Goal: Transaction & Acquisition: Purchase product/service

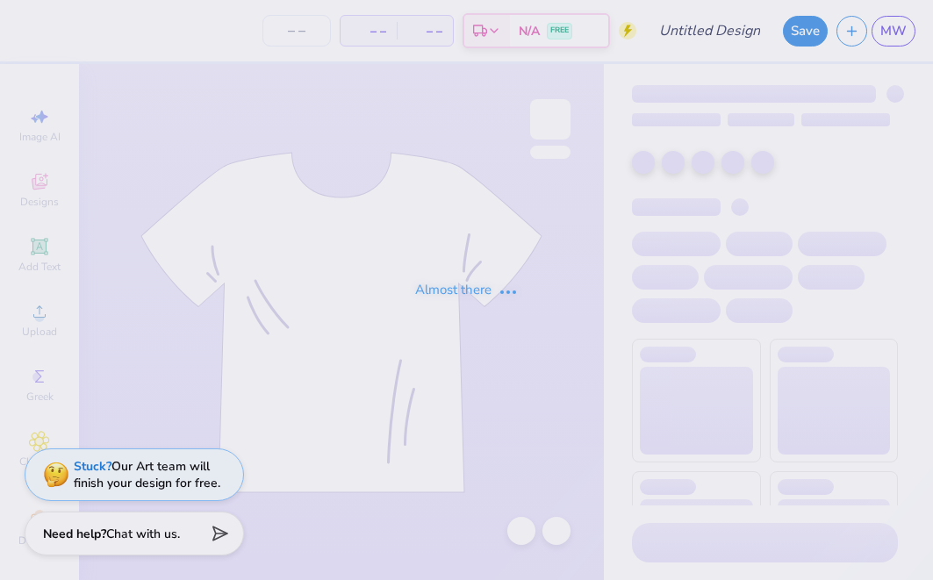
type input "[GEOGRAPHIC_DATA] : [PERSON_NAME]"
type input "12"
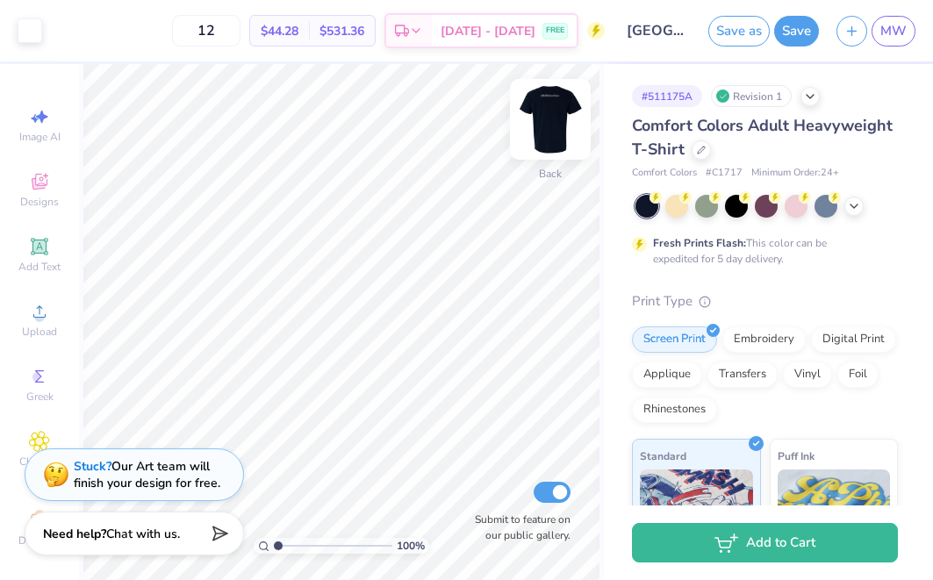
click at [539, 126] on img at bounding box center [550, 119] width 70 height 70
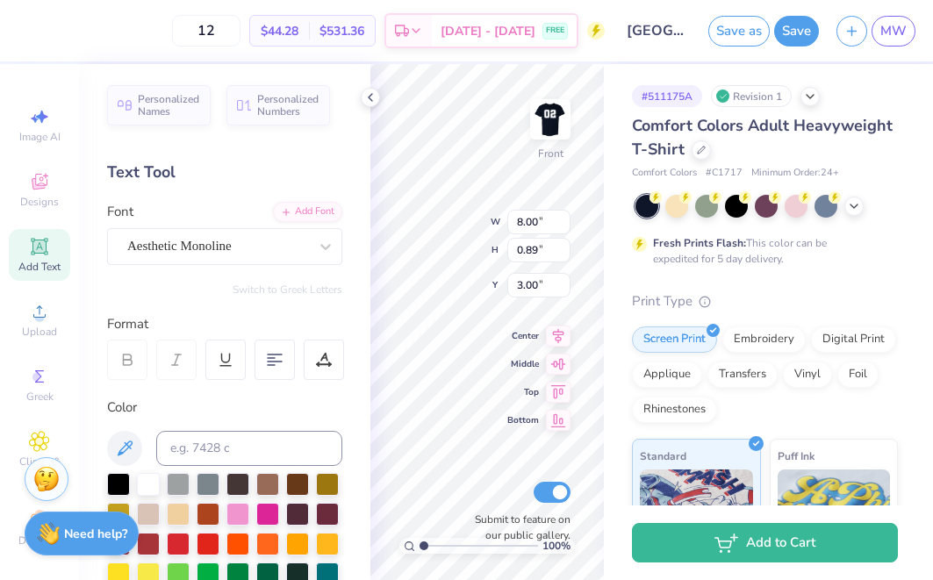
scroll to position [0, 4]
type textarea "Delta Zeta Omicron Omicron"
click at [453, 214] on div "100 % Front W 8.00 H 0.89 Y 3.00 Center Middle Top Bottom Submit to feature on …" at bounding box center [486, 322] width 233 height 516
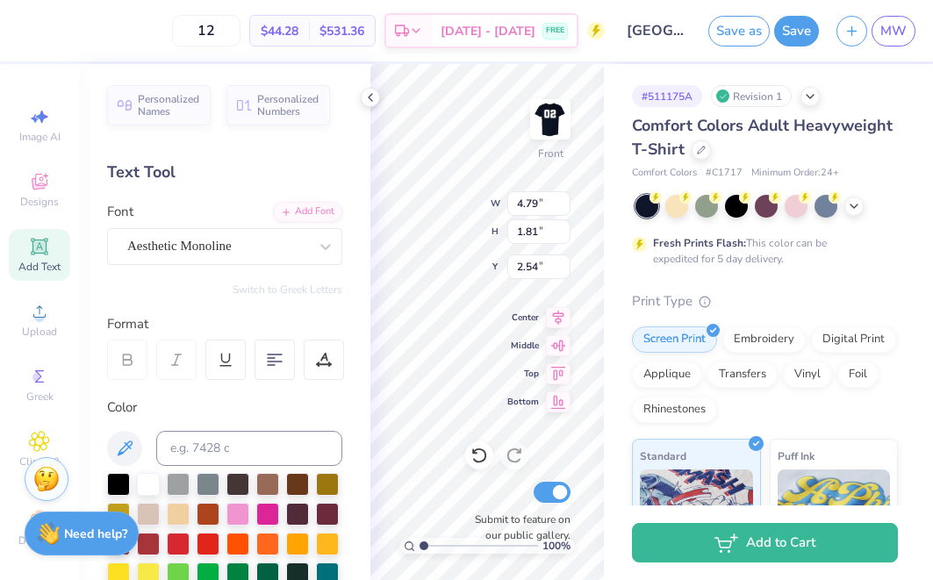
type textarea "Delta Zeta Omicron Omicron"
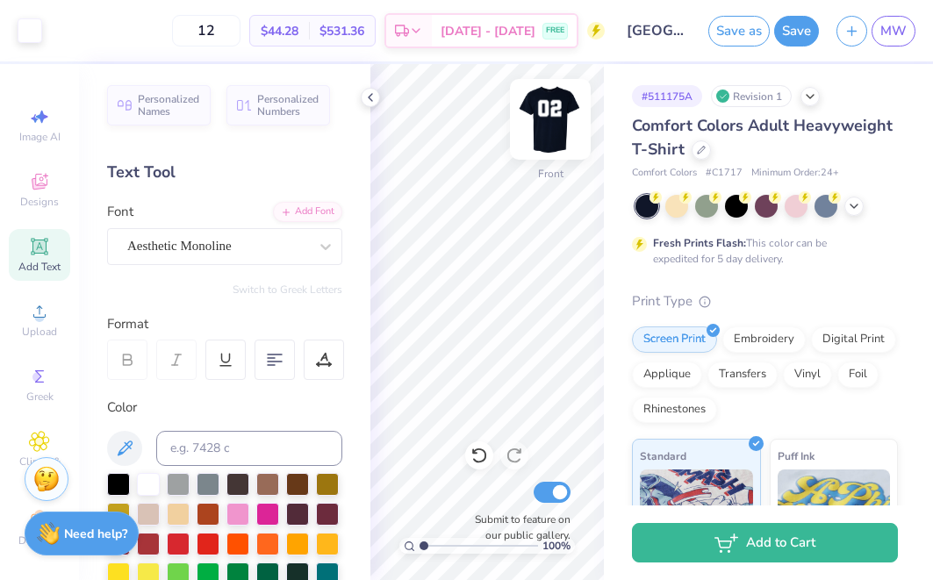
click at [557, 133] on img at bounding box center [550, 119] width 70 height 70
click at [25, 260] on div "Add Text" at bounding box center [39, 255] width 61 height 52
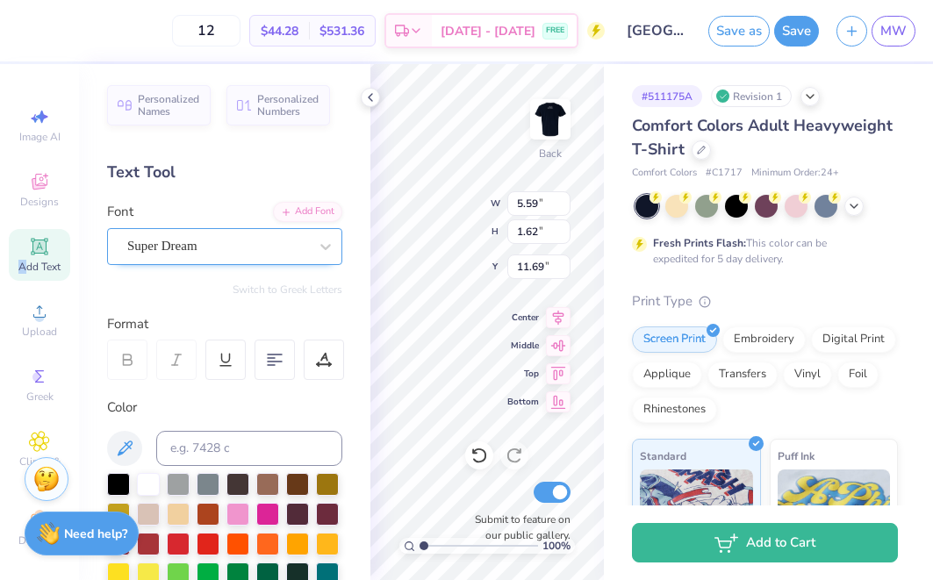
click at [228, 247] on div "Super Dream" at bounding box center [217, 246] width 184 height 27
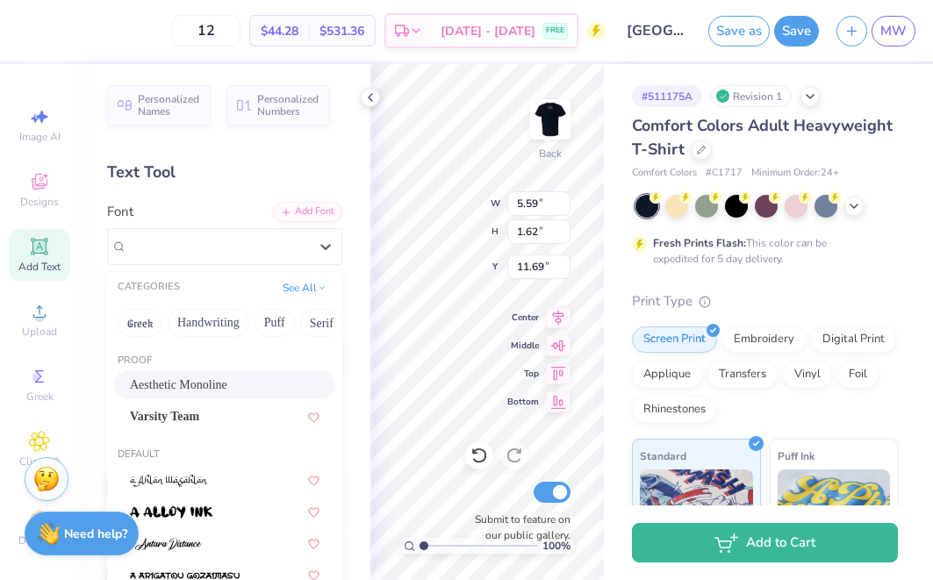
click at [215, 386] on div "Aesthetic Monoline" at bounding box center [225, 385] width 190 height 18
type input "5.24"
type input "2.30"
type input "11.35"
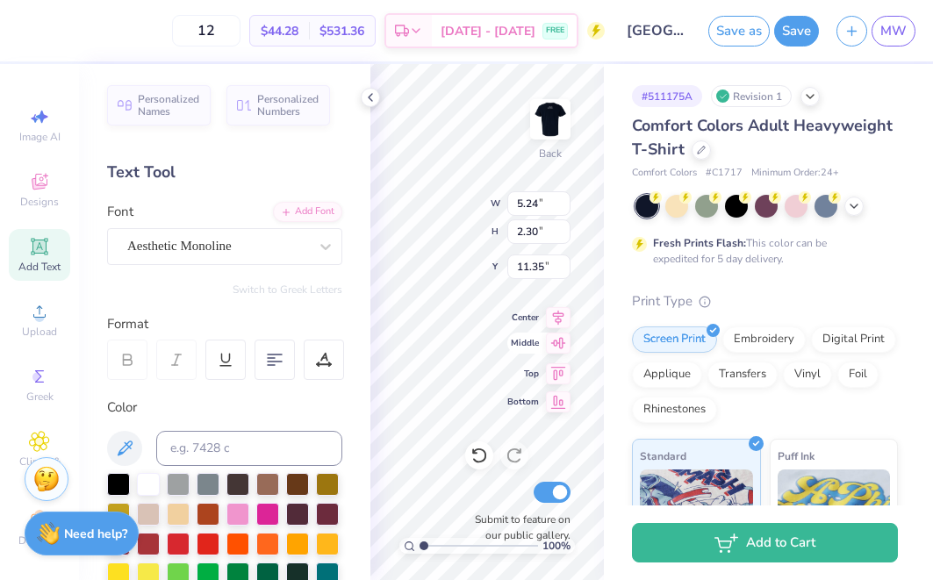
type textarea "EXT"
click at [510, 347] on span "Middle" at bounding box center [523, 343] width 32 height 12
type input "4.27"
type textarea "est. 1902"
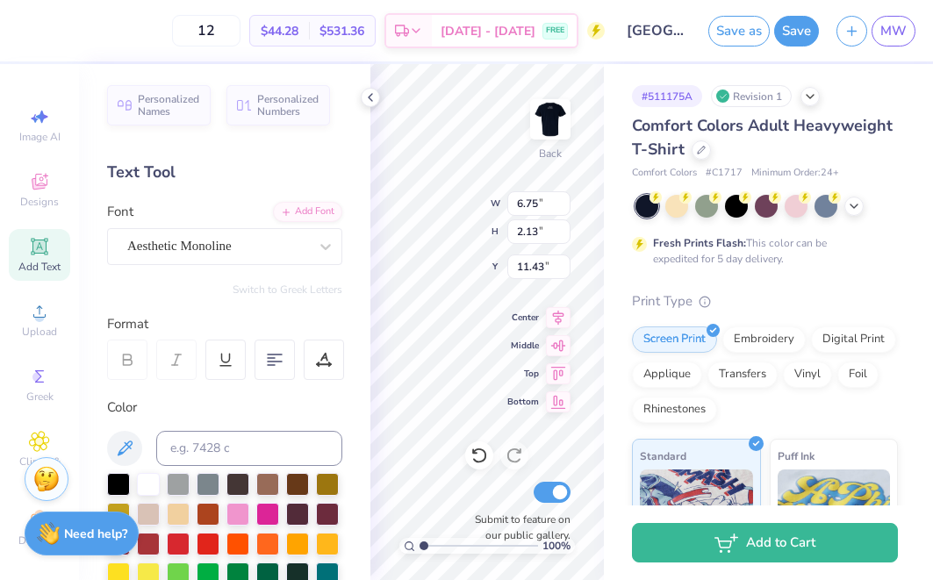
type input "2.74"
type input "0.86"
type input "12.70"
click at [526, 348] on div "100 % Back Submit to feature on our public gallery." at bounding box center [486, 322] width 233 height 516
click at [560, 321] on div "100 % Back W 2.74 2.74 " H 0.86 0.86 " Y 12.70 12.70 " Center Middle Top Bottom…" at bounding box center [486, 322] width 233 height 516
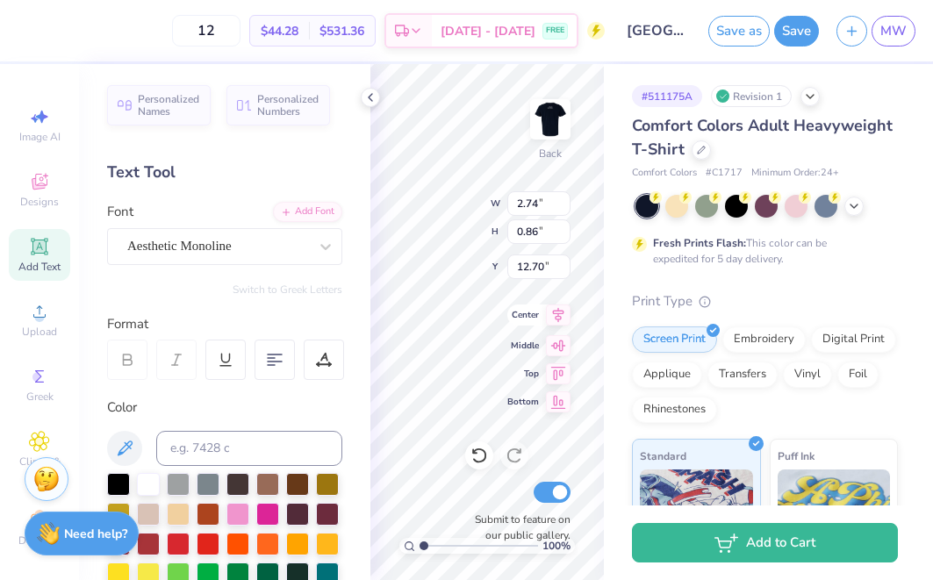
type input "10.63"
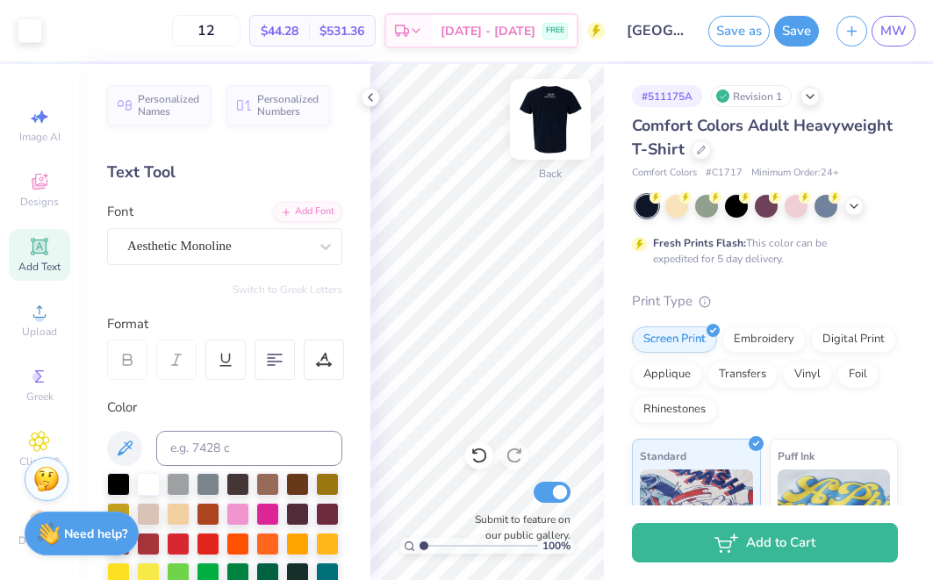
click at [552, 129] on img at bounding box center [550, 119] width 70 height 70
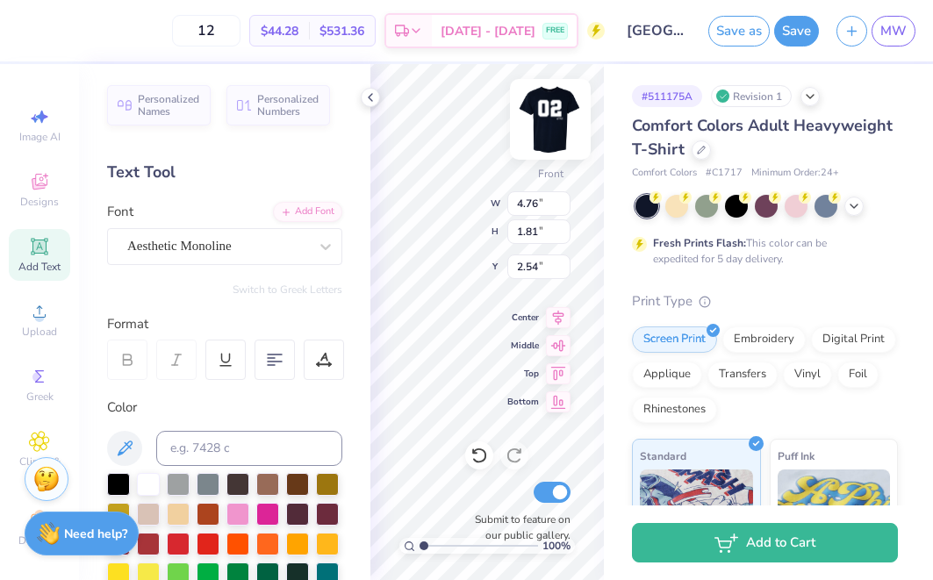
scroll to position [1, 2]
type textarea "Delta Zeta Omicron Omicron"
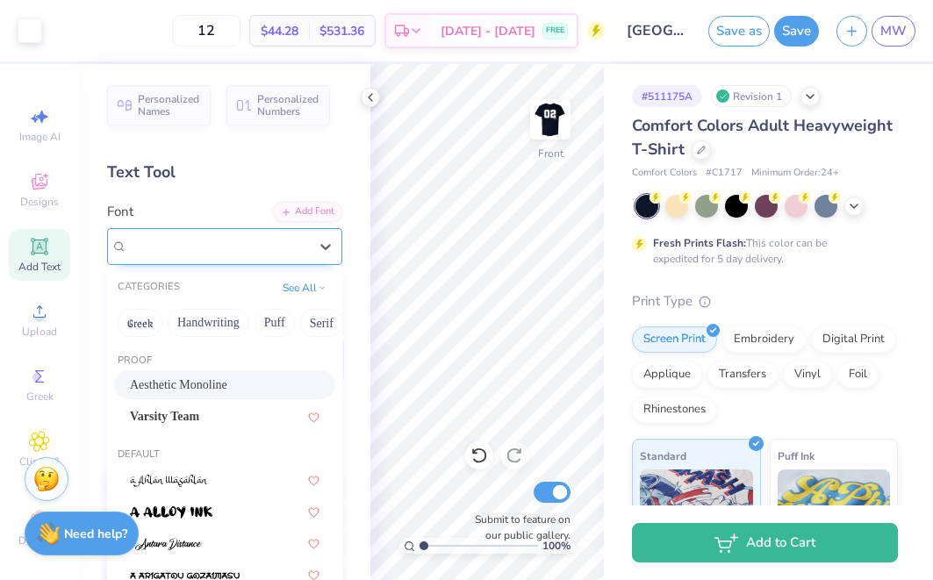
click at [301, 255] on div at bounding box center [217, 246] width 181 height 24
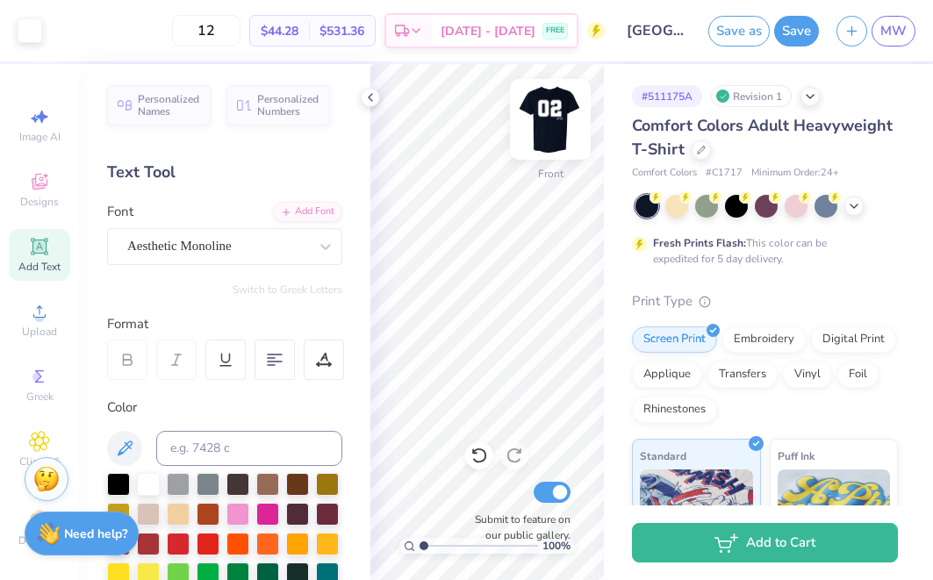
click at [555, 133] on img at bounding box center [550, 119] width 70 height 70
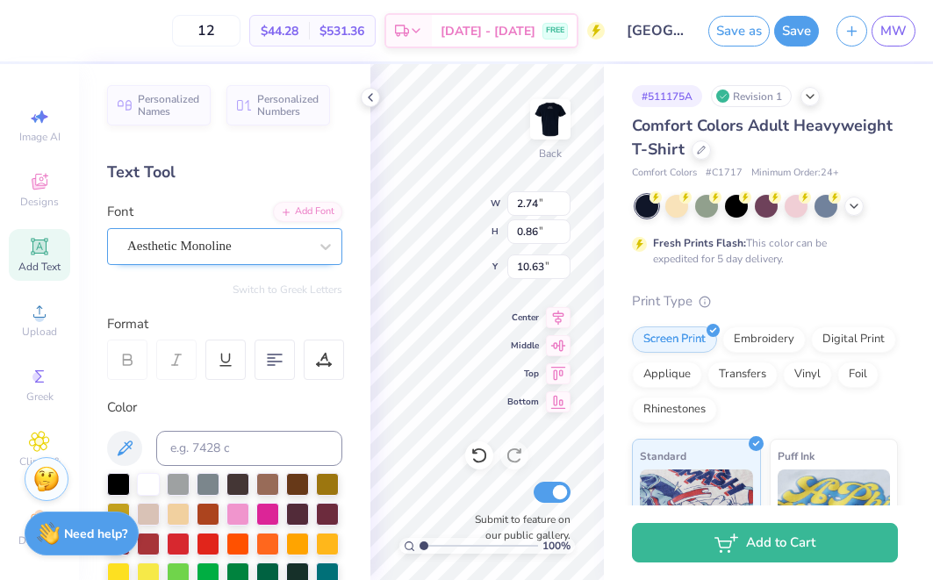
click at [285, 254] on div "Aesthetic Monoline" at bounding box center [217, 246] width 184 height 27
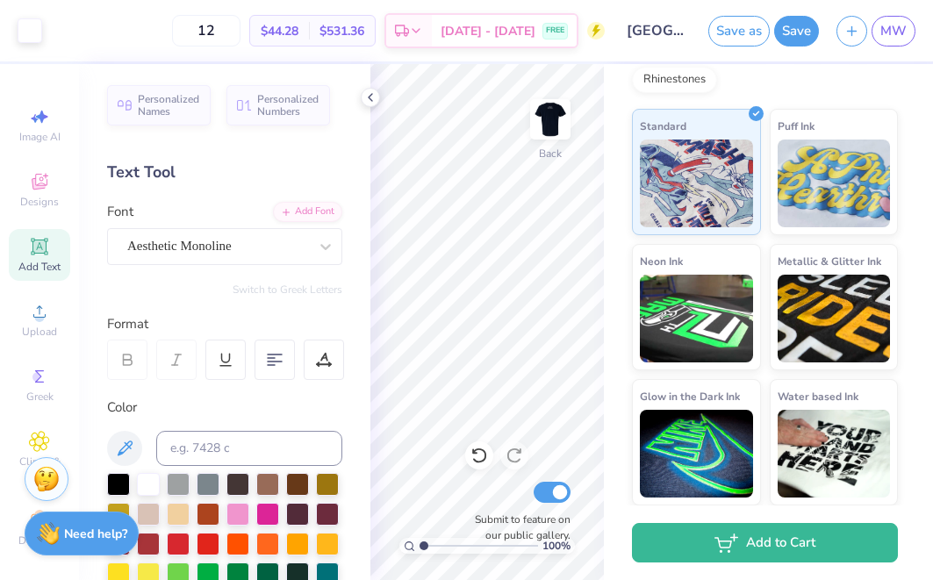
scroll to position [329, 0]
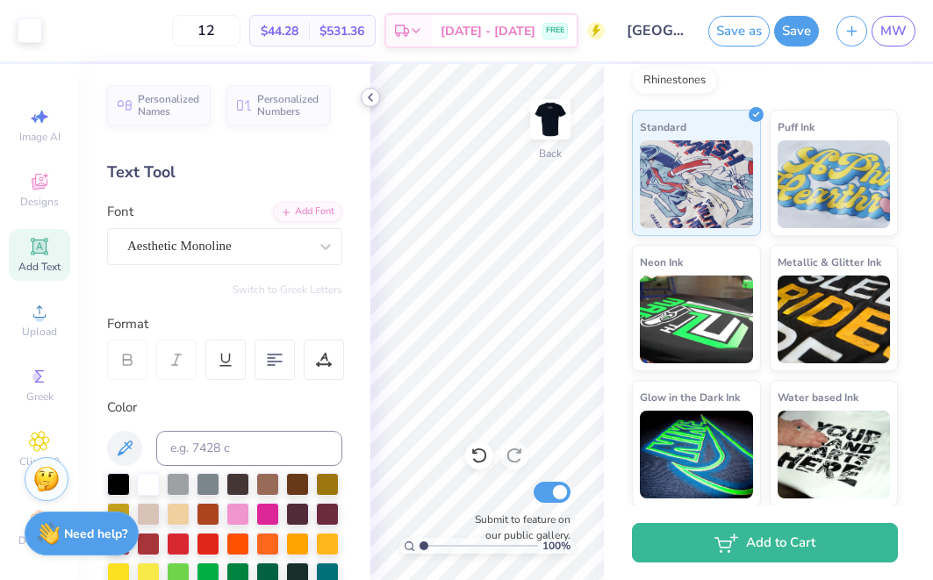
click at [374, 102] on icon at bounding box center [370, 97] width 14 height 14
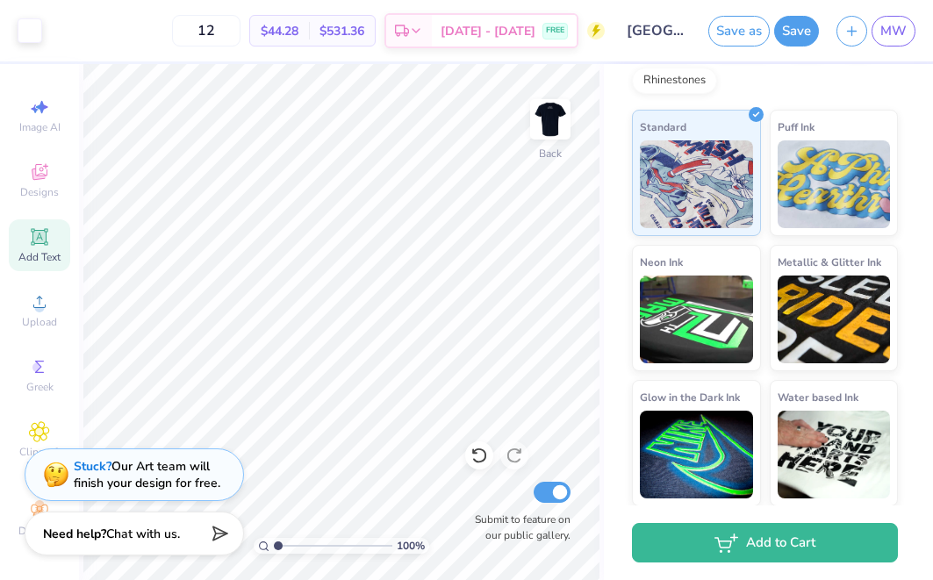
scroll to position [10, 0]
click at [39, 293] on icon at bounding box center [39, 301] width 21 height 21
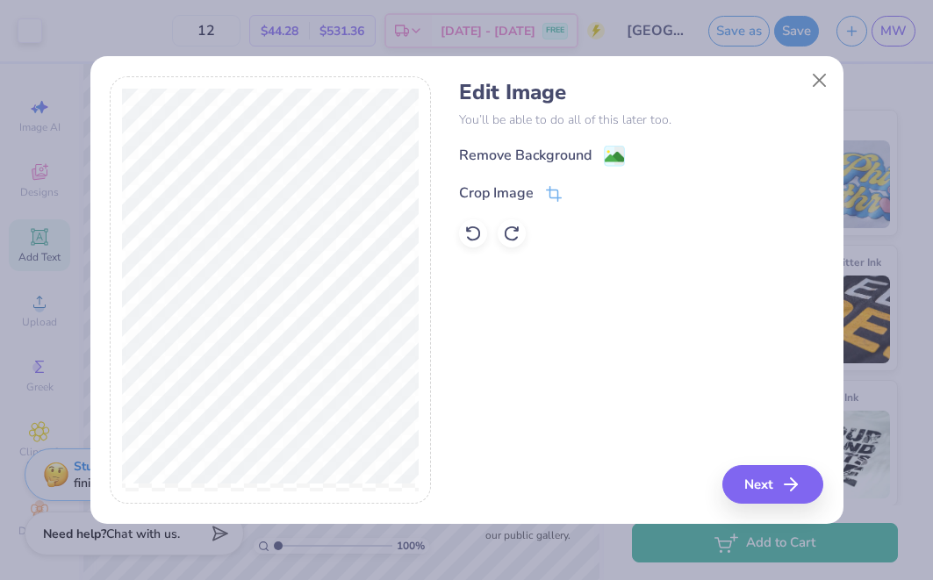
click at [546, 306] on div "Edit Image You’ll be able to do all of this later too. Remove Background Crop I…" at bounding box center [641, 290] width 364 height 428
click at [619, 153] on image at bounding box center [614, 158] width 19 height 19
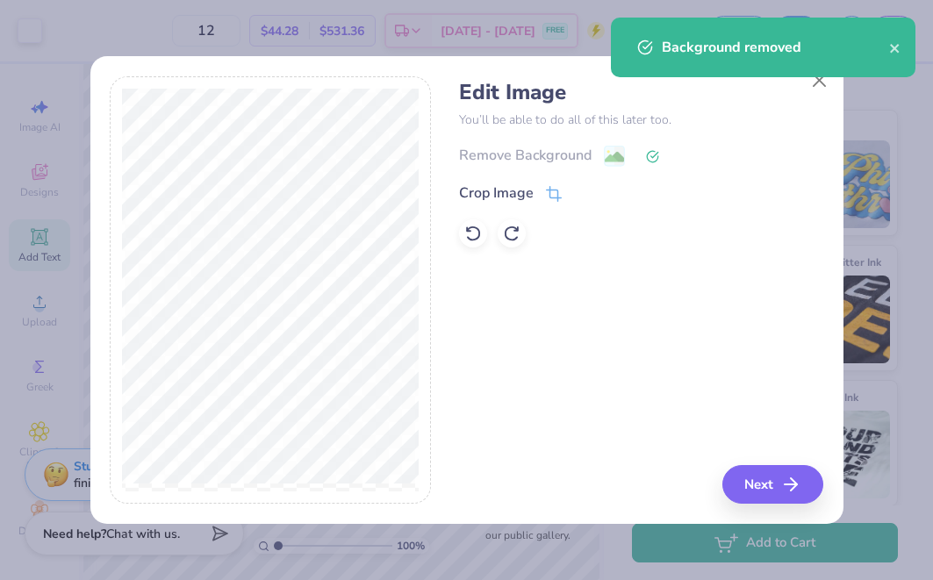
click at [815, 87] on div "Background removed" at bounding box center [763, 54] width 312 height 80
click at [819, 79] on div "Background removed" at bounding box center [763, 54] width 312 height 80
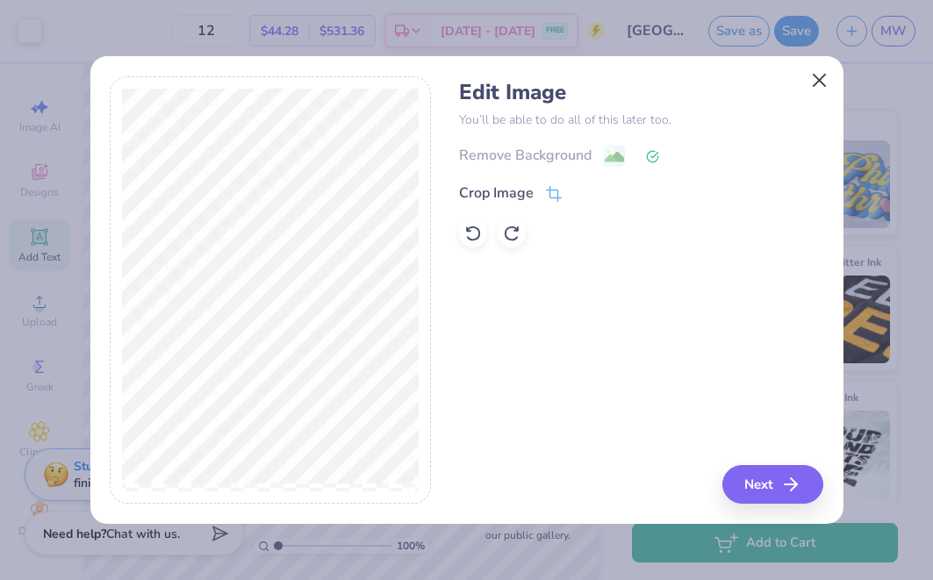
click at [817, 74] on button "Close" at bounding box center [818, 80] width 33 height 33
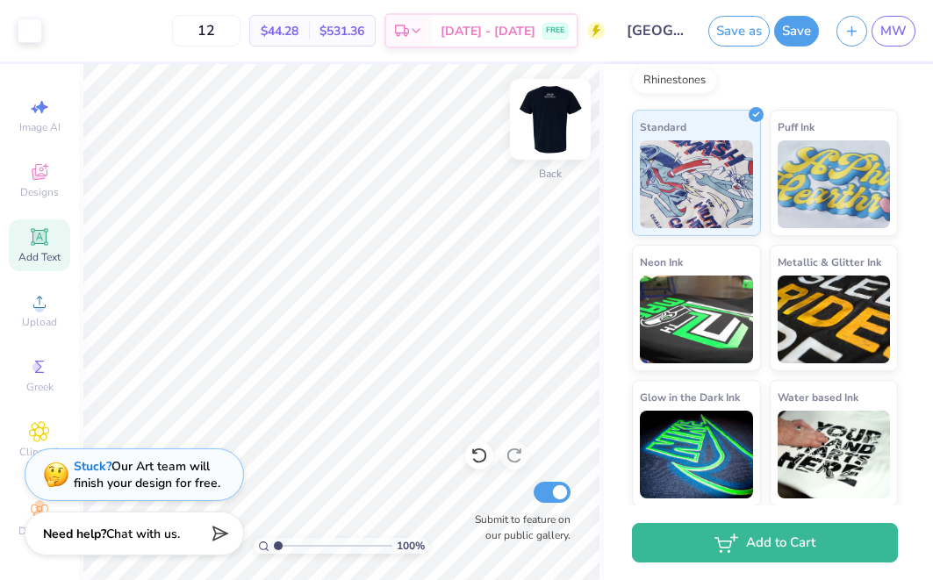
click at [560, 118] on img at bounding box center [550, 119] width 70 height 70
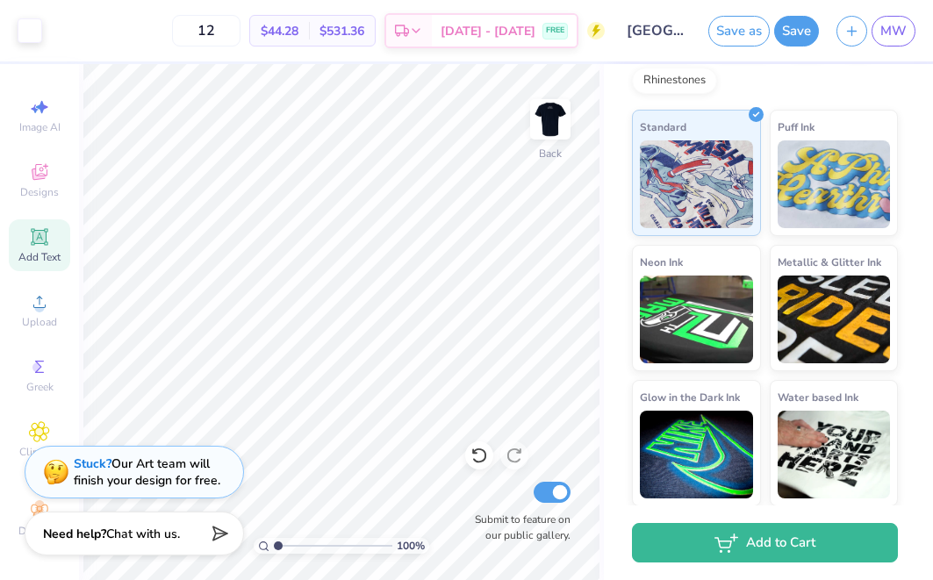
click at [175, 474] on div "Stuck? Our Art team will finish your design for free." at bounding box center [147, 471] width 147 height 33
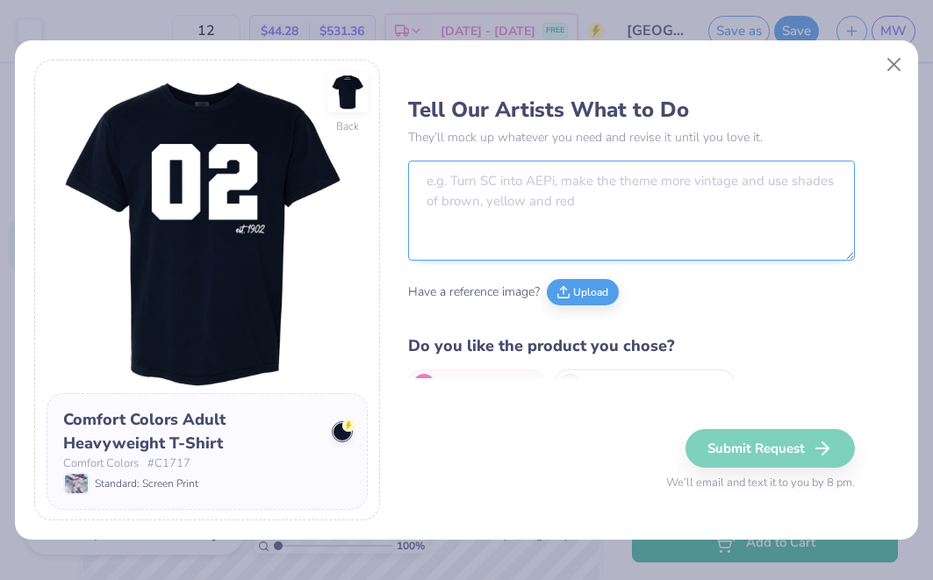
click at [563, 190] on textarea at bounding box center [631, 211] width 446 height 100
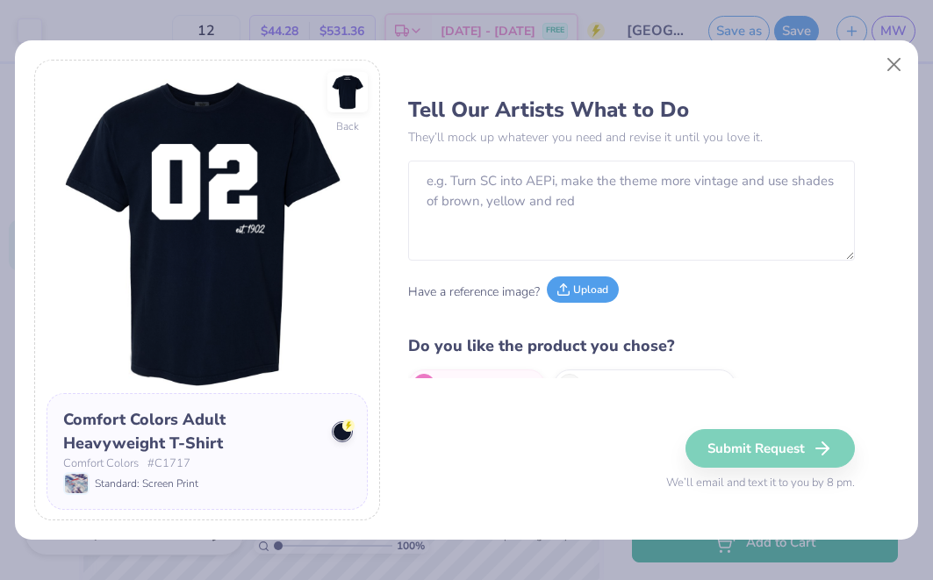
click at [581, 284] on button "Upload" at bounding box center [583, 289] width 72 height 26
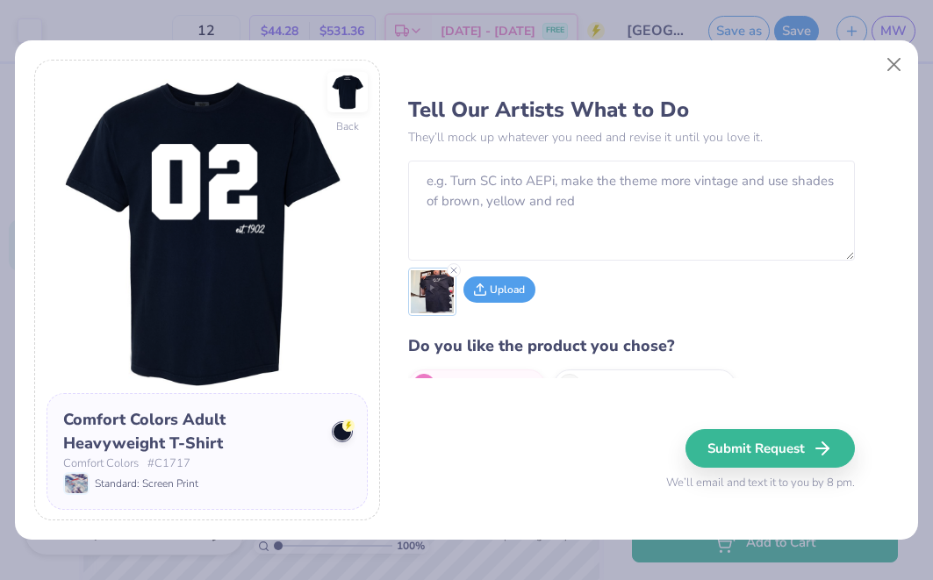
click at [517, 290] on button "Upload" at bounding box center [499, 289] width 72 height 26
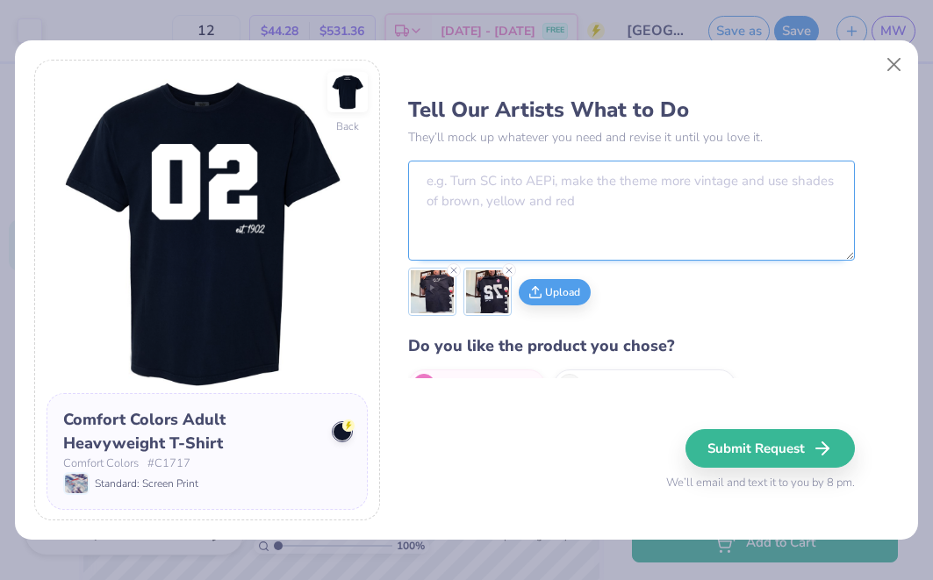
click at [598, 195] on textarea at bounding box center [631, 211] width 446 height 100
type textarea "P"
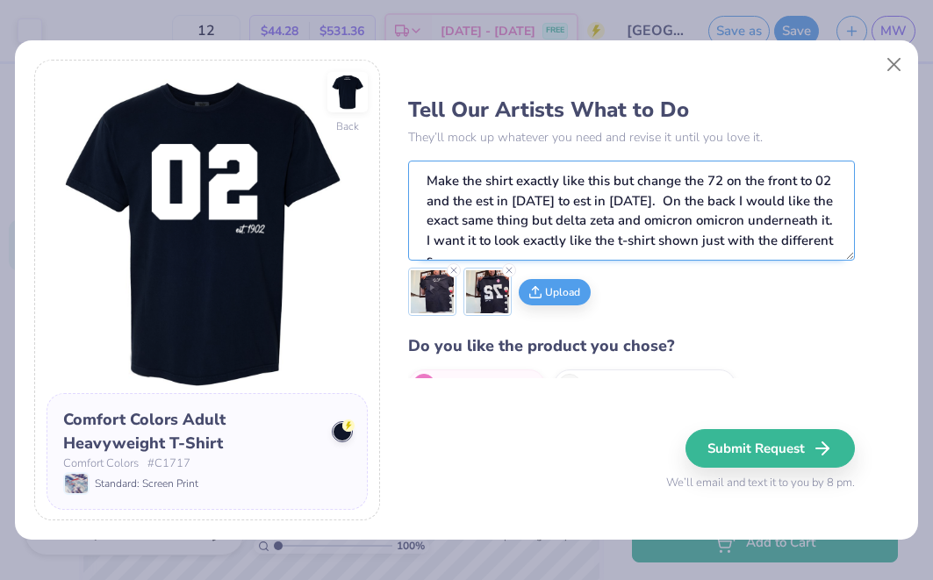
scroll to position [8, 0]
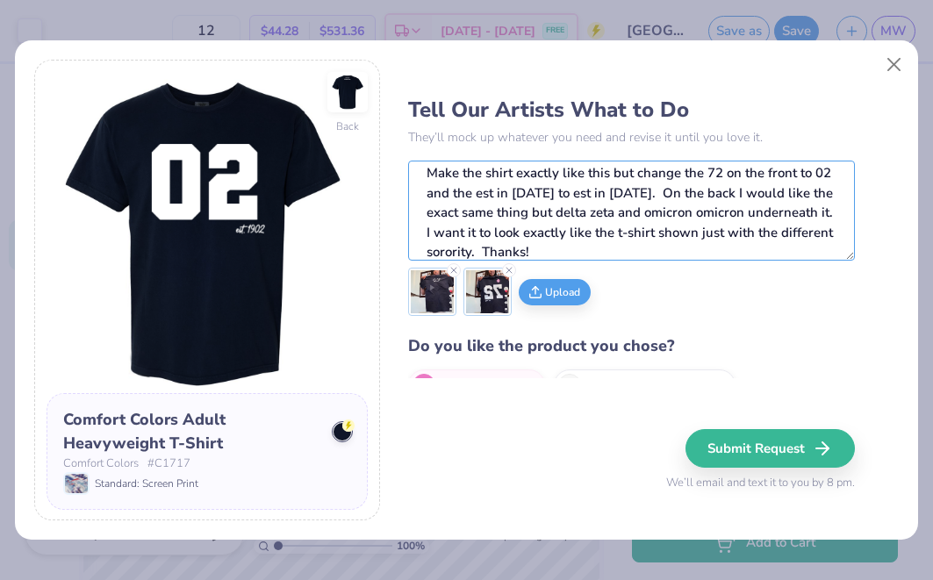
type textarea "Make the shirt exactly like this but change the 72 on the front to 02 and the e…"
click at [755, 469] on div "Submit Request We’ll email and text it to you by 8 pm." at bounding box center [760, 460] width 189 height 63
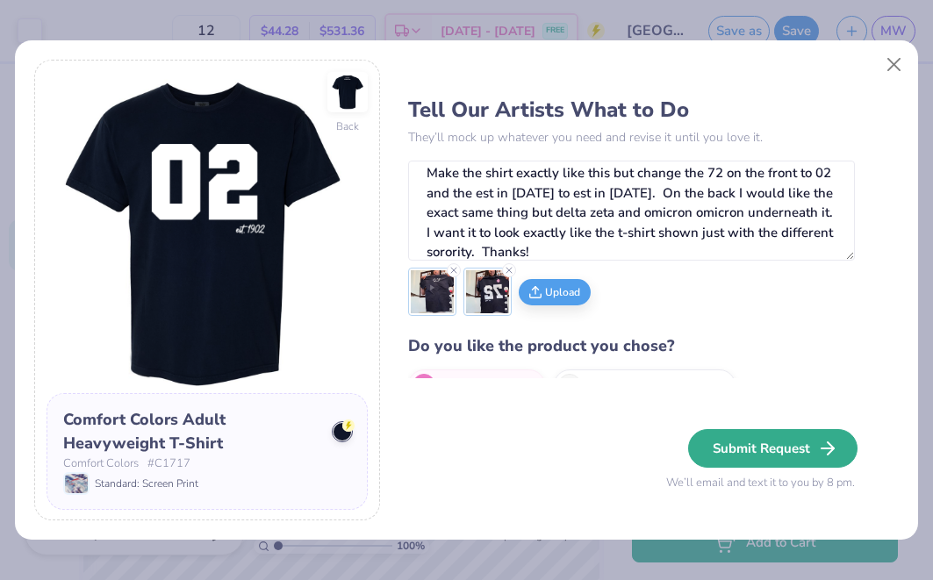
click at [750, 457] on button "Submit Request" at bounding box center [772, 448] width 169 height 39
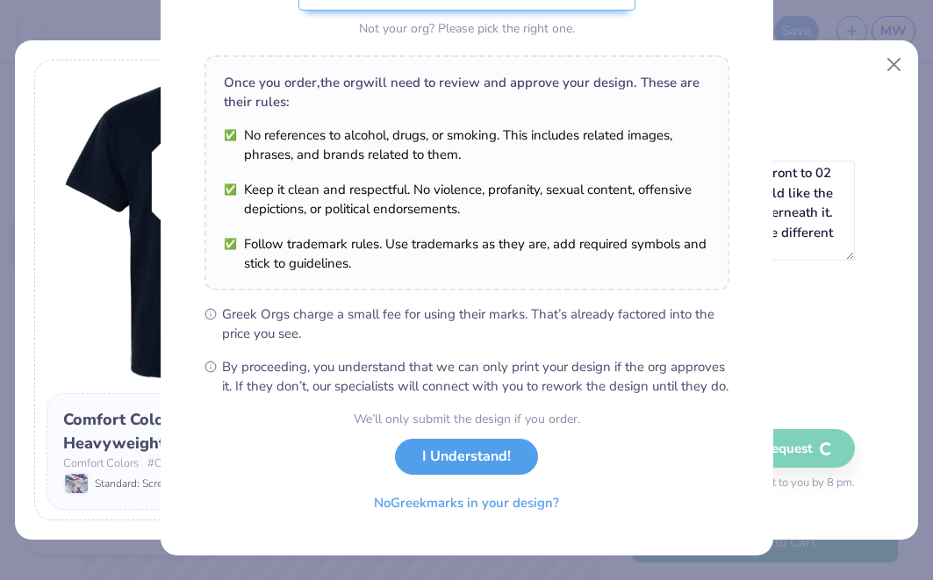
scroll to position [240, 0]
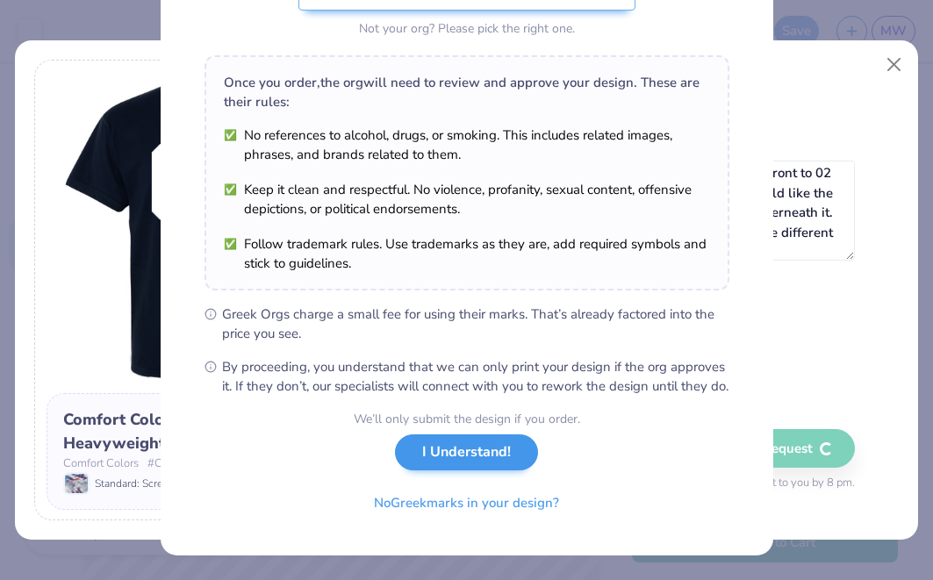
click at [482, 456] on button "I Understand!" at bounding box center [466, 452] width 143 height 36
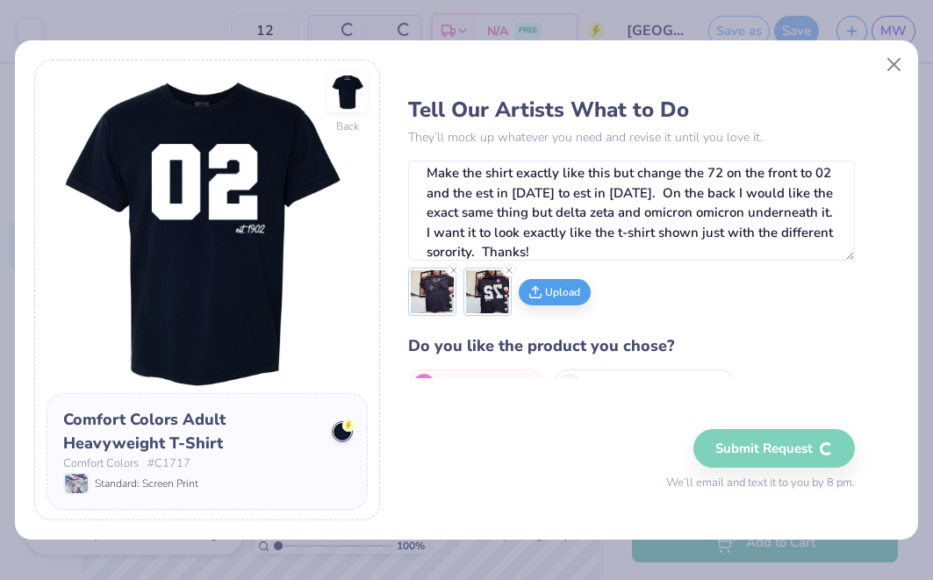
scroll to position [0, 0]
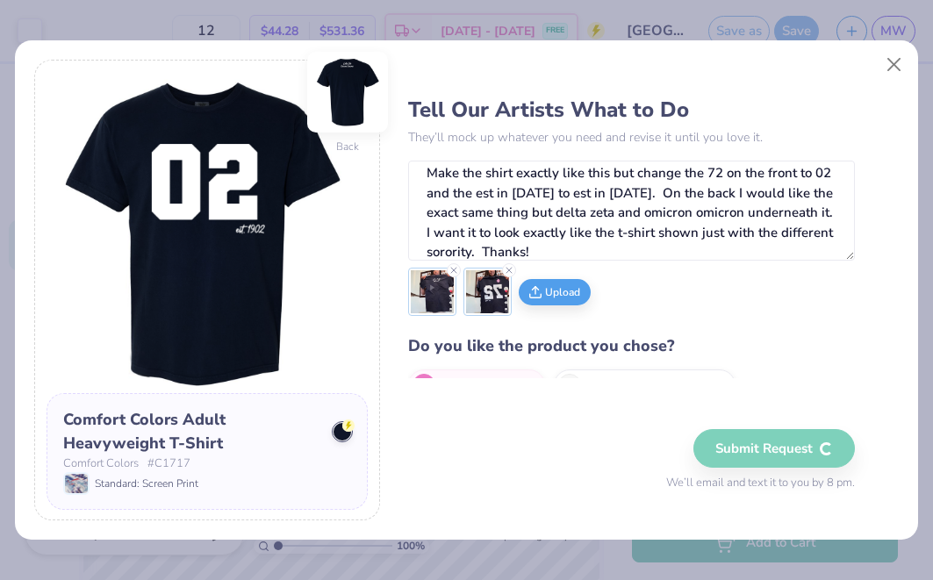
click at [357, 91] on img at bounding box center [347, 92] width 81 height 81
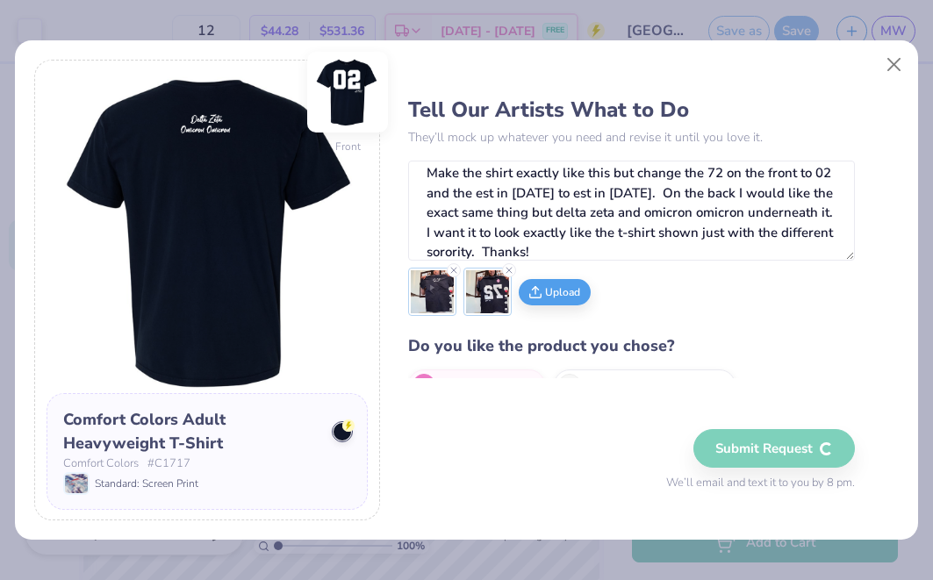
click at [355, 93] on img at bounding box center [347, 92] width 81 height 81
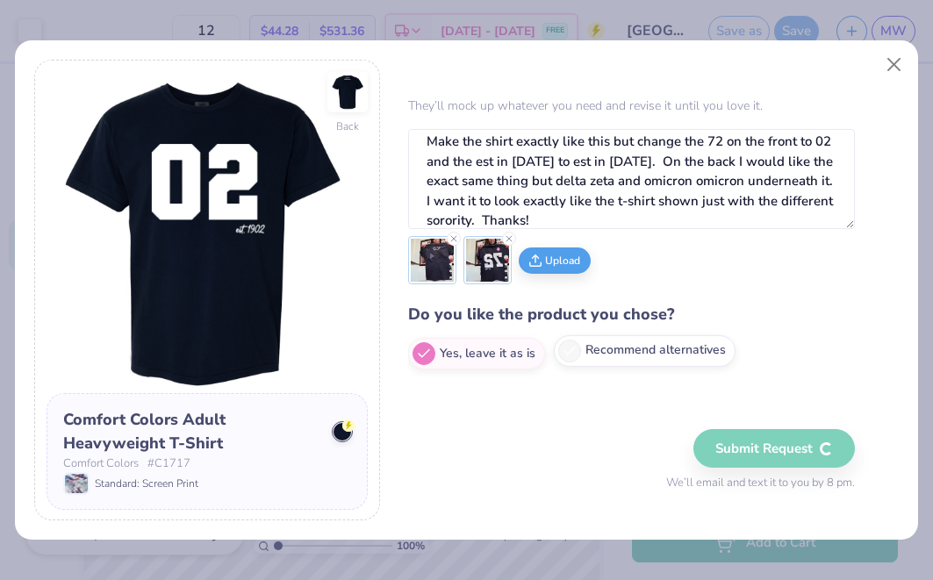
scroll to position [31, 0]
click at [623, 356] on label "Recommend alternatives" at bounding box center [645, 352] width 182 height 32
click at [419, 379] on input "Recommend alternatives" at bounding box center [413, 384] width 11 height 11
radio input "true"
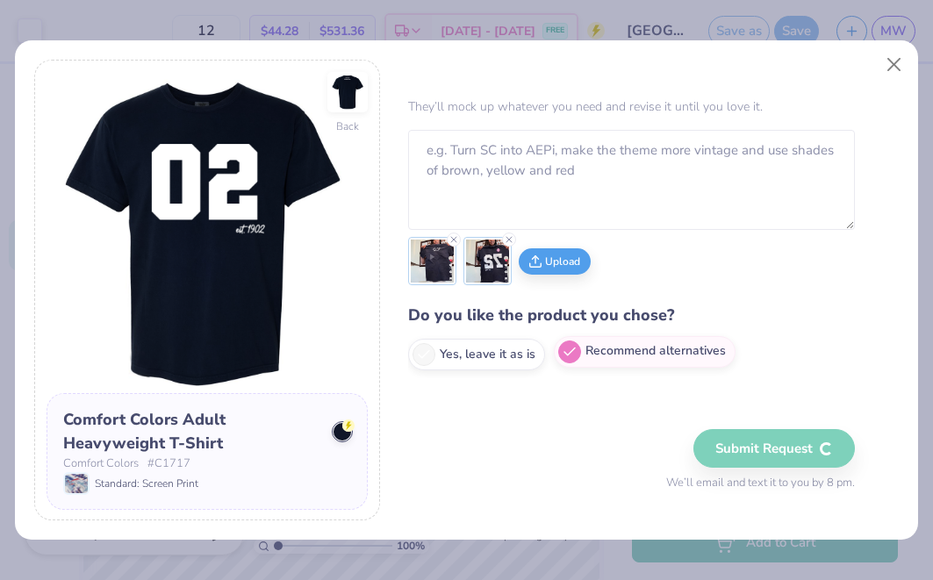
scroll to position [0, 0]
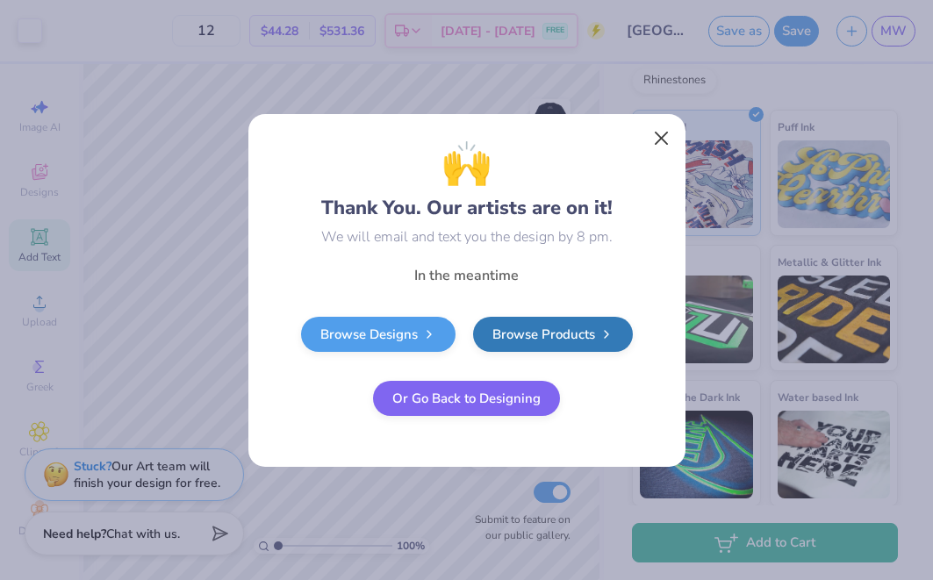
click at [661, 142] on button "Close" at bounding box center [660, 137] width 33 height 33
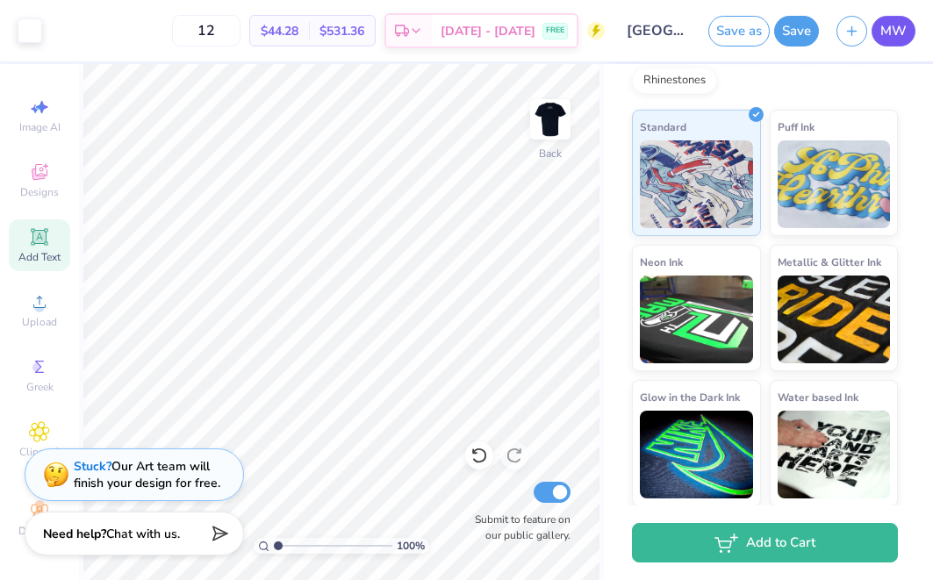
click at [882, 36] on span "MW" at bounding box center [893, 31] width 26 height 20
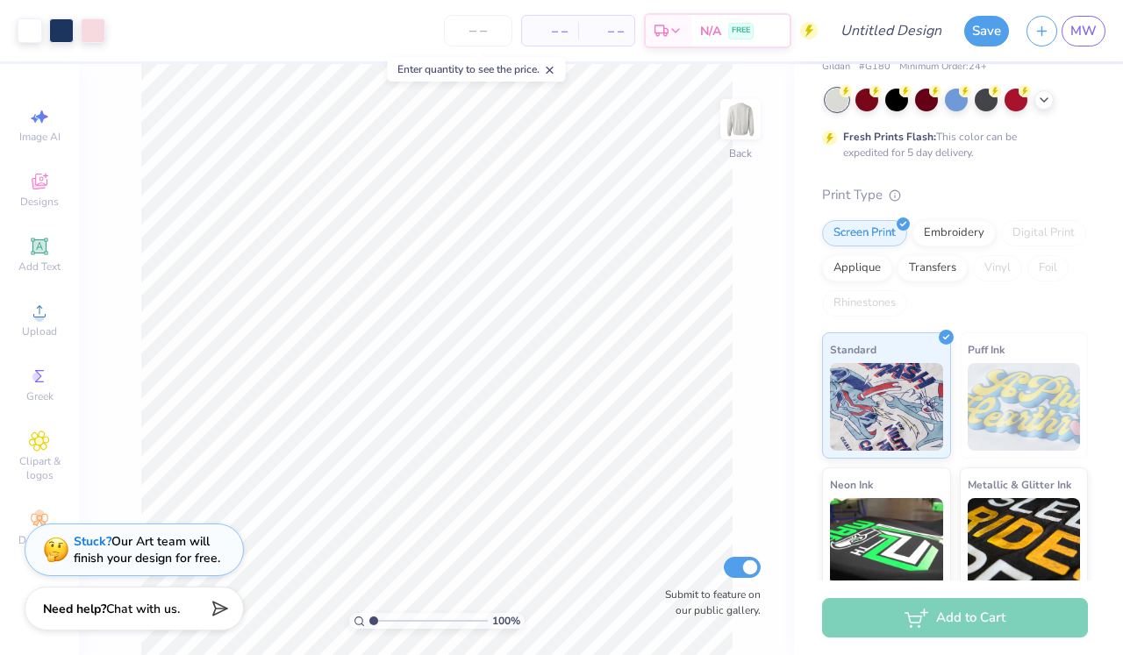
scroll to position [79, 0]
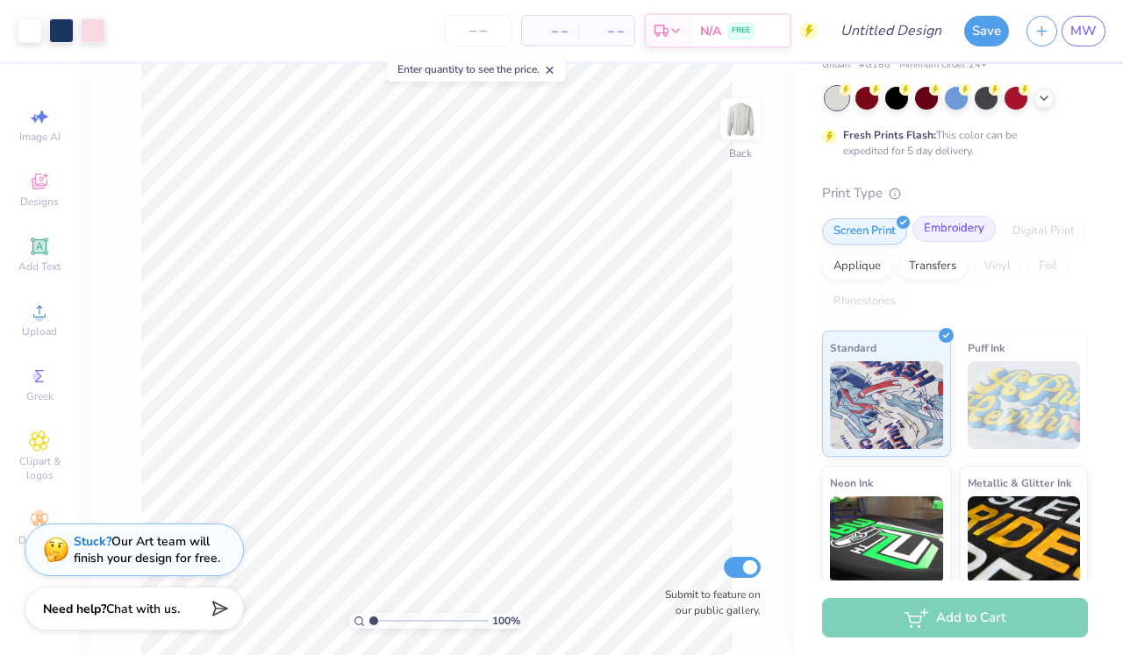
click at [938, 227] on div "Embroidery" at bounding box center [954, 229] width 83 height 26
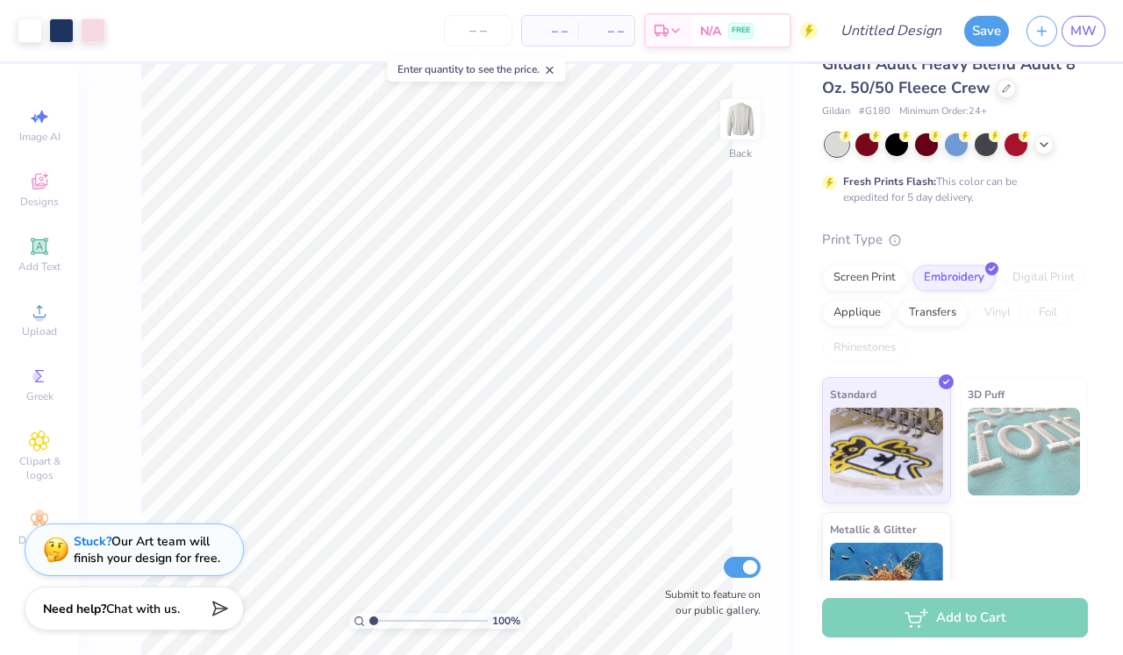
scroll to position [33, 0]
click at [1002, 87] on icon at bounding box center [1006, 86] width 9 height 9
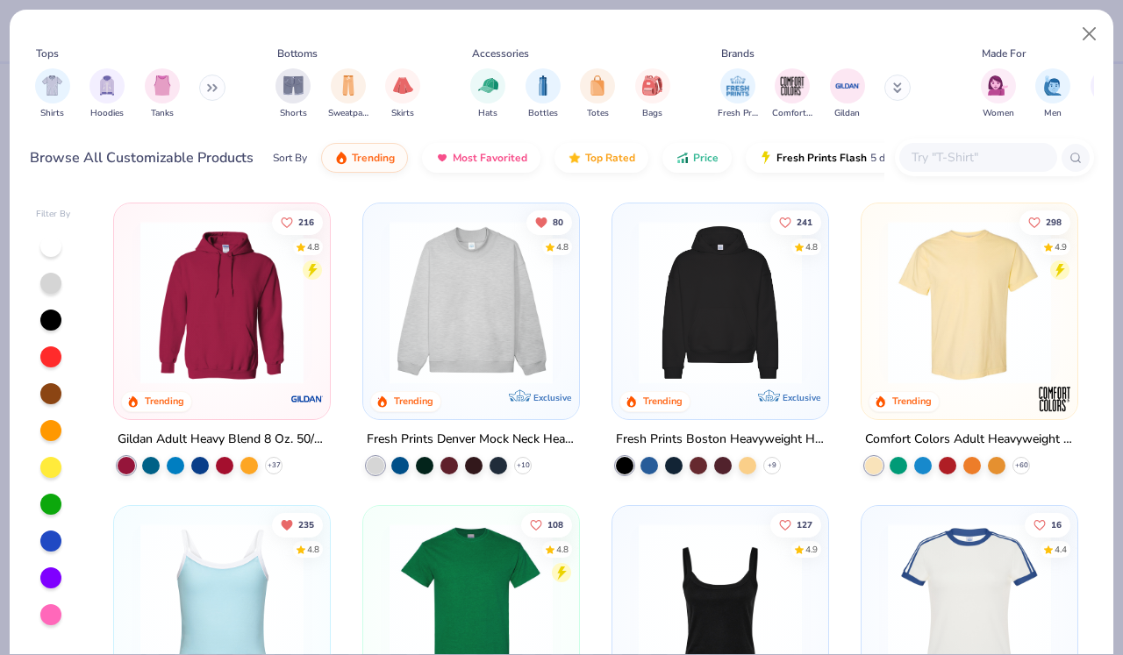
click at [495, 343] on img at bounding box center [471, 302] width 181 height 163
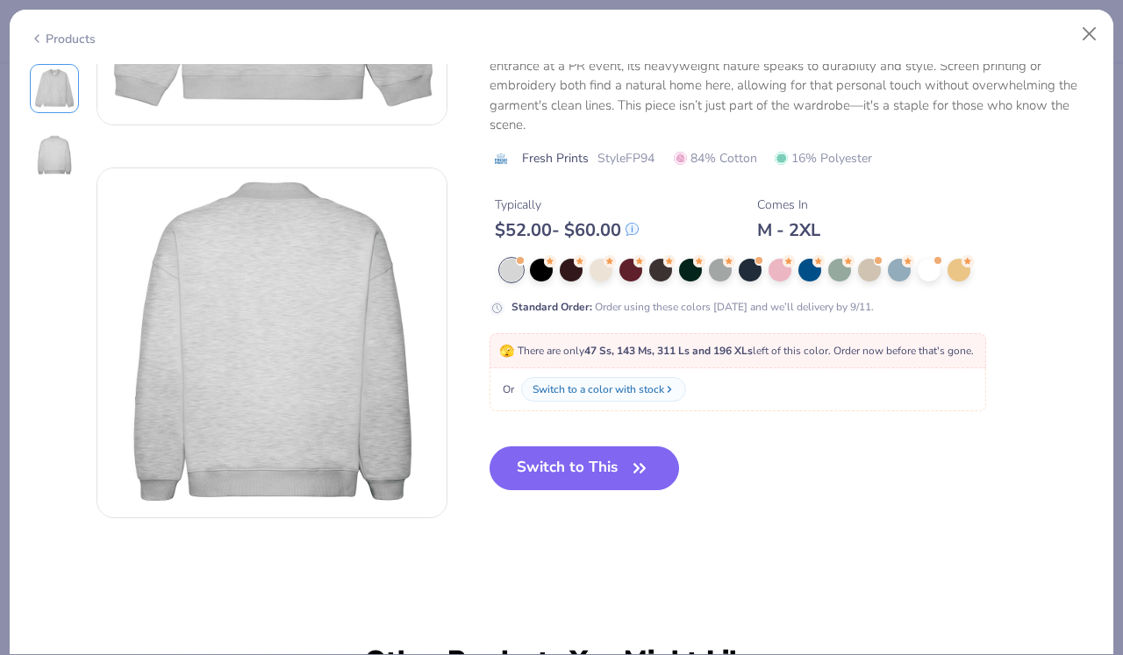
scroll to position [314, 0]
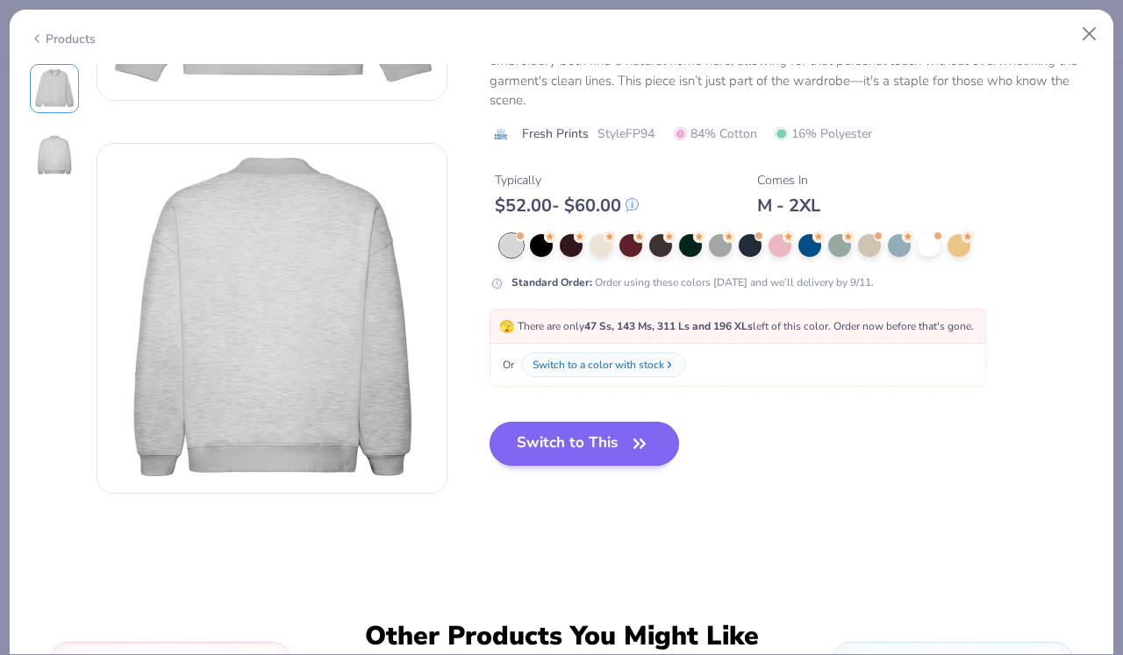
click at [575, 454] on button "Switch to This" at bounding box center [585, 444] width 190 height 44
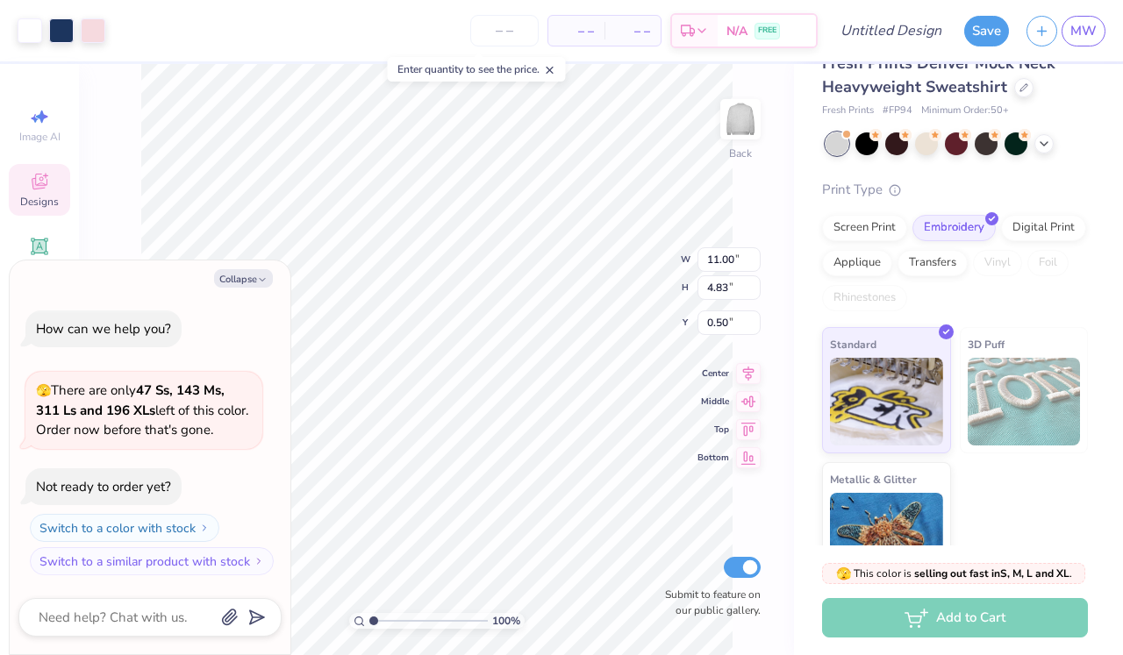
type textarea "x"
type input "3.00"
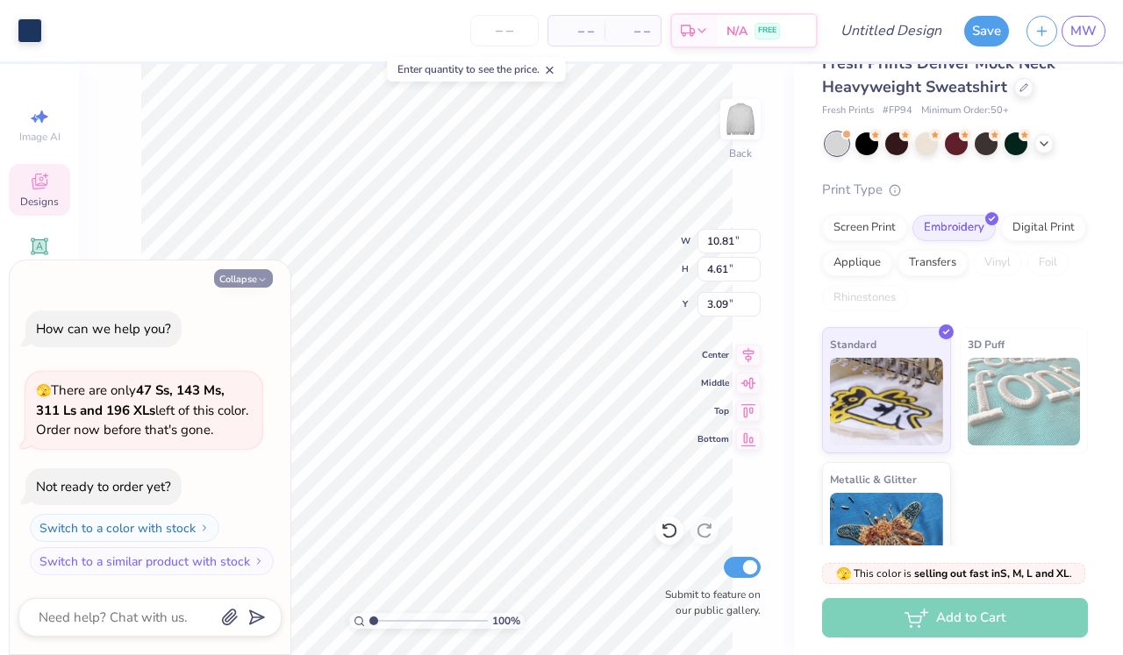
click at [240, 283] on button "Collapse" at bounding box center [243, 278] width 59 height 18
type textarea "x"
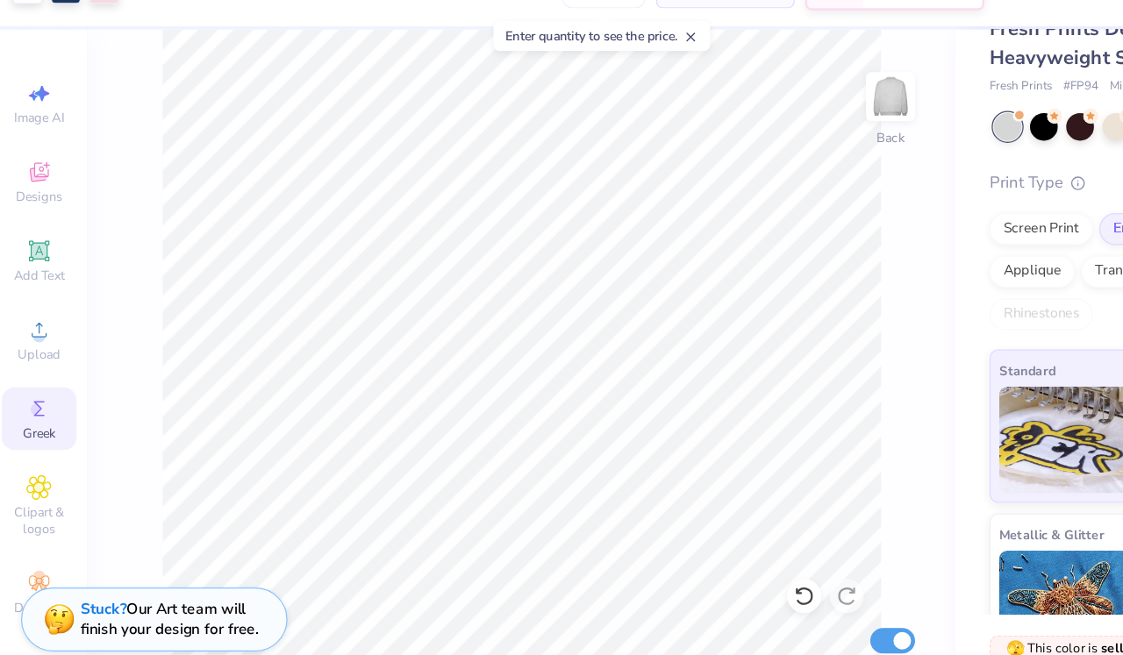
click at [29, 366] on icon at bounding box center [39, 376] width 21 height 21
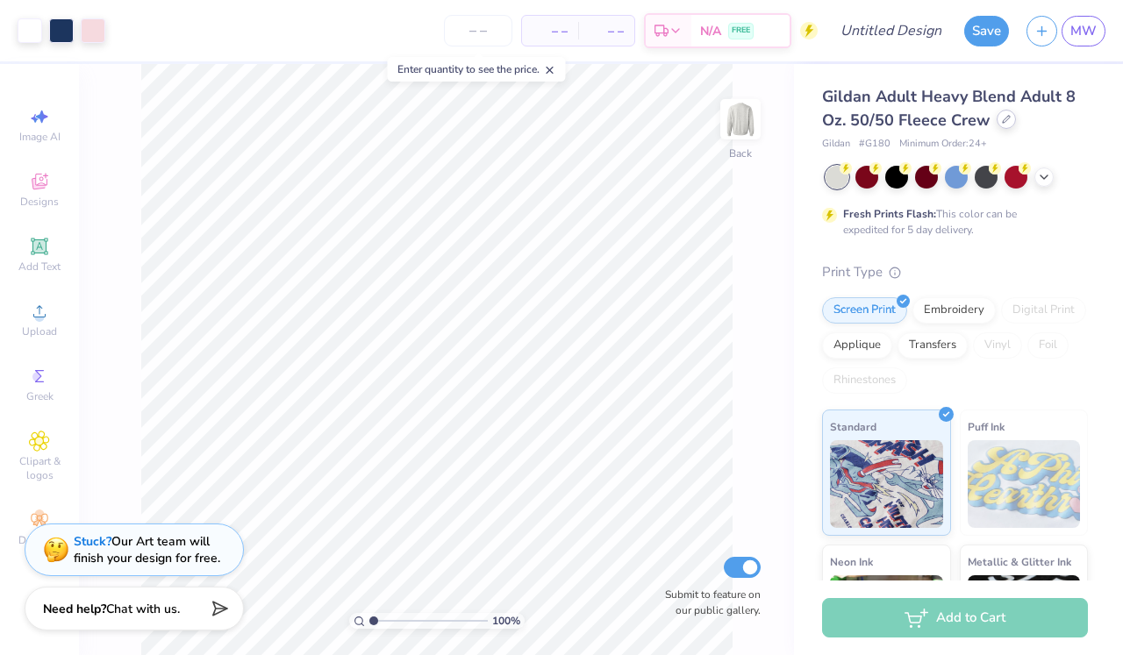
click at [1010, 124] on div at bounding box center [1006, 119] width 19 height 19
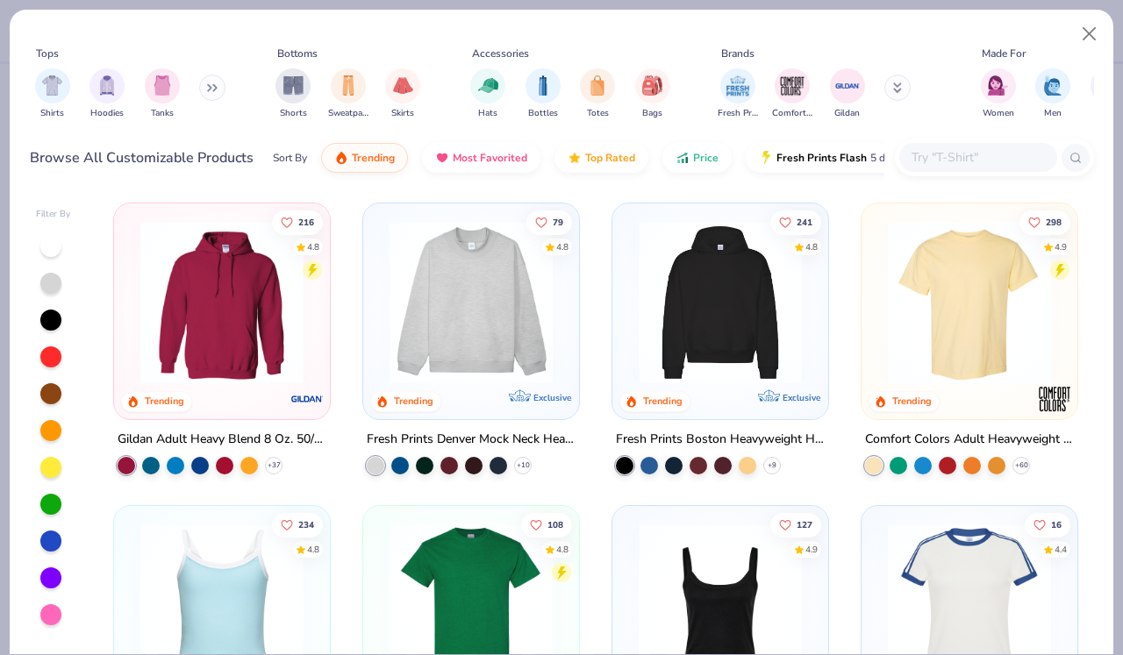
click at [495, 319] on img at bounding box center [471, 302] width 181 height 163
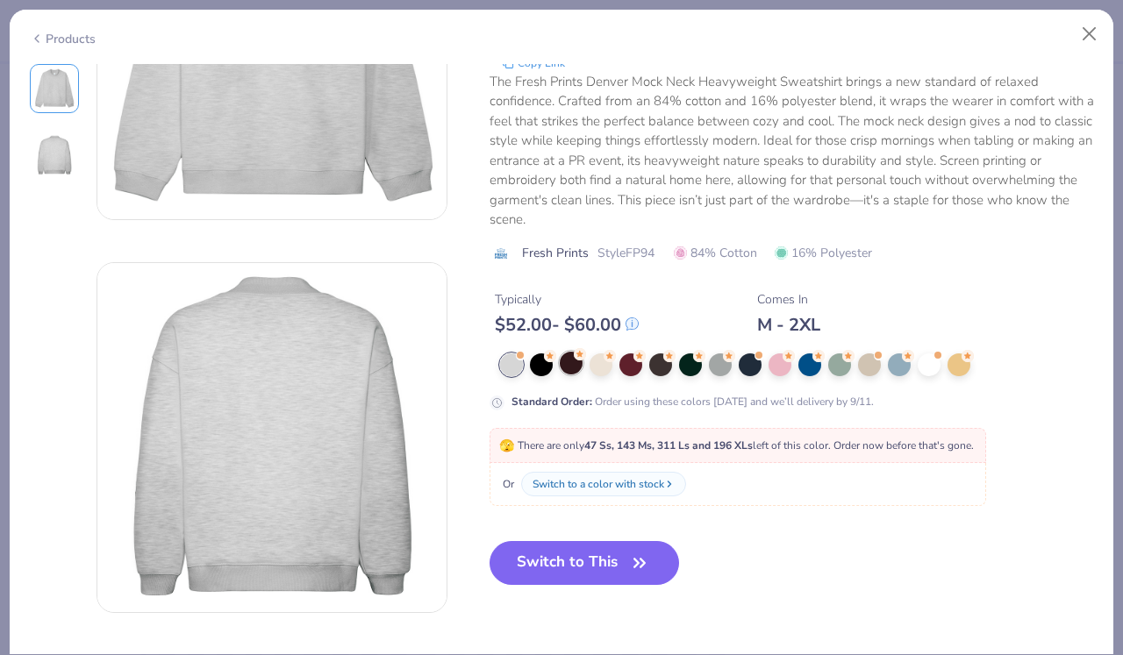
scroll to position [272, 0]
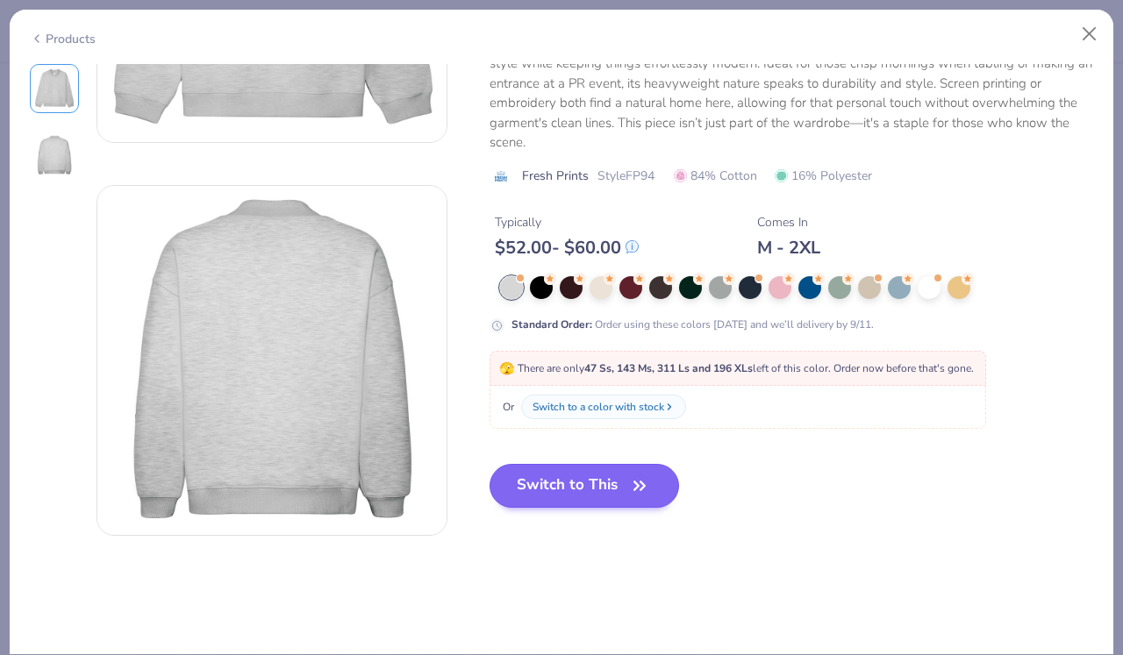
click at [587, 485] on button "Switch to This" at bounding box center [585, 486] width 190 height 44
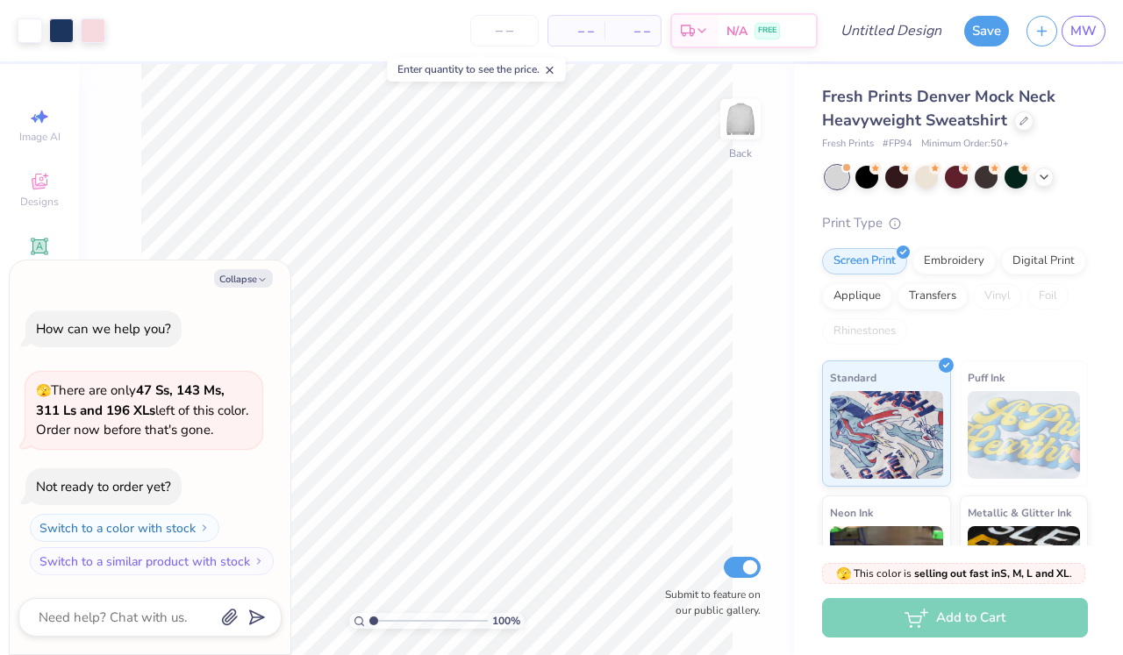
click at [978, 233] on div "Print Type Screen Print Embroidery Digital Print Applique Transfers Vinyl Foil …" at bounding box center [955, 485] width 266 height 545
click at [963, 258] on div "Embroidery" at bounding box center [954, 259] width 83 height 26
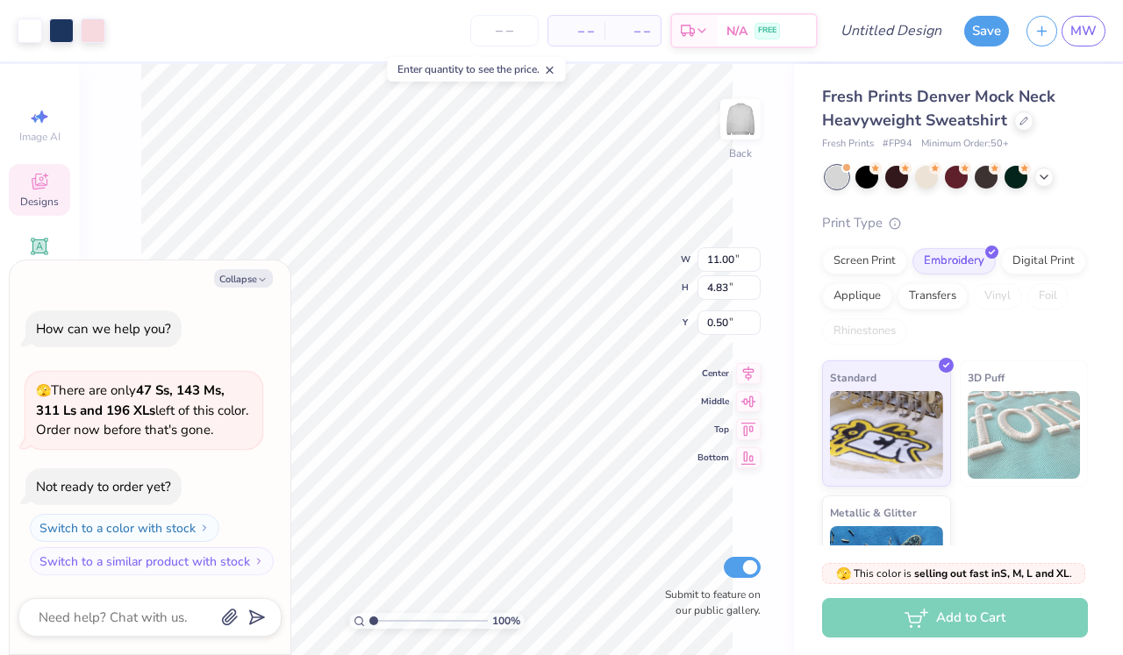
type textarea "x"
type input "3.00"
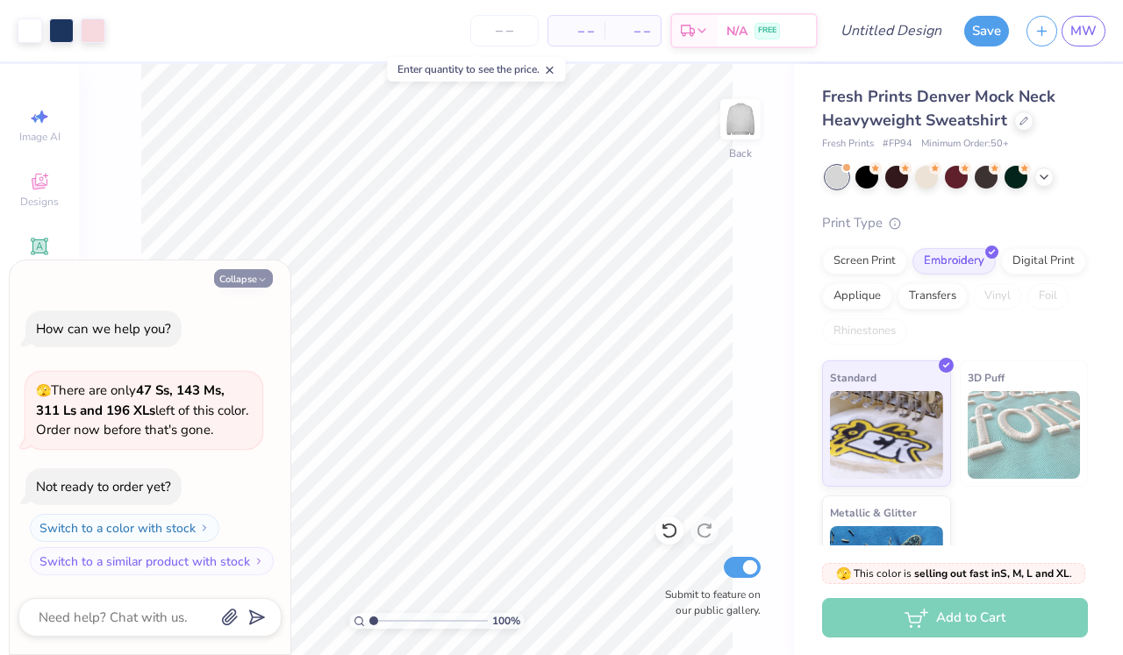
click at [251, 287] on button "Collapse" at bounding box center [243, 278] width 59 height 18
type textarea "x"
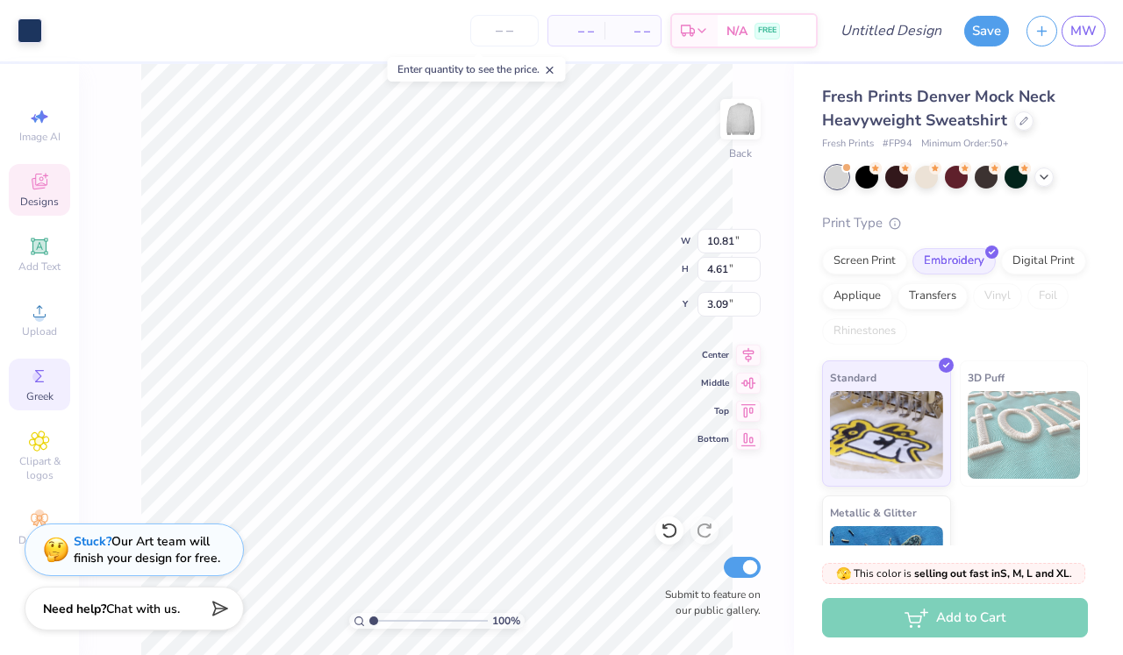
click at [41, 387] on div "Greek" at bounding box center [39, 385] width 61 height 52
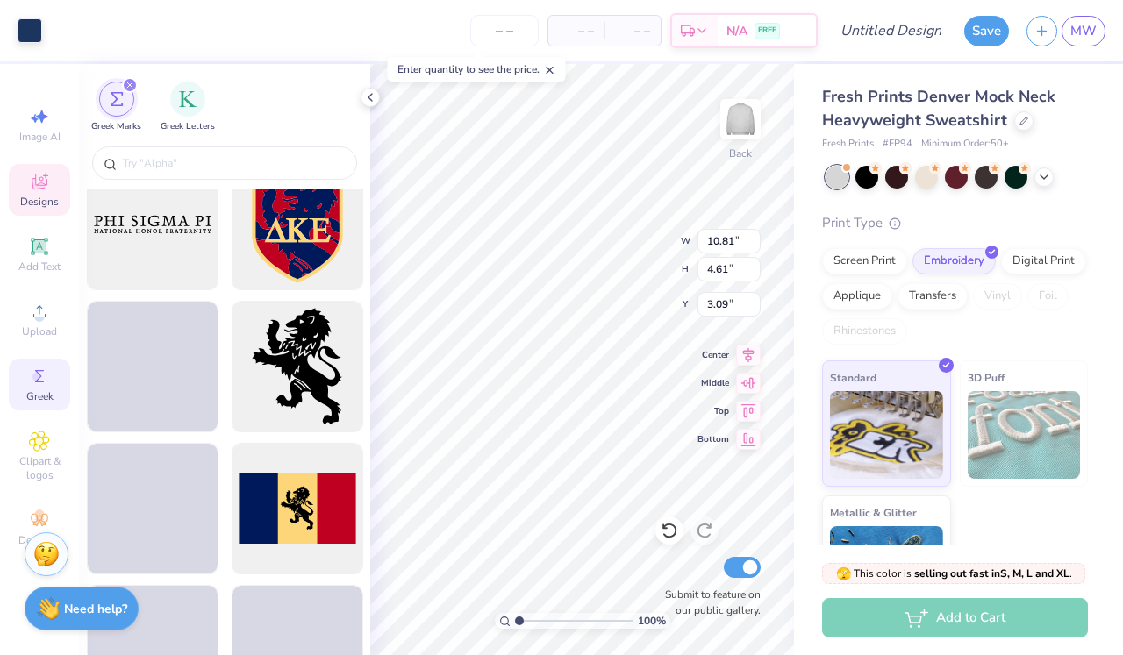
scroll to position [1028, 0]
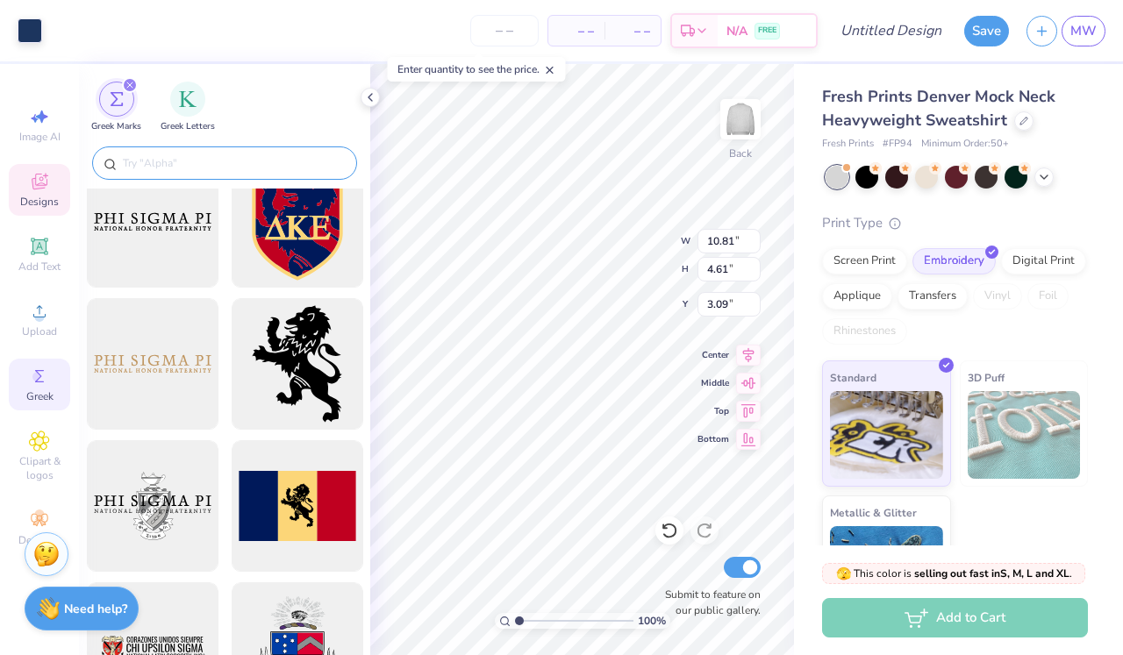
click at [238, 167] on input "text" at bounding box center [233, 163] width 225 height 18
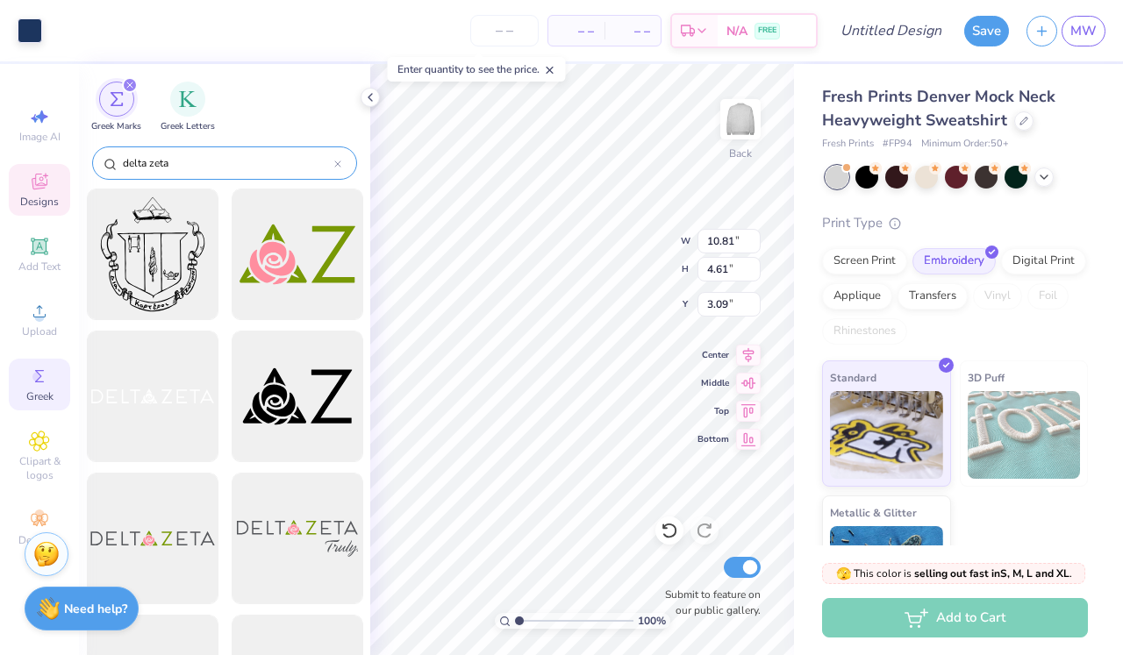
type input "delta zeta"
click at [376, 90] on icon at bounding box center [370, 97] width 14 height 14
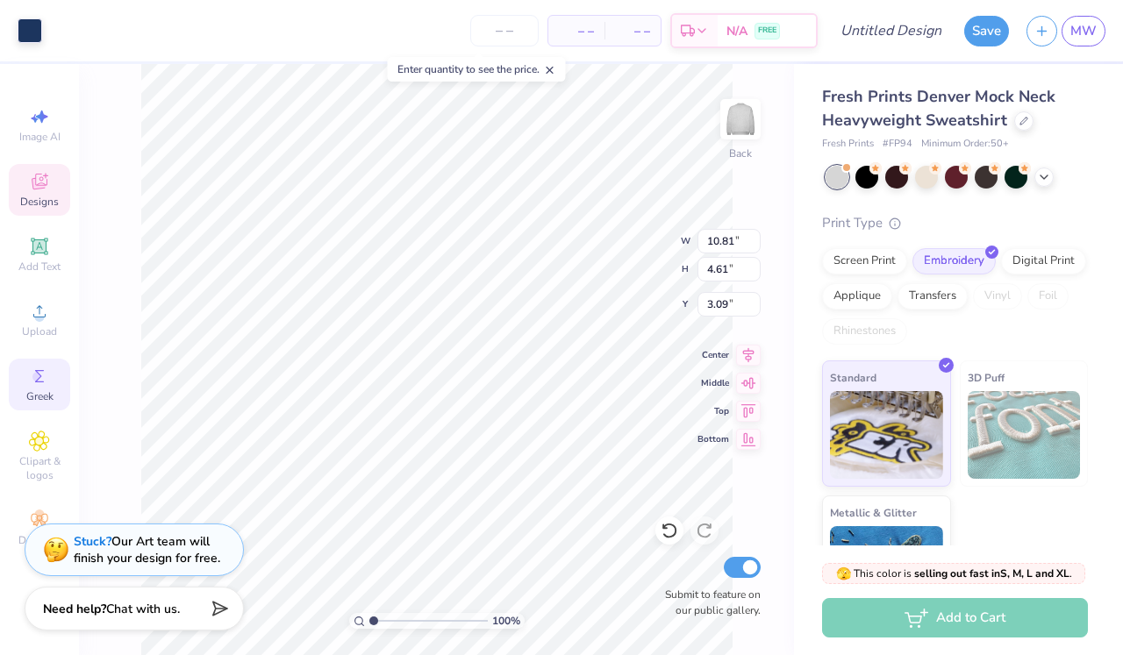
click at [51, 371] on div "Greek" at bounding box center [39, 385] width 61 height 52
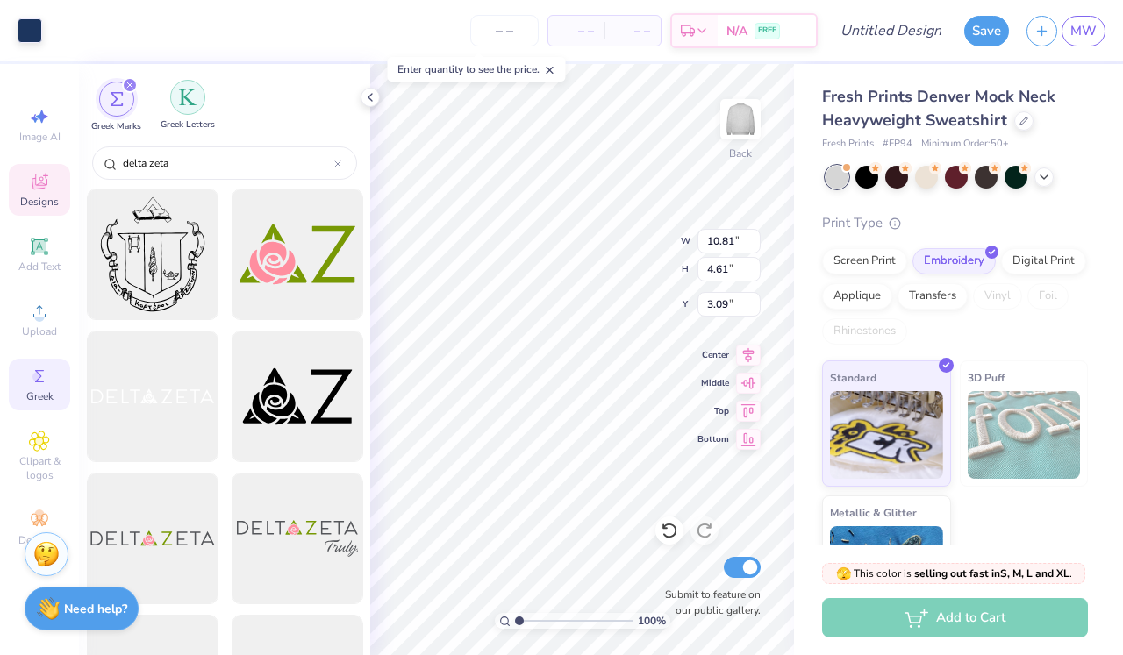
click at [190, 104] on img "filter for Greek Letters" at bounding box center [188, 98] width 18 height 18
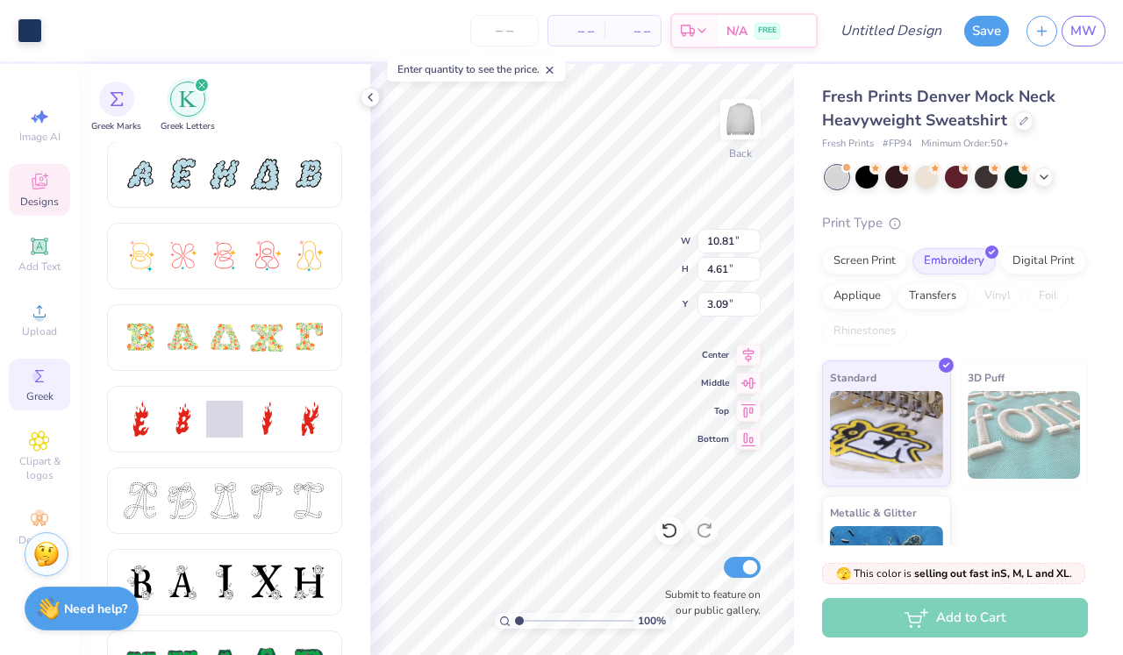
scroll to position [394, 0]
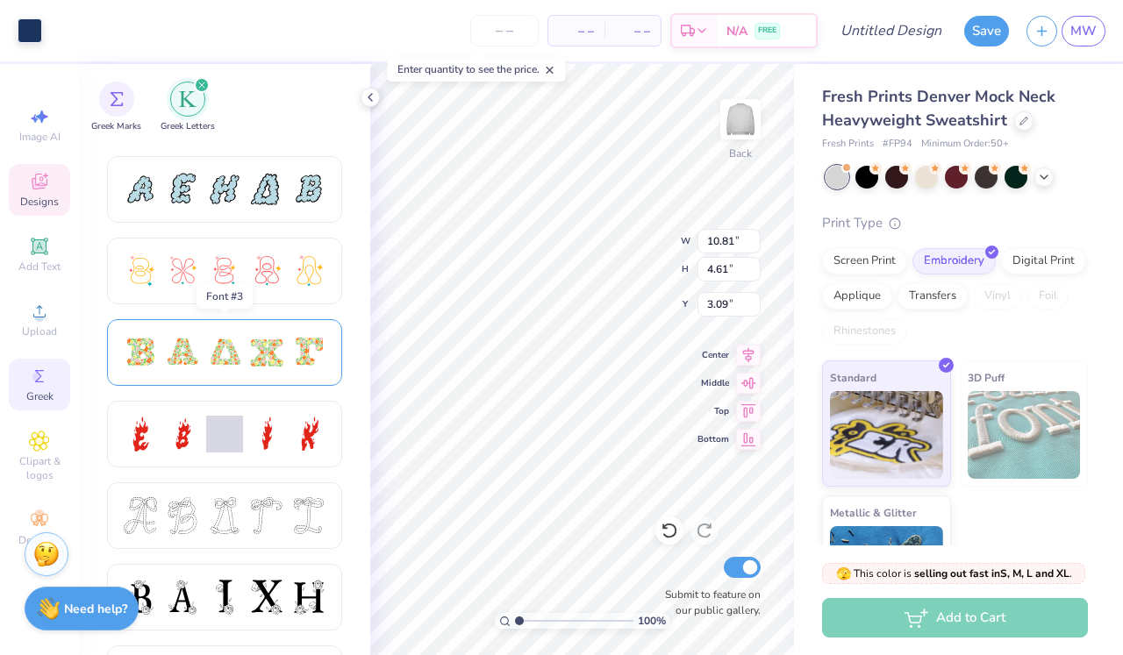
click at [226, 344] on div at bounding box center [224, 352] width 37 height 37
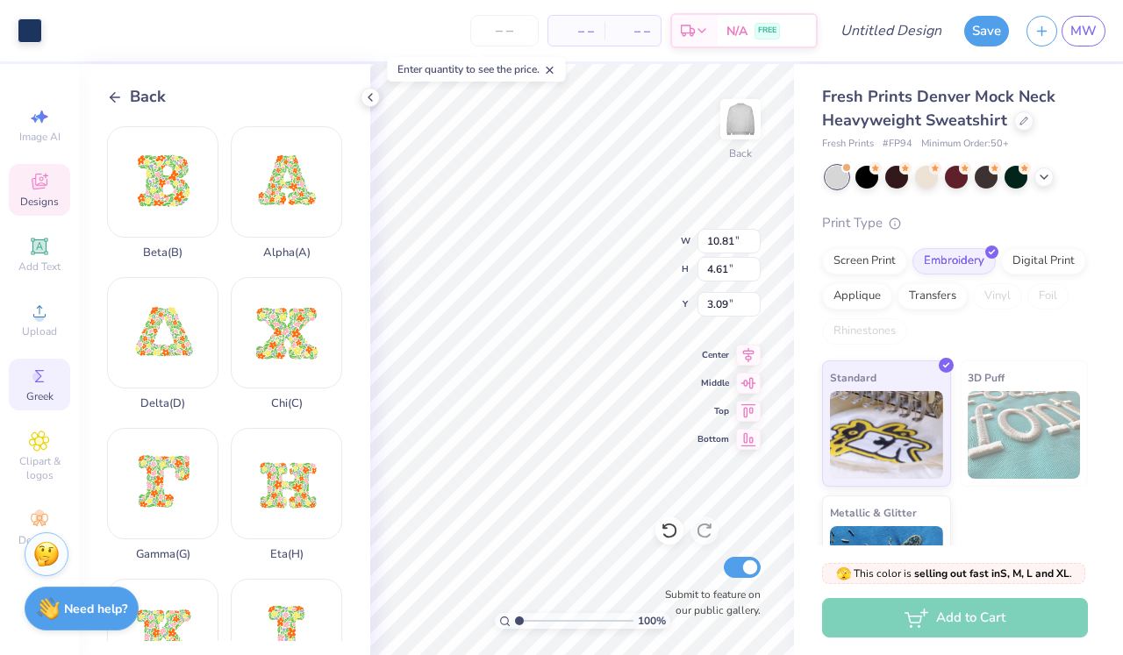
scroll to position [0, 0]
click at [174, 349] on div "Delta ( D )" at bounding box center [162, 343] width 111 height 133
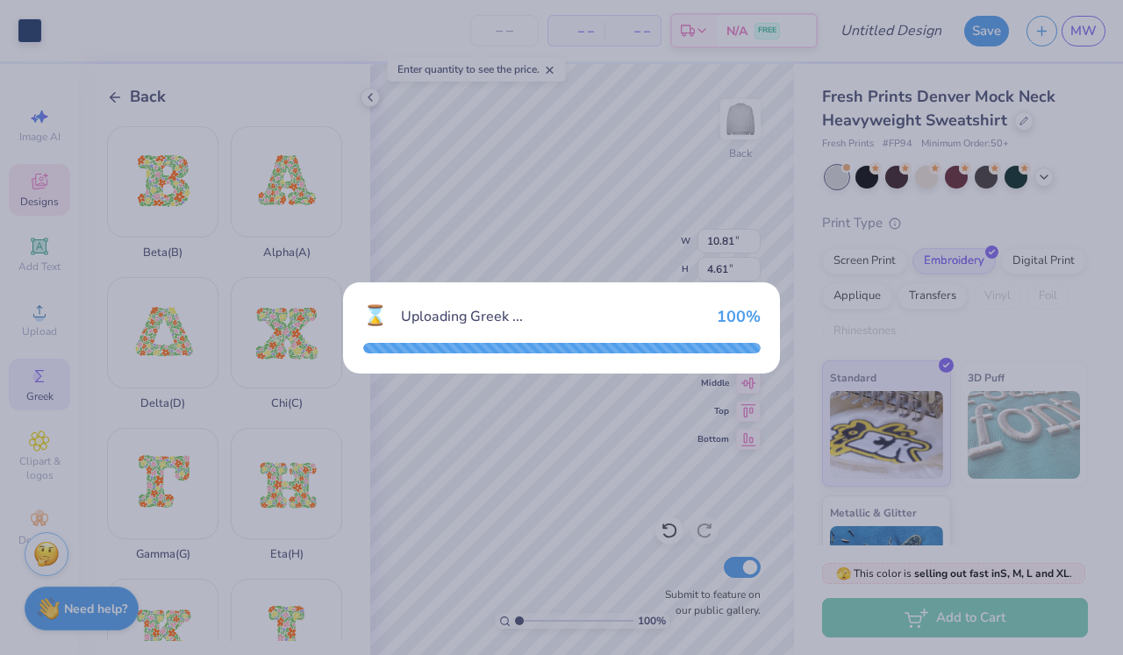
type input "12.00"
type input "10.24"
type input "4.88"
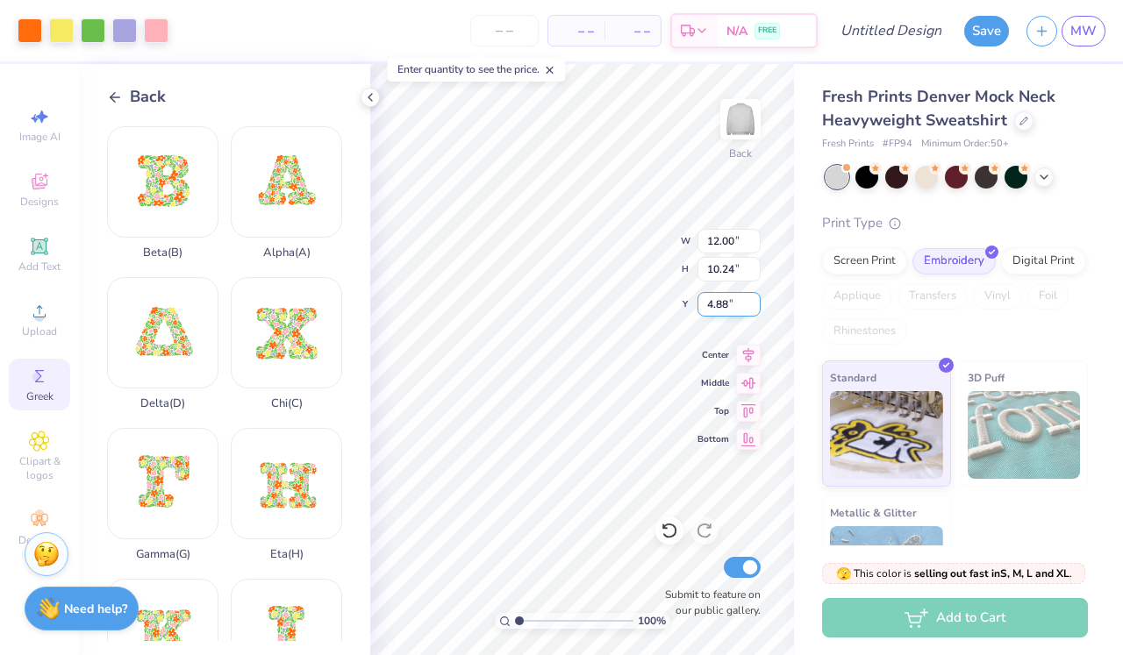
type input "5.08"
type input "4.33"
type input "10.78"
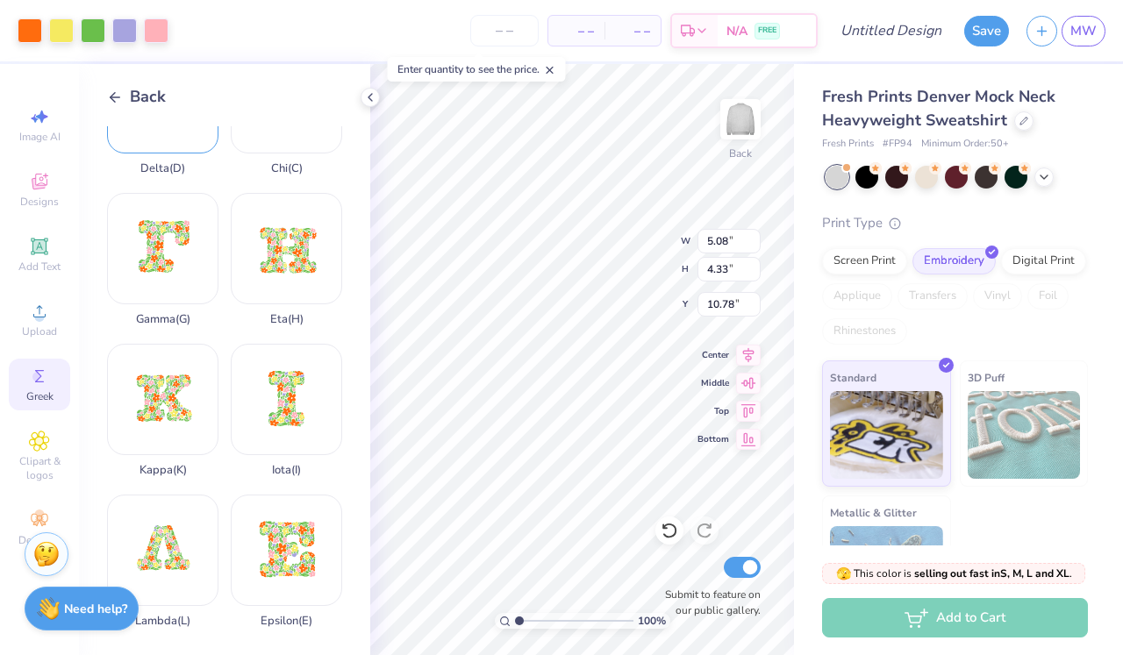
scroll to position [220, 0]
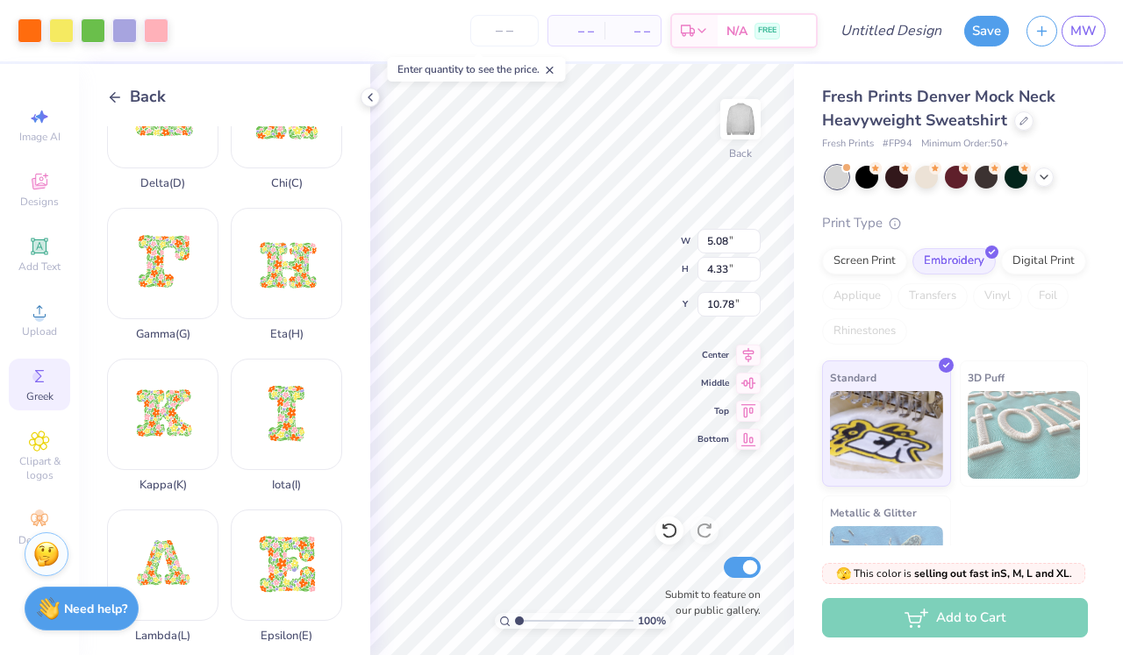
click at [122, 101] on icon at bounding box center [115, 98] width 16 height 16
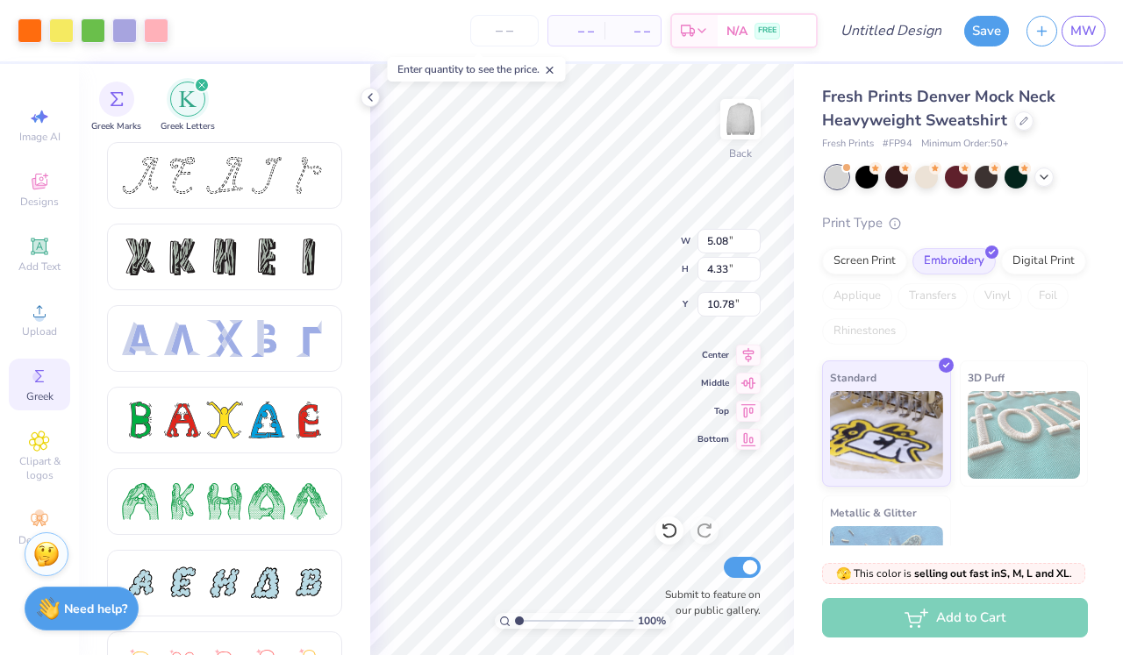
scroll to position [0, 0]
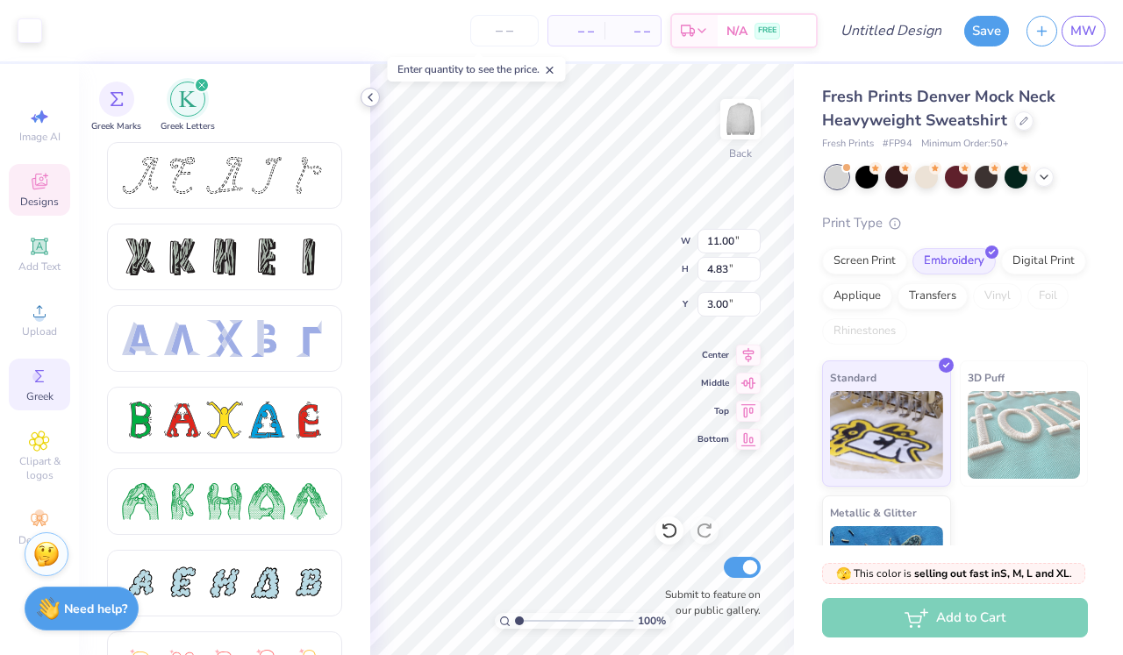
click at [371, 98] on icon at bounding box center [370, 97] width 14 height 14
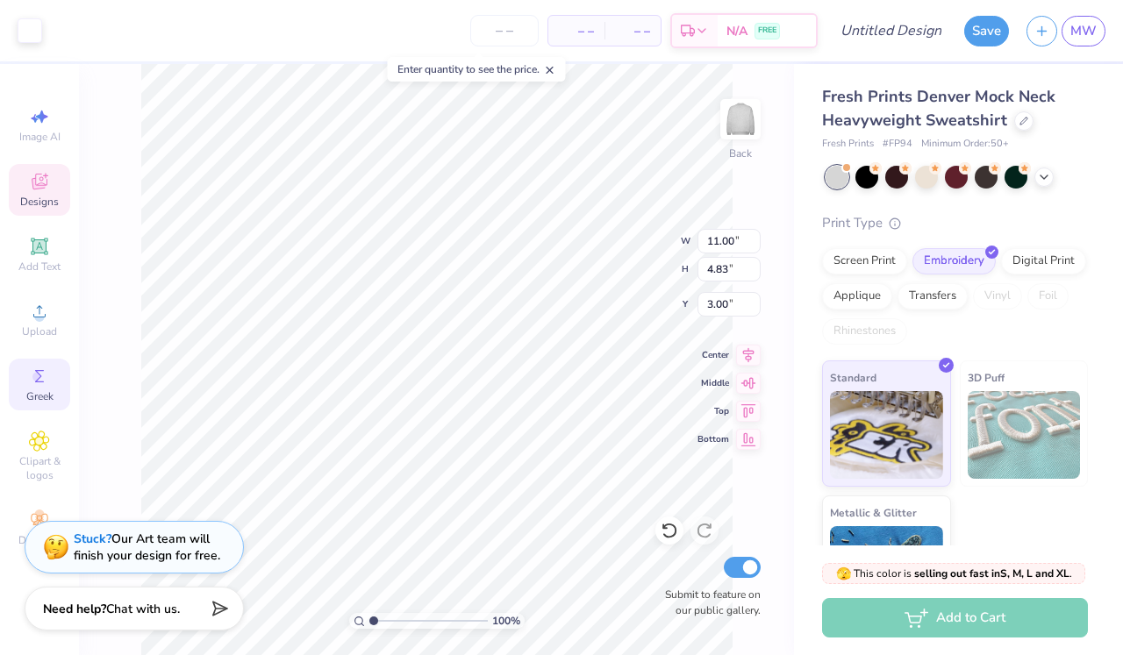
click at [165, 552] on div "Stuck? Our Art team will finish your design for free." at bounding box center [147, 547] width 147 height 33
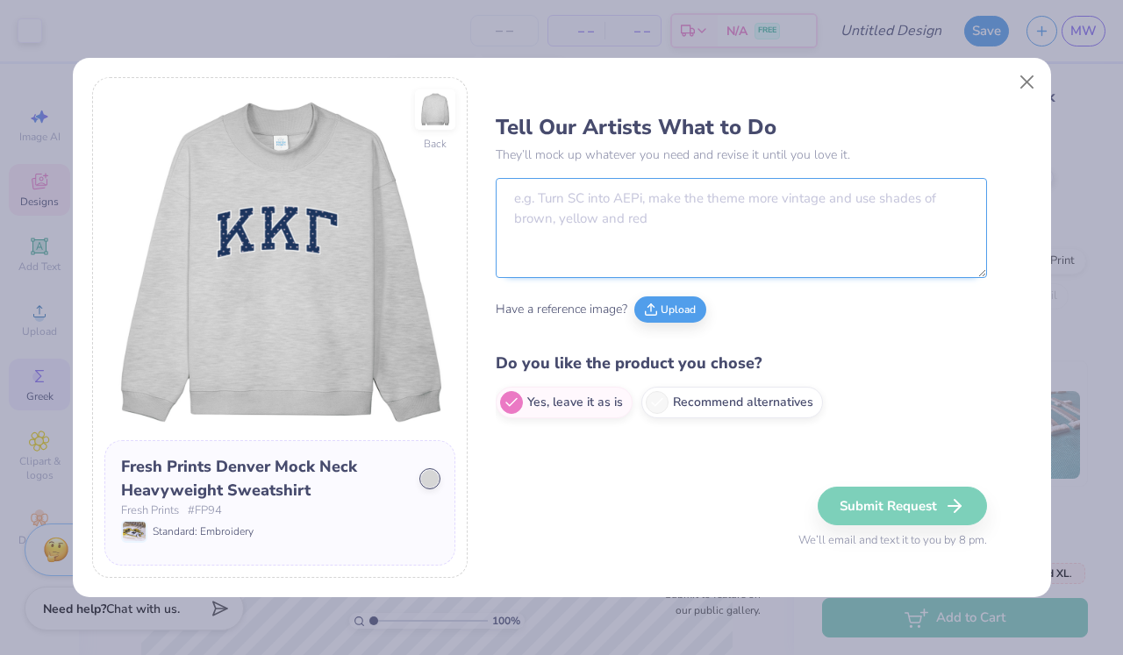
click at [623, 226] on textarea at bounding box center [741, 228] width 491 height 100
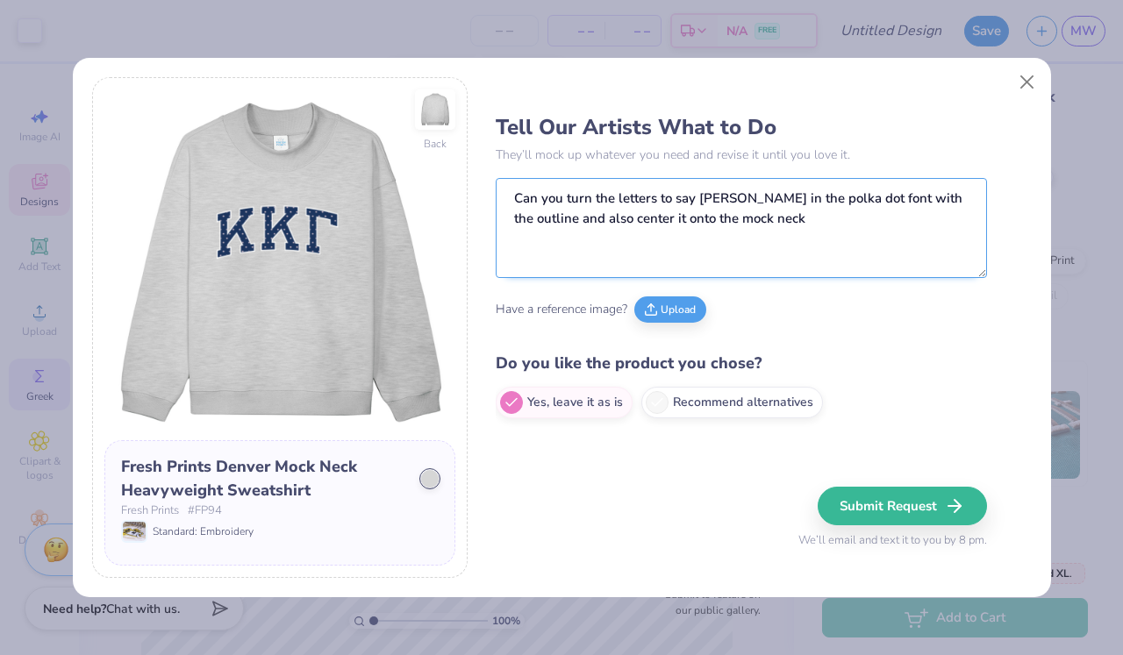
type textarea "Can you turn the letters to say DEEZEE in the polka dot font with the outline a…"
drag, startPoint x: 687, startPoint y: 246, endPoint x: 722, endPoint y: 419, distance: 176.4
click at [722, 419] on div "Tell Our Artists What to Do They’ll mock up whatever you need and revise it unt…" at bounding box center [741, 266] width 491 height 322
click at [716, 408] on label "Recommend alternatives" at bounding box center [732, 400] width 182 height 32
click at [507, 408] on input "Recommend alternatives" at bounding box center [501, 402] width 11 height 11
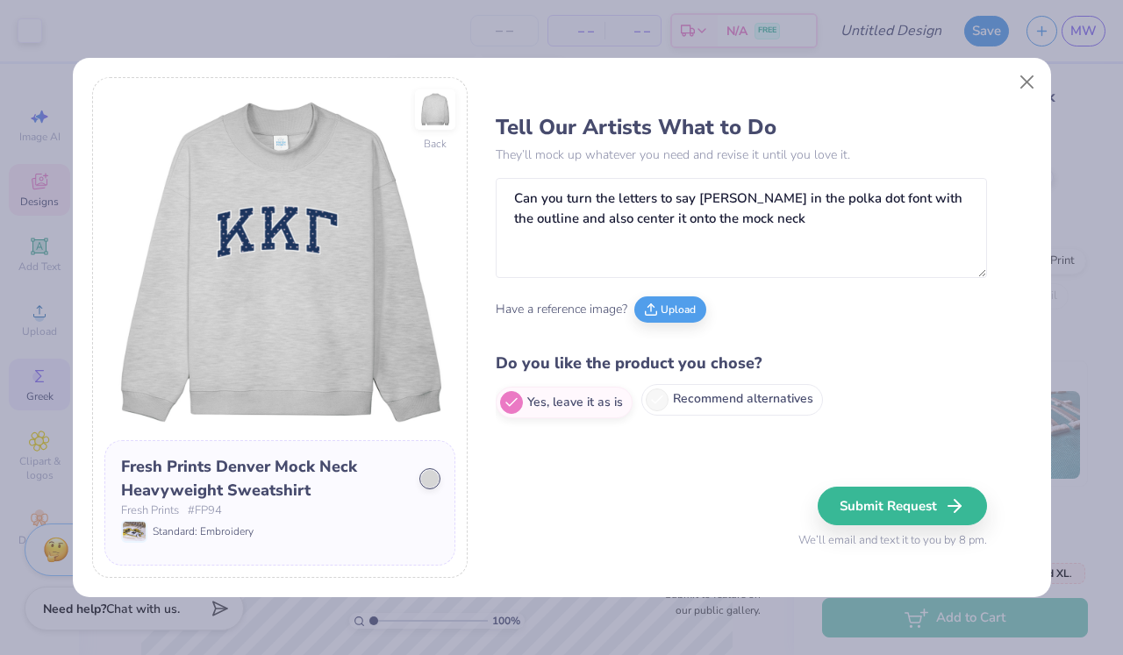
radio input "true"
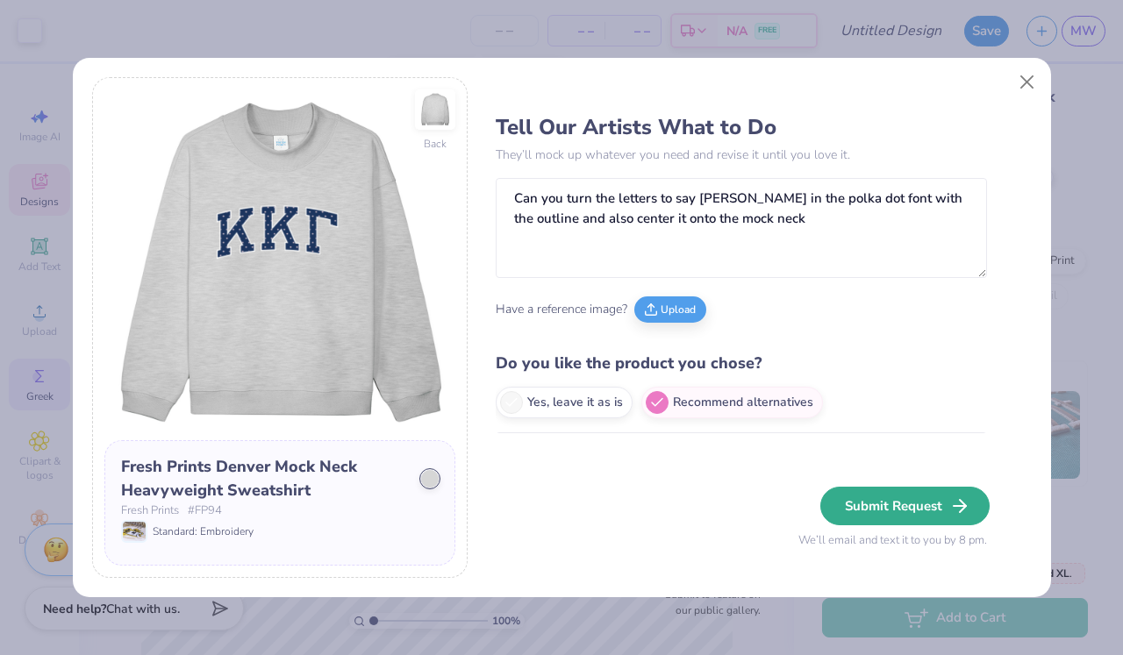
click at [909, 506] on button "Submit Request" at bounding box center [904, 506] width 169 height 39
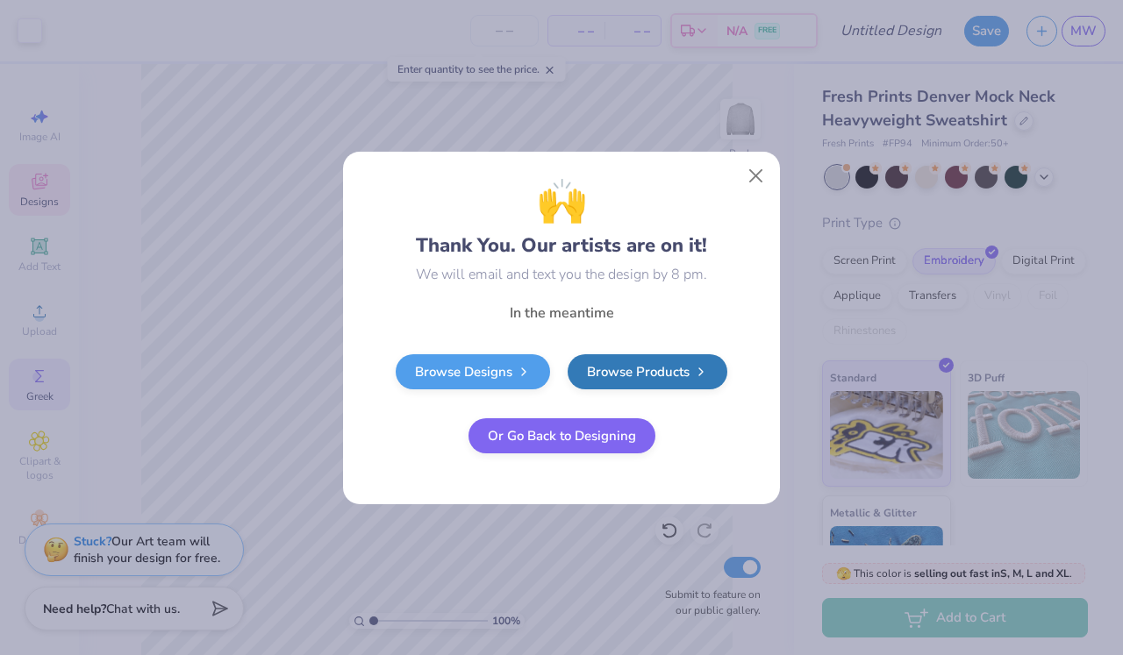
radio input "true"
click at [763, 169] on button "Close" at bounding box center [756, 175] width 33 height 33
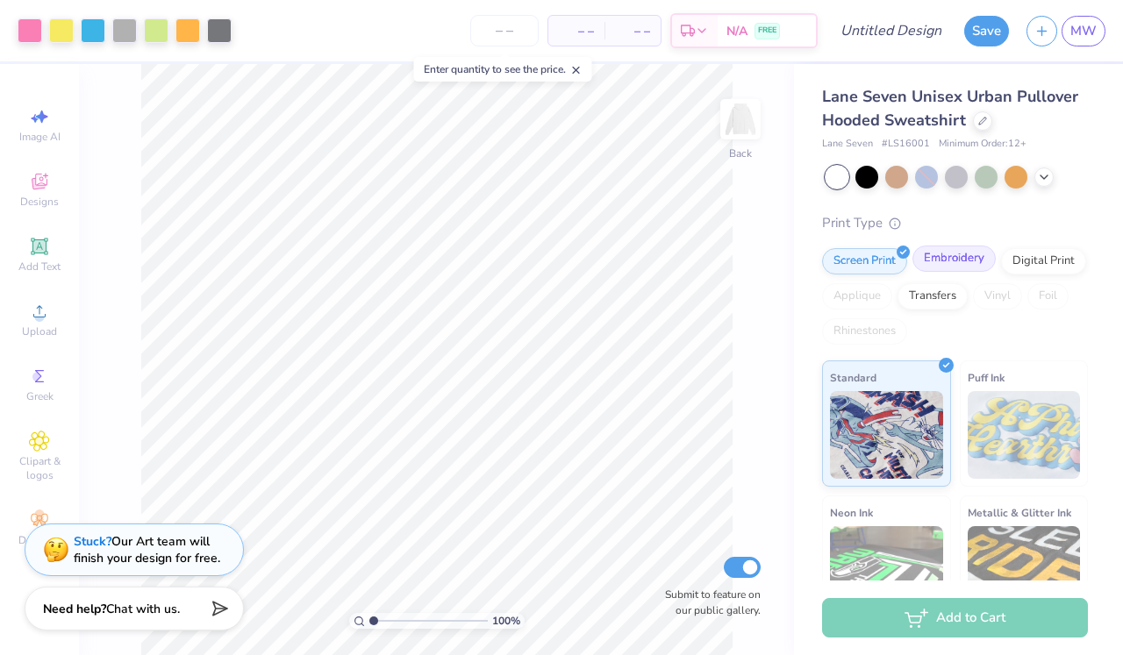
click at [971, 261] on div "Embroidery" at bounding box center [954, 259] width 83 height 26
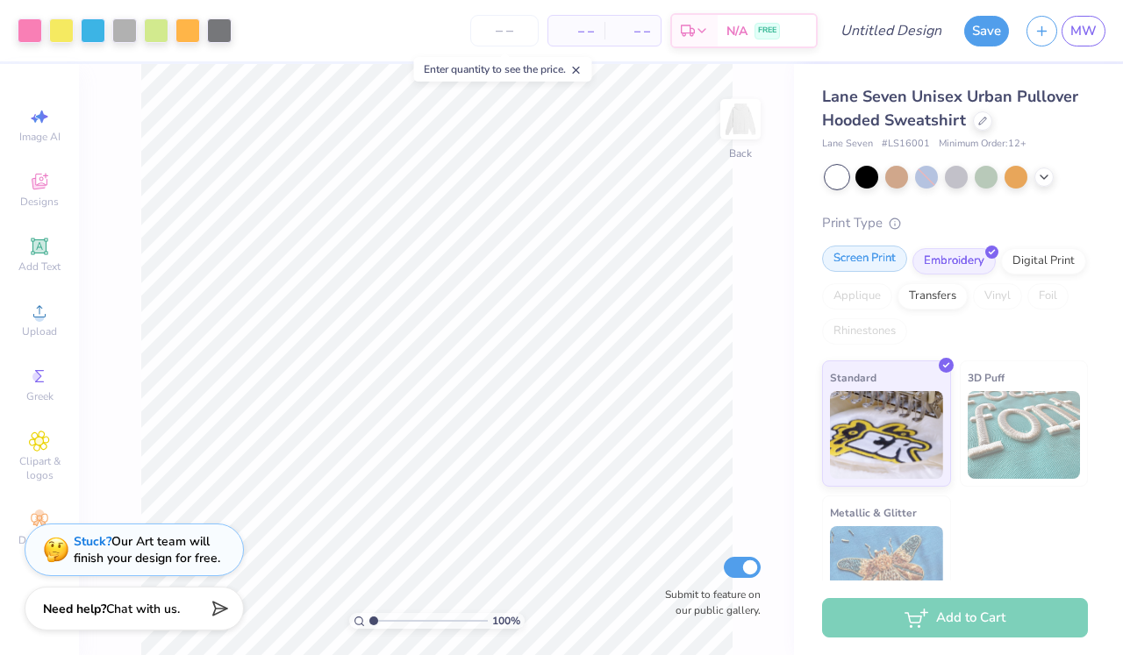
click at [871, 257] on div "Screen Print" at bounding box center [864, 259] width 85 height 26
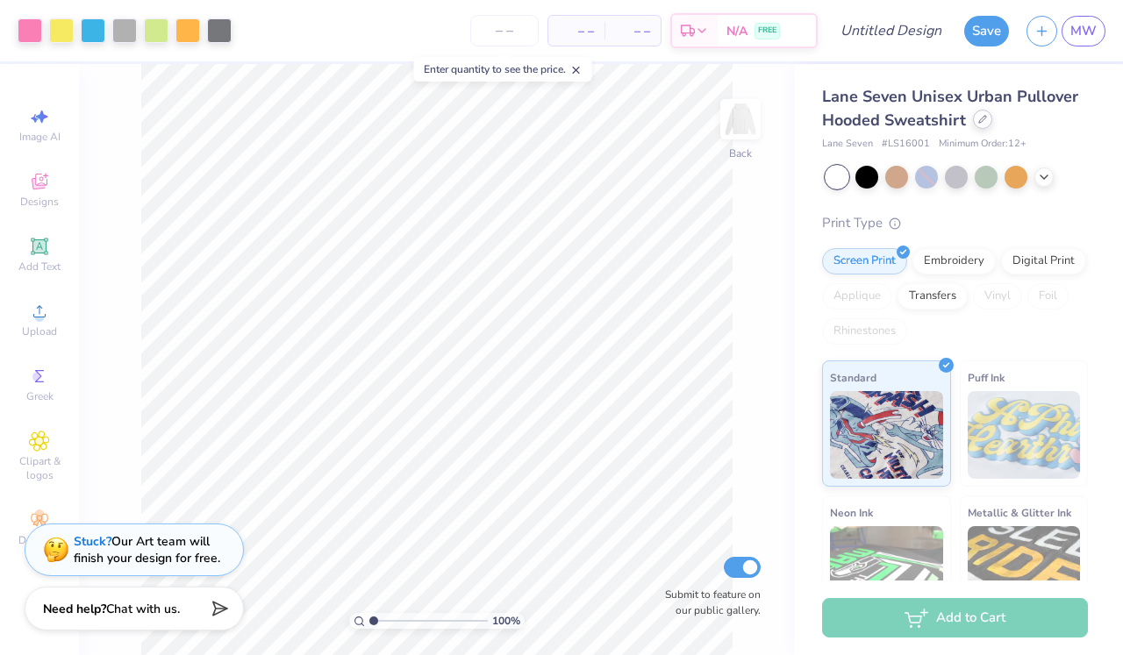
click at [979, 123] on icon at bounding box center [982, 119] width 7 height 7
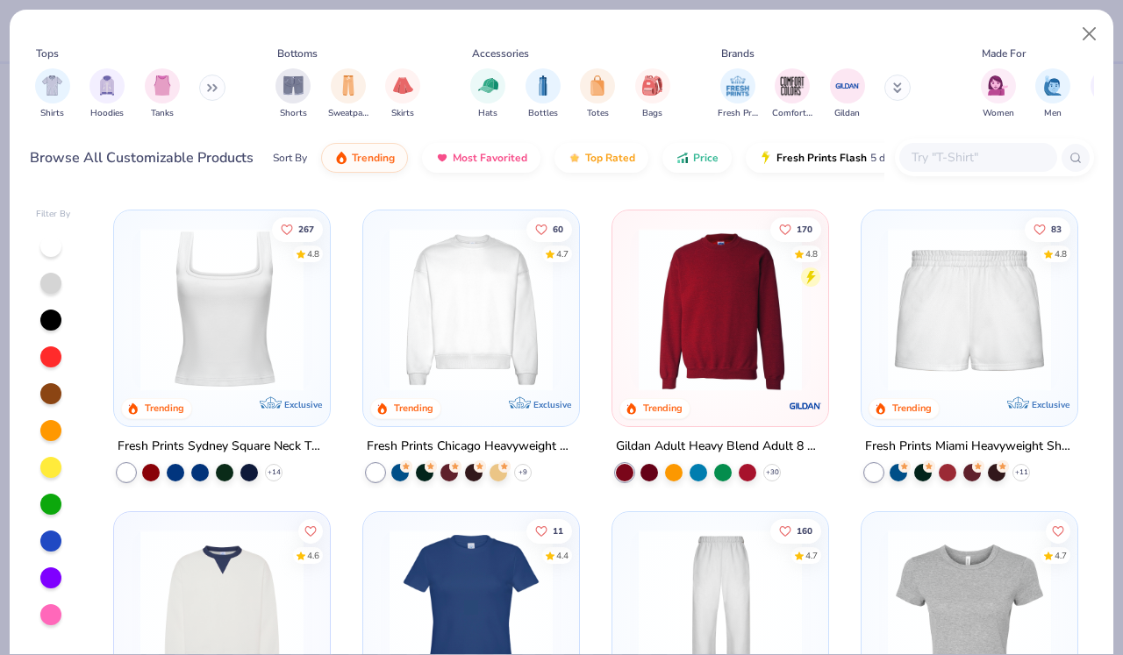
scroll to position [579, 0]
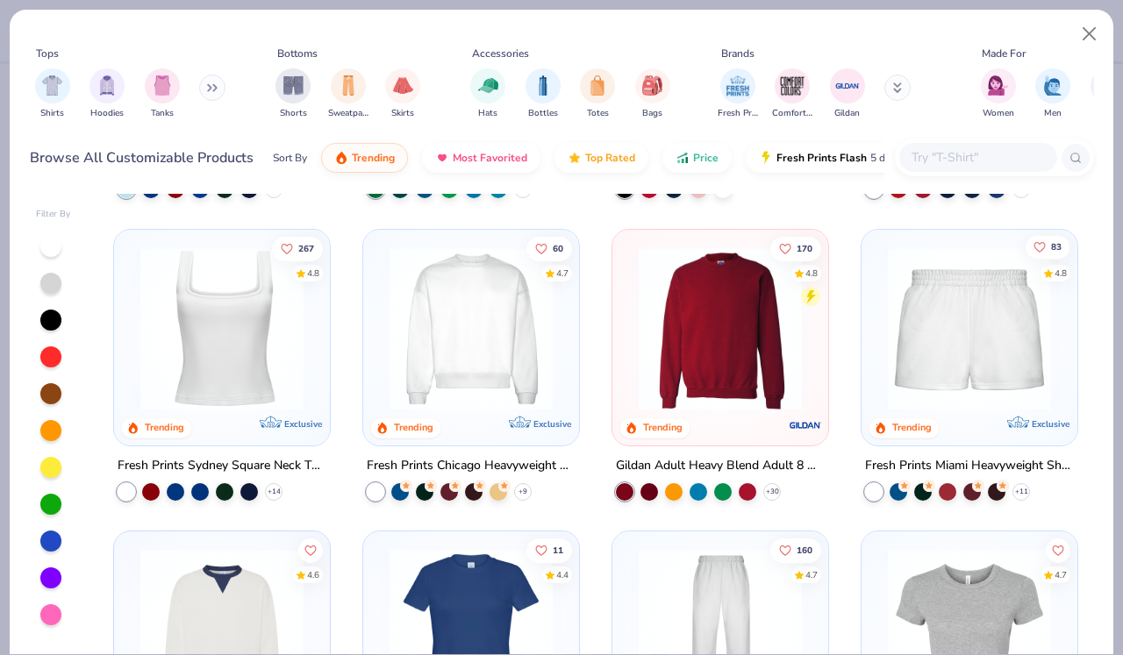
click at [1040, 246] on icon "Like" at bounding box center [1040, 246] width 12 height 12
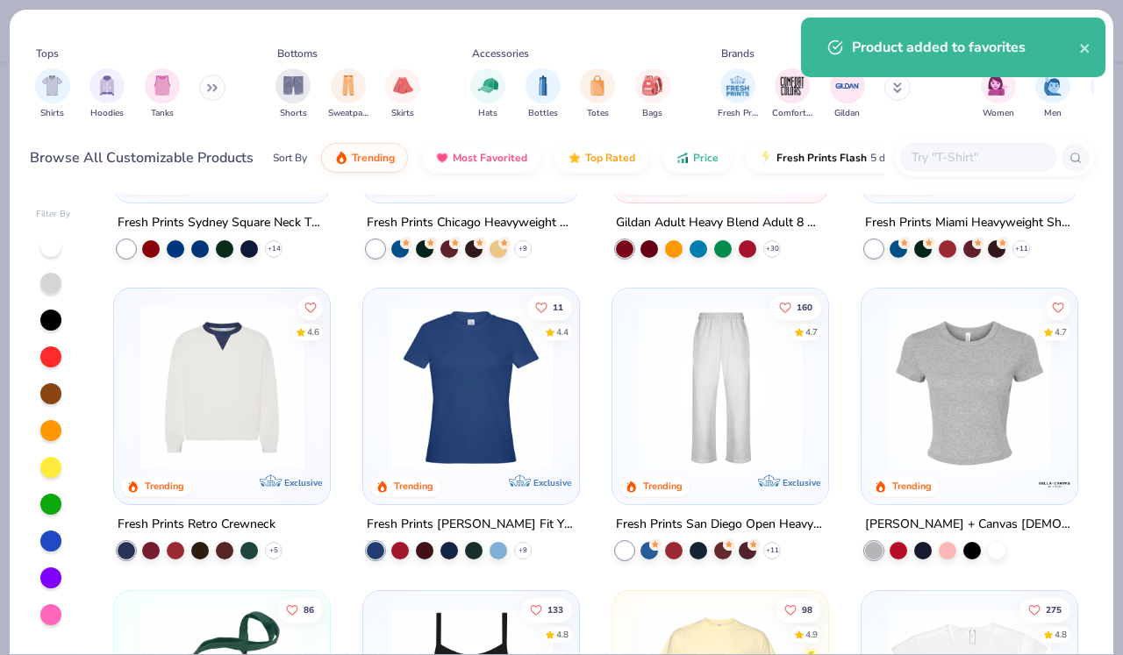
scroll to position [825, 0]
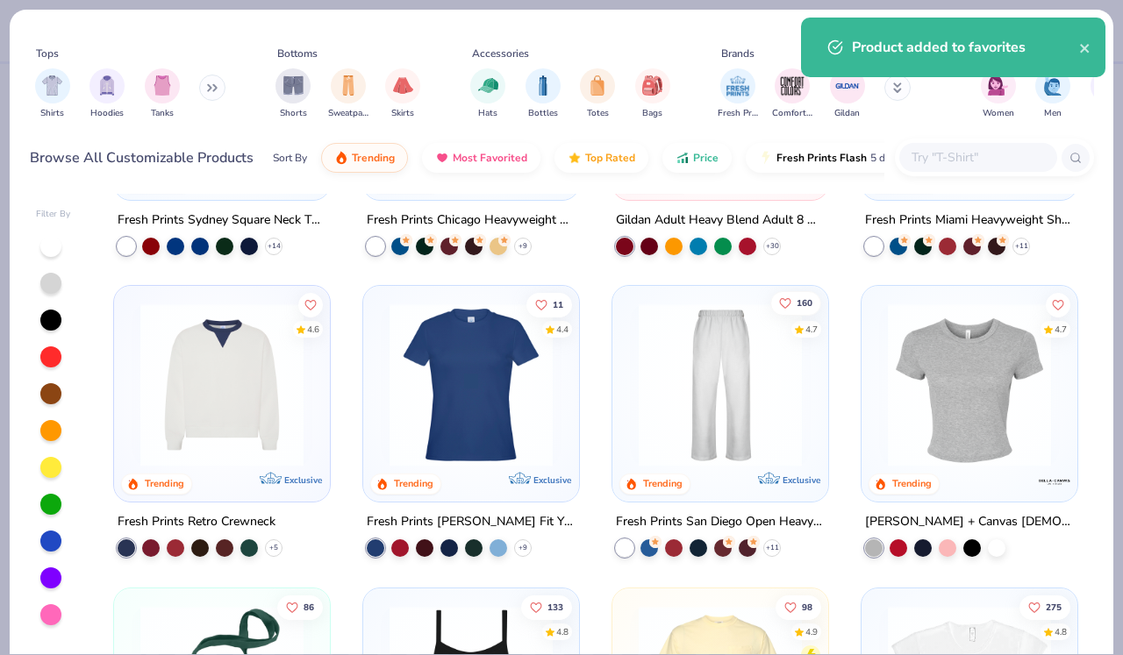
click at [783, 301] on icon "Like" at bounding box center [785, 303] width 12 height 12
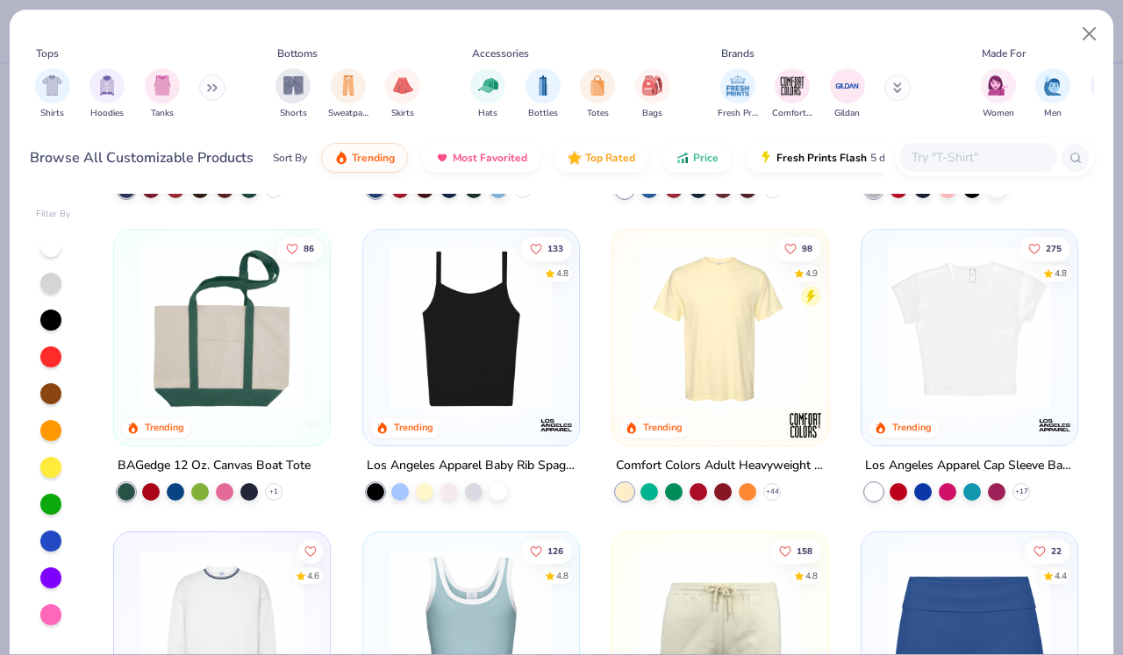
scroll to position [1137, 0]
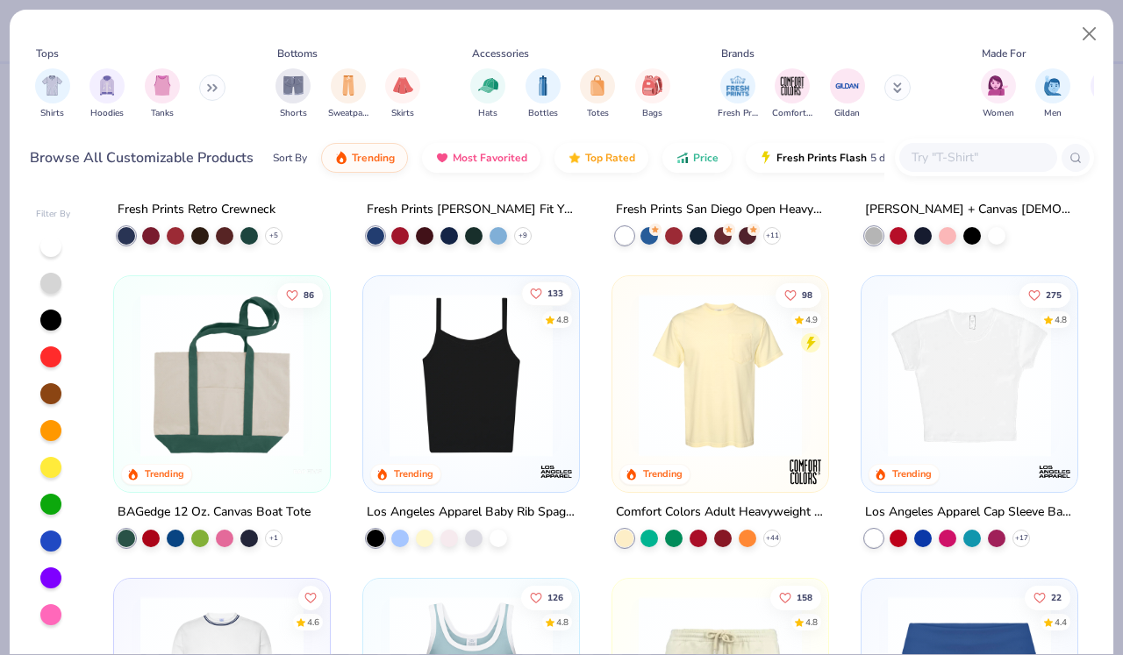
click at [544, 290] on button "133" at bounding box center [546, 293] width 51 height 25
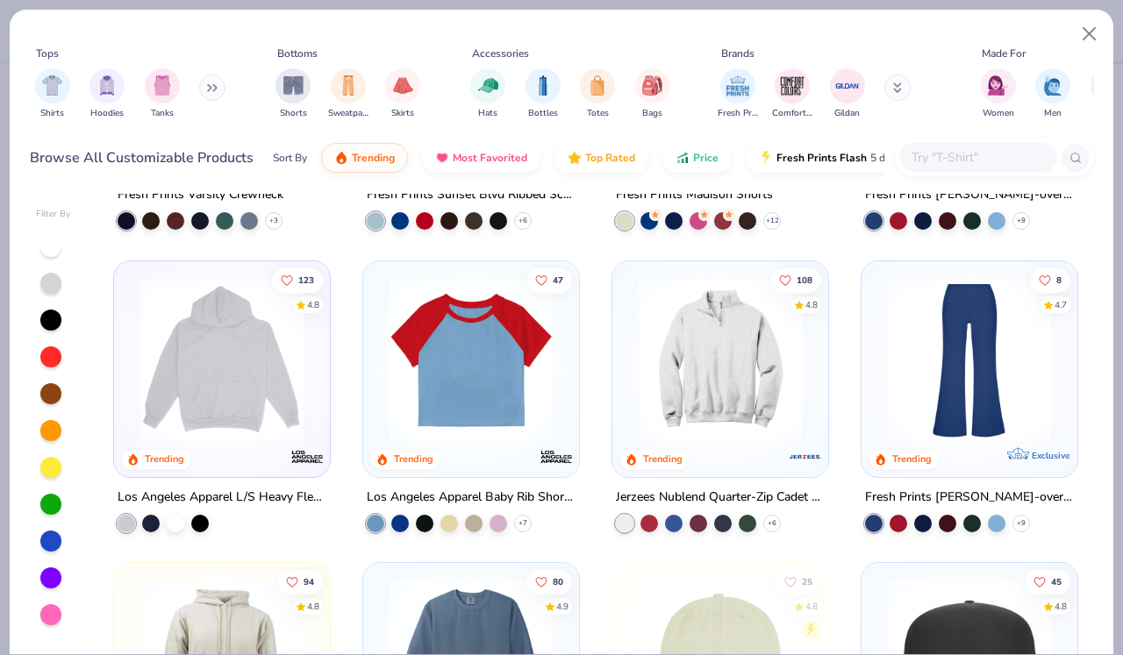
scroll to position [1553, 0]
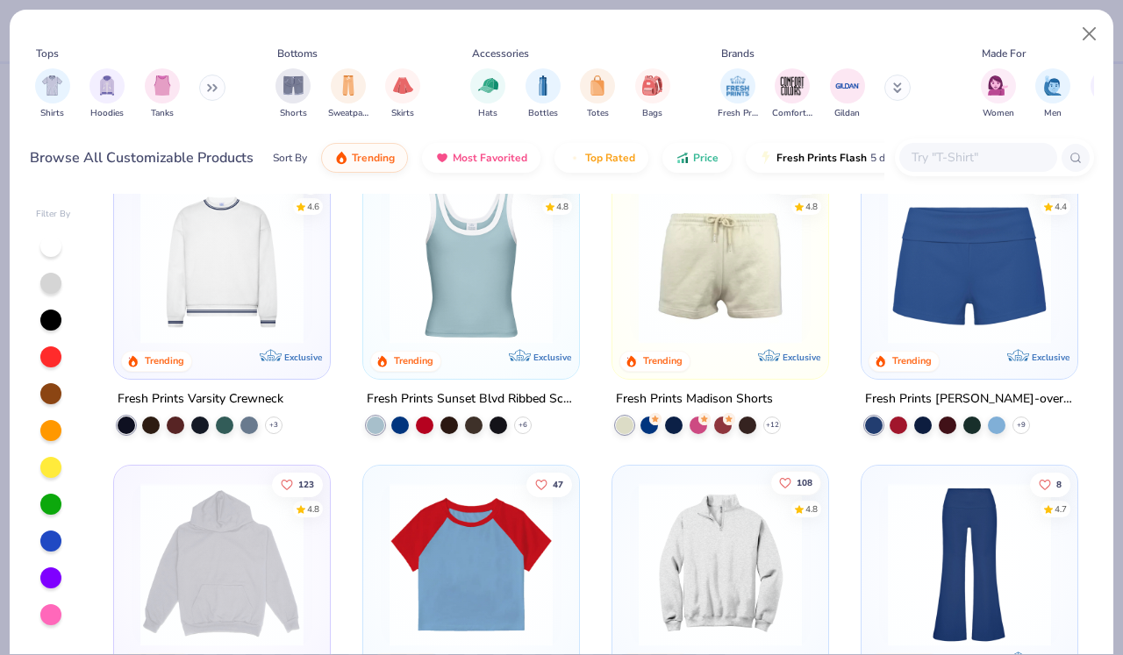
click at [791, 478] on icon "Like" at bounding box center [785, 482] width 11 height 10
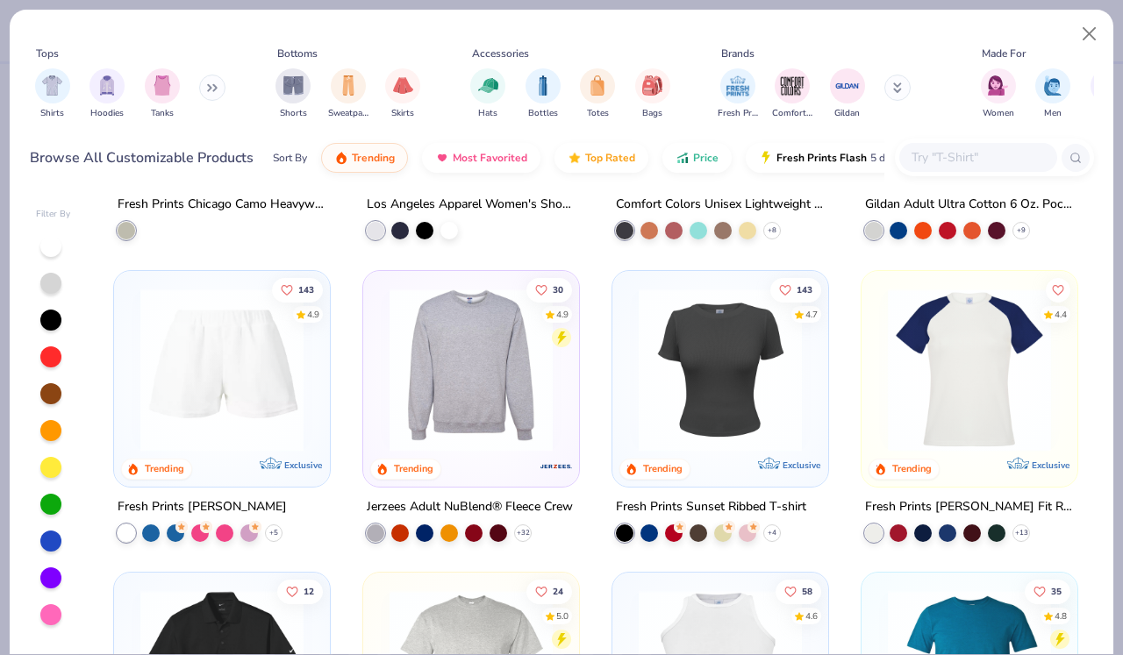
scroll to position [4215, 0]
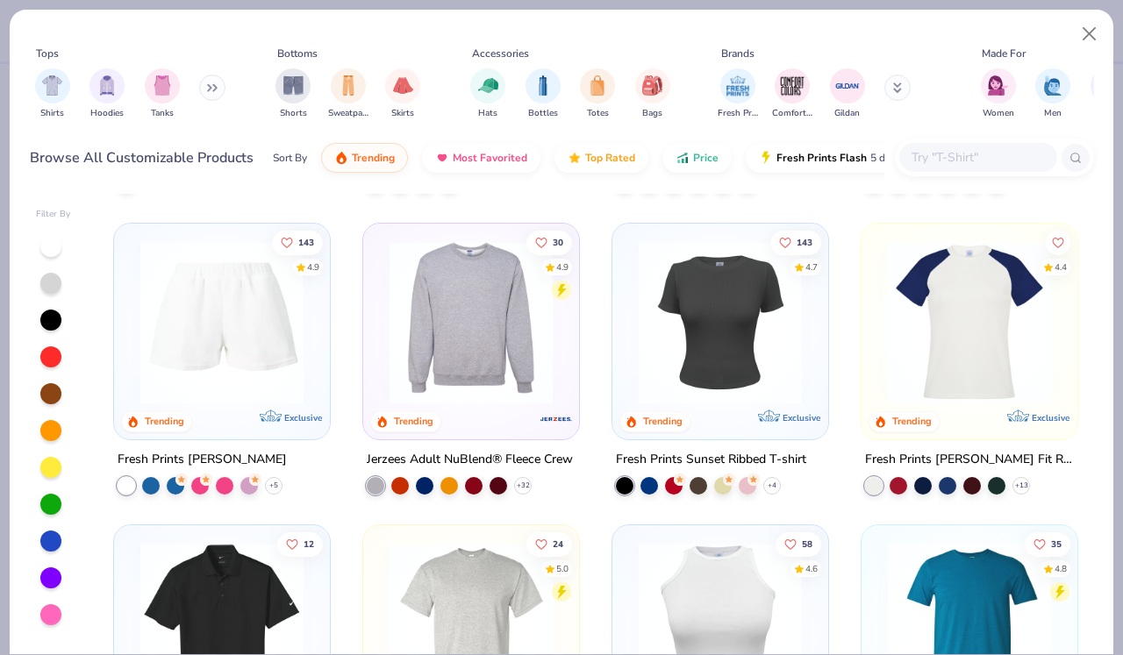
click at [950, 147] on div at bounding box center [978, 157] width 158 height 29
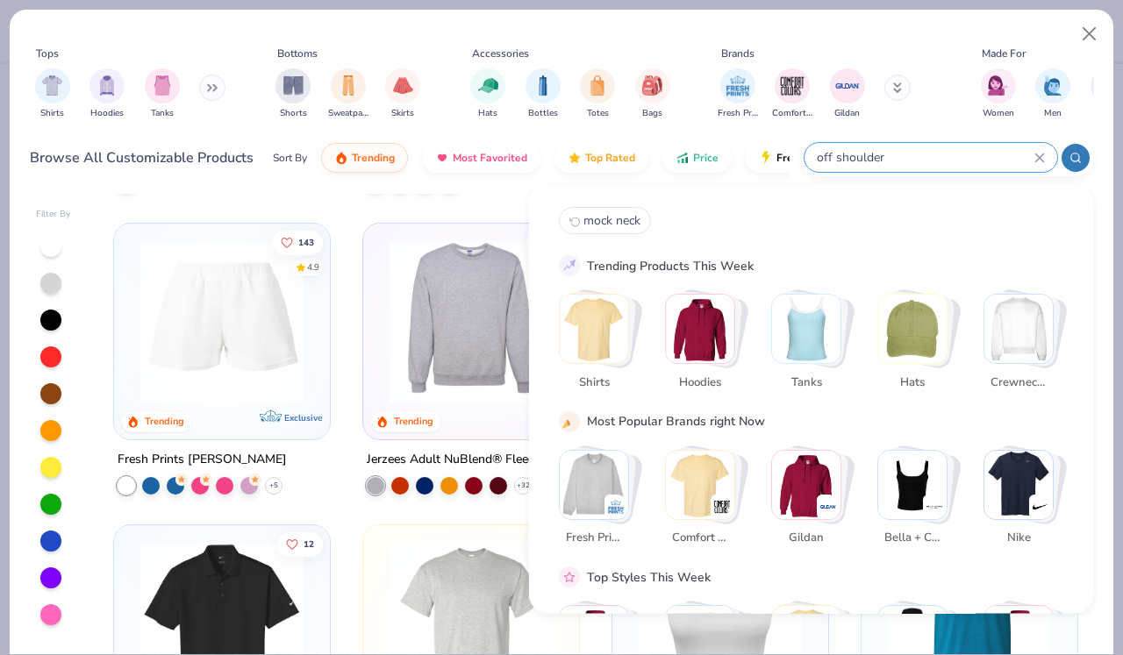
type input "off shoulder"
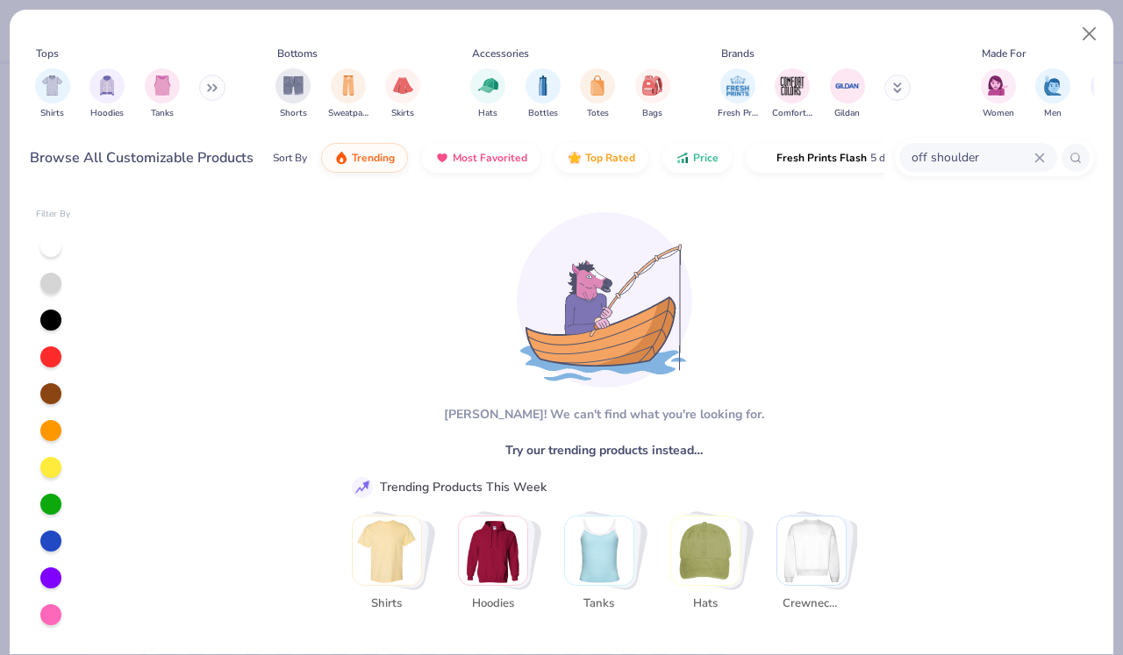
click at [393, 566] on img "Stack Card Button Shirts" at bounding box center [387, 551] width 68 height 68
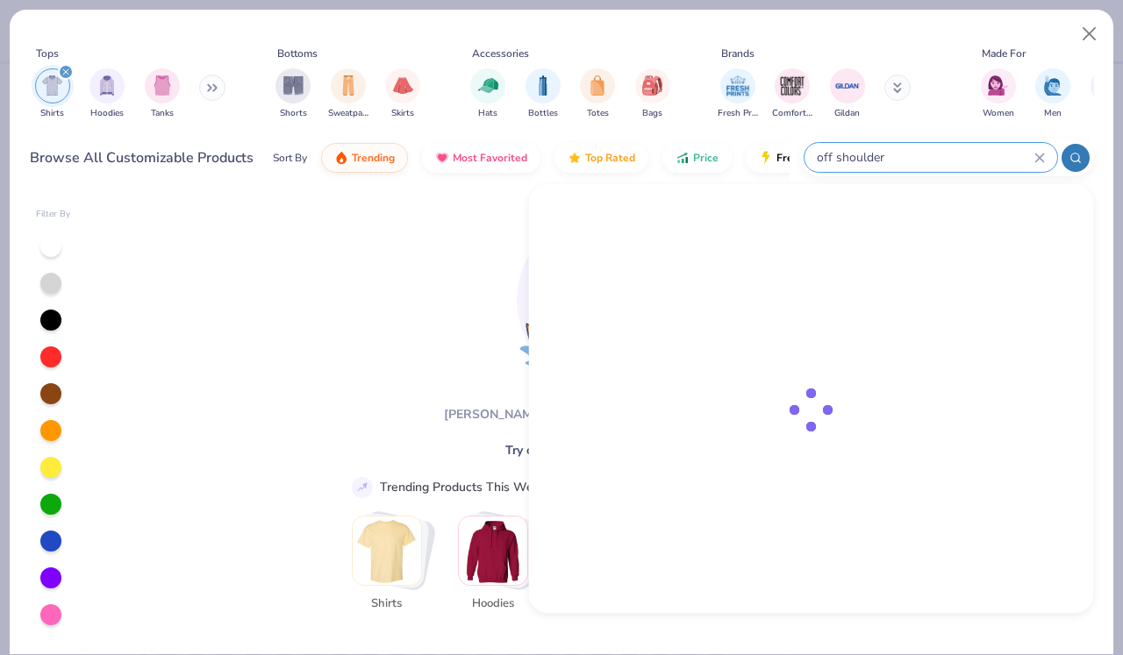
click at [1032, 156] on input "off shoulder" at bounding box center [924, 157] width 219 height 20
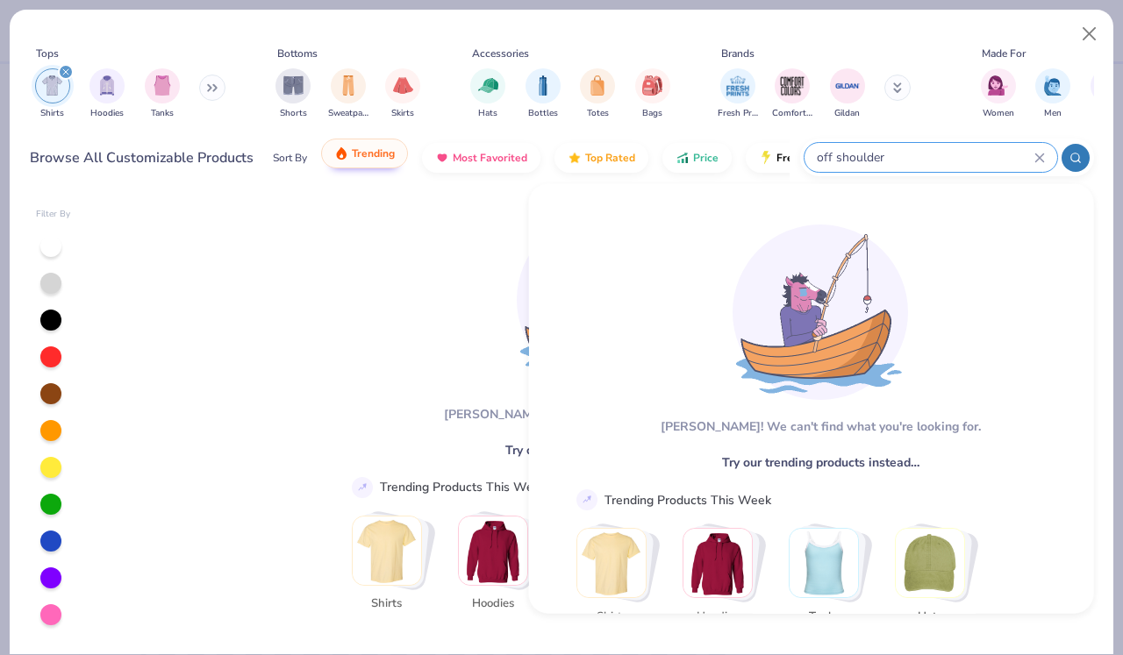
click at [372, 162] on button "Trending" at bounding box center [364, 154] width 87 height 30
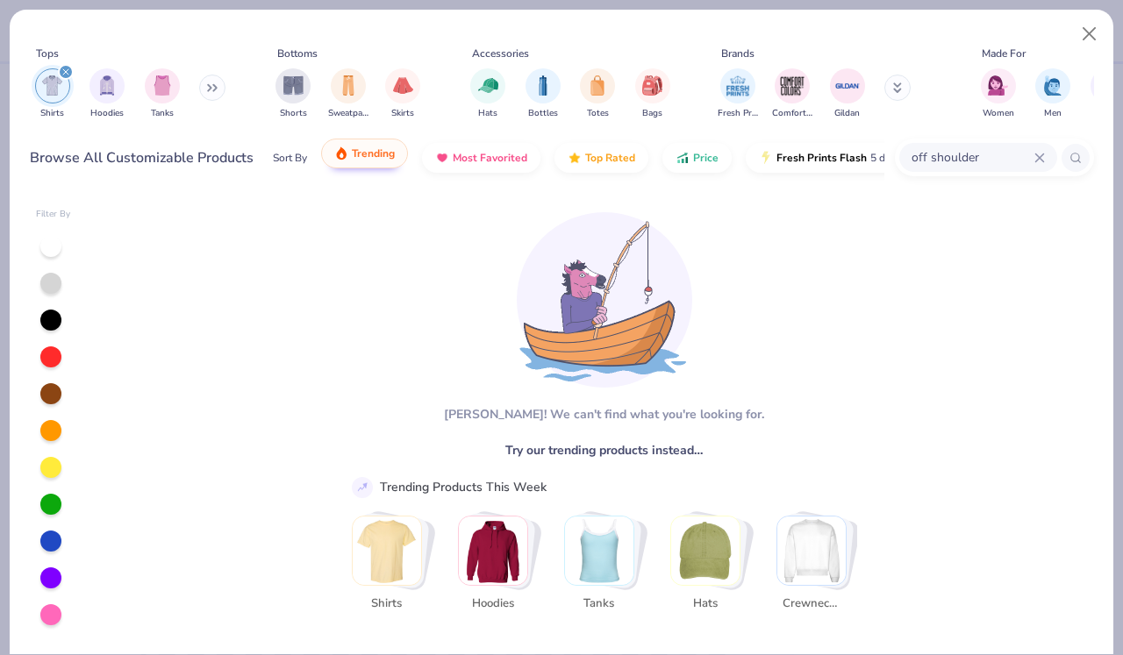
click at [372, 162] on button "Trending" at bounding box center [364, 154] width 87 height 30
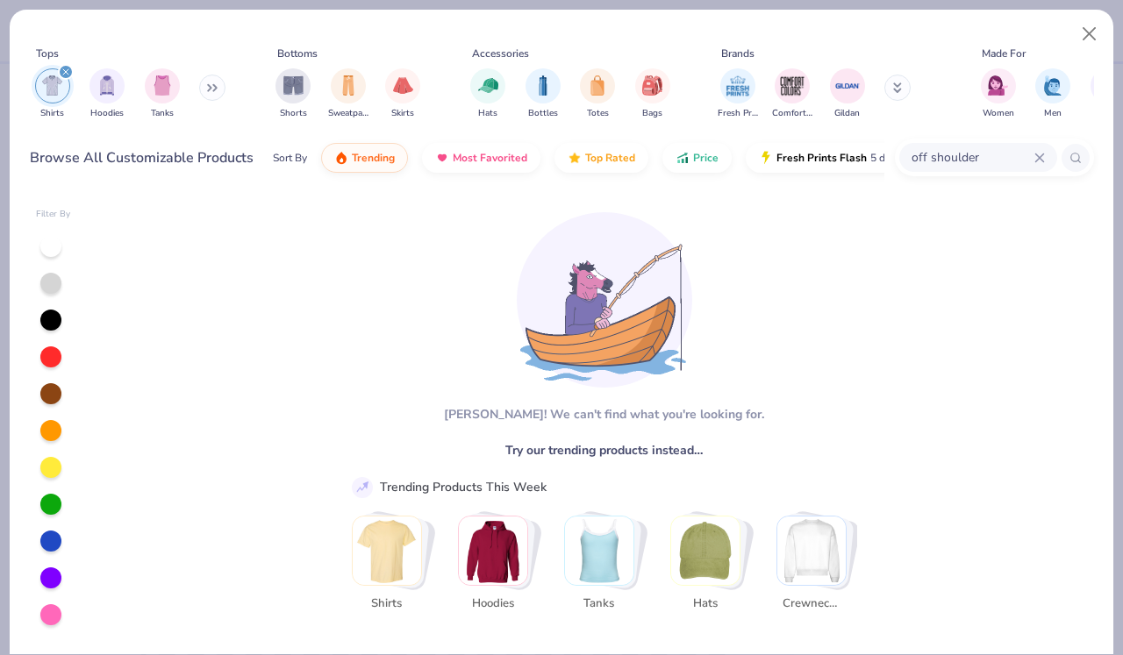
click at [1039, 153] on icon at bounding box center [1040, 158] width 11 height 11
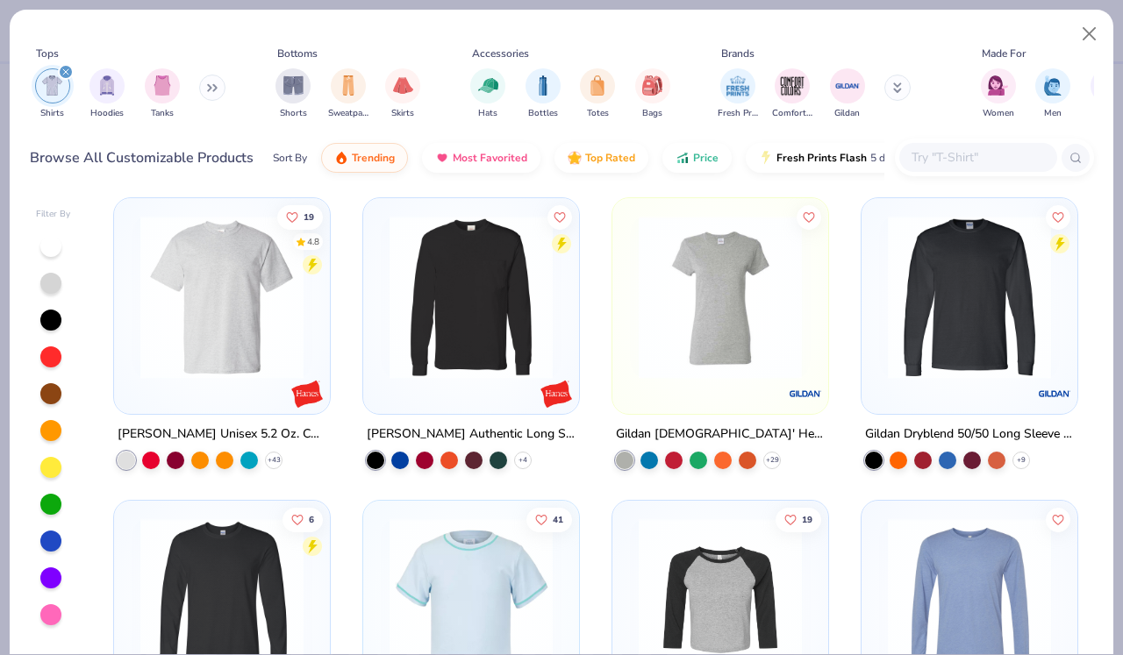
scroll to position [6450, 0]
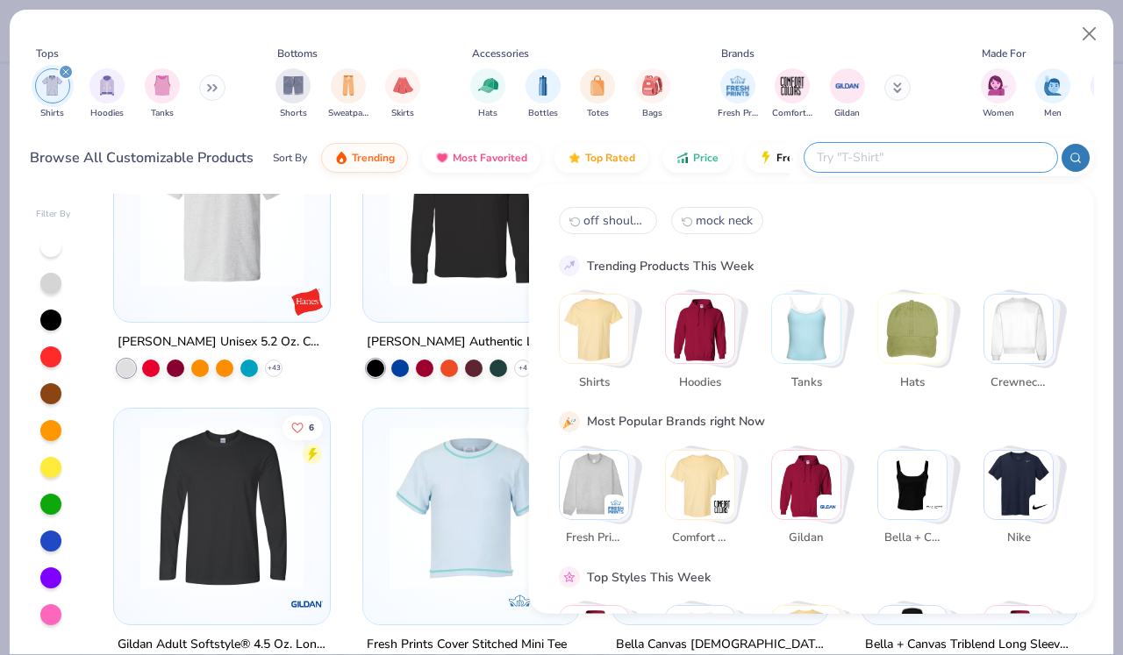
click at [957, 163] on input "text" at bounding box center [930, 157] width 230 height 20
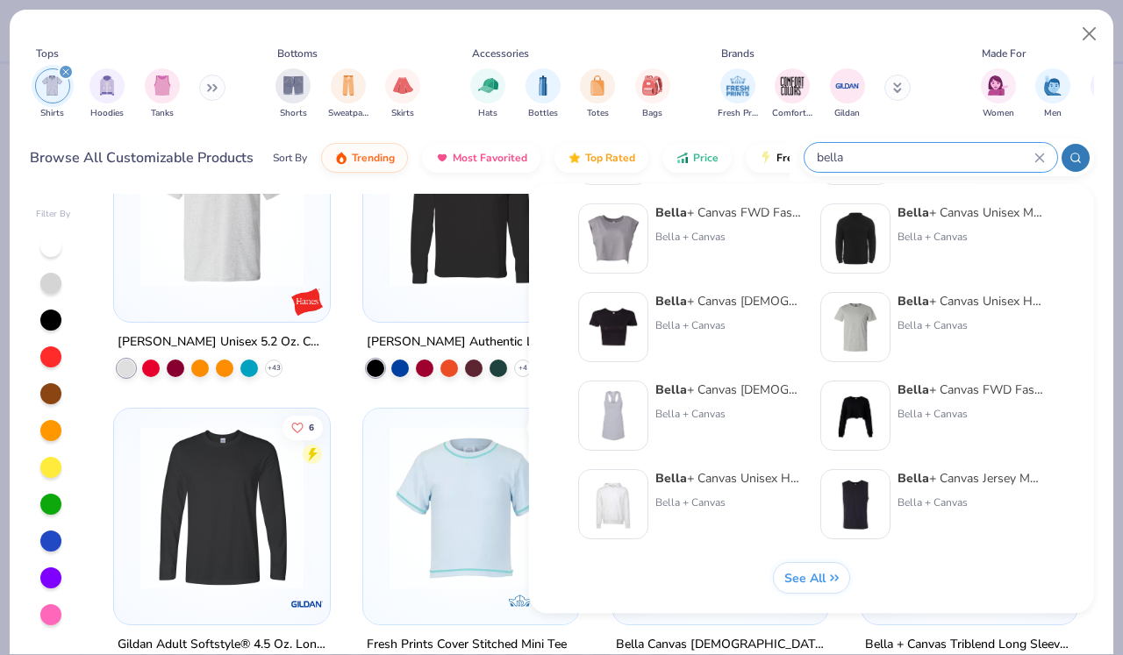
scroll to position [720, 0]
type input "bella"
click at [815, 578] on span "See All" at bounding box center [804, 578] width 41 height 17
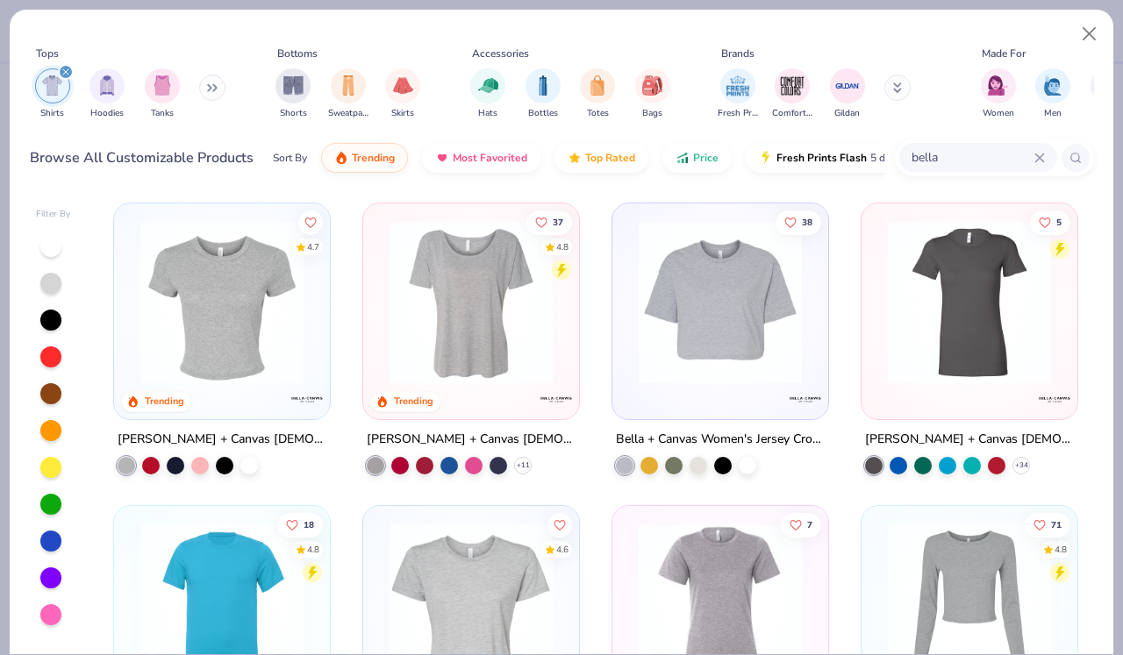
scroll to position [0, 0]
click at [456, 311] on img at bounding box center [471, 302] width 181 height 163
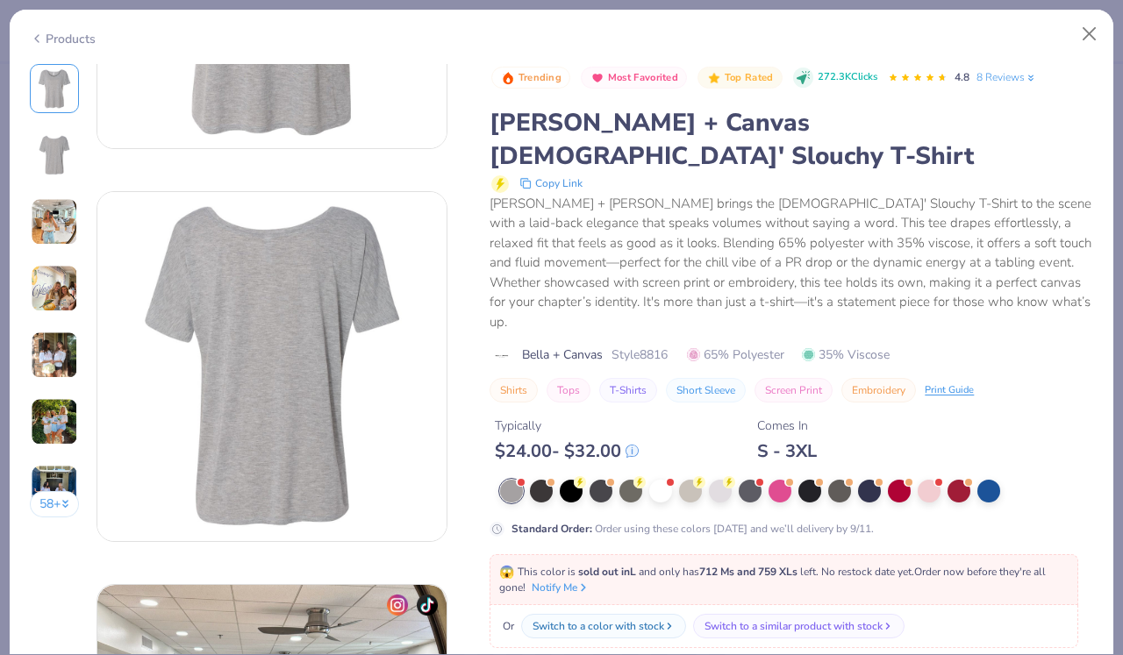
scroll to position [271, 0]
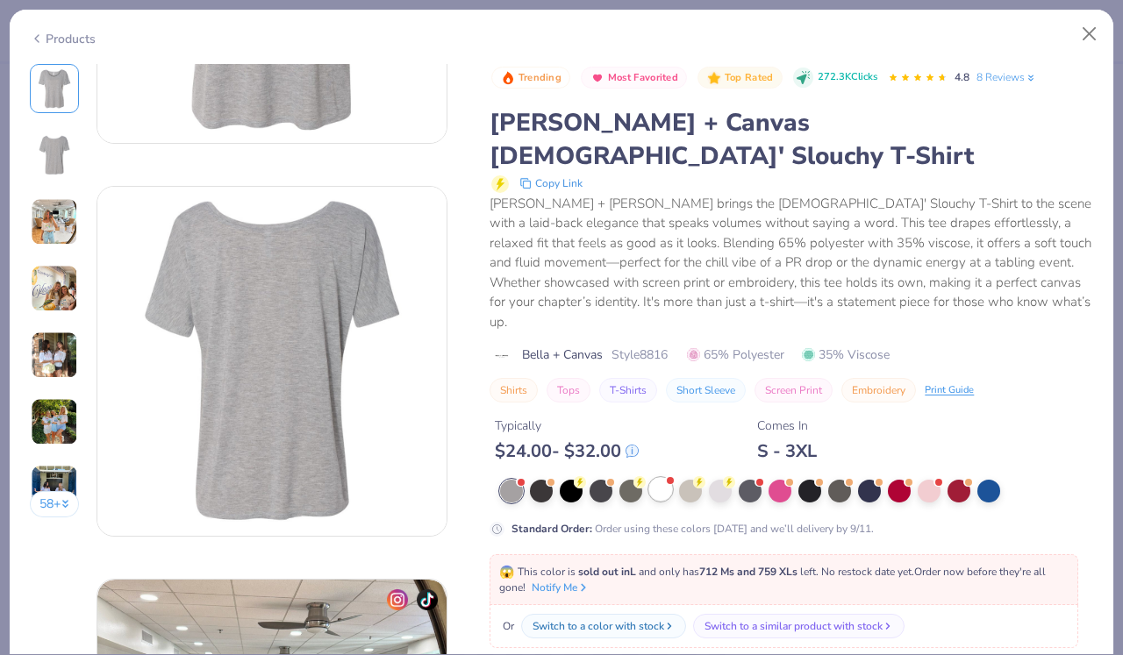
click at [663, 478] on div at bounding box center [660, 489] width 23 height 23
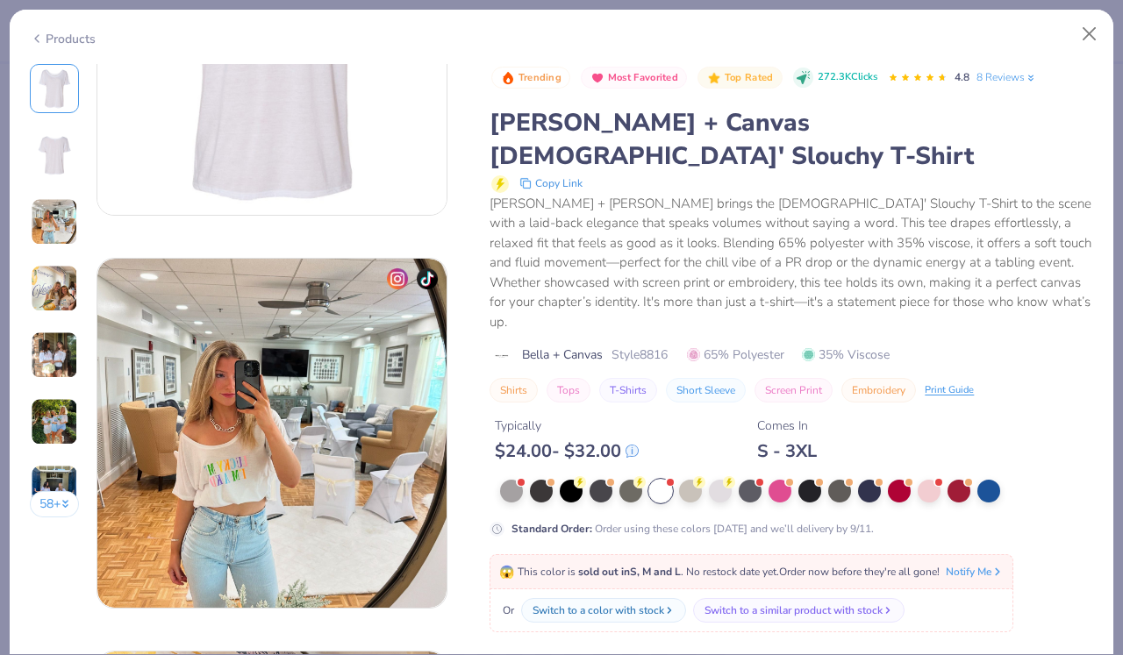
scroll to position [594, 0]
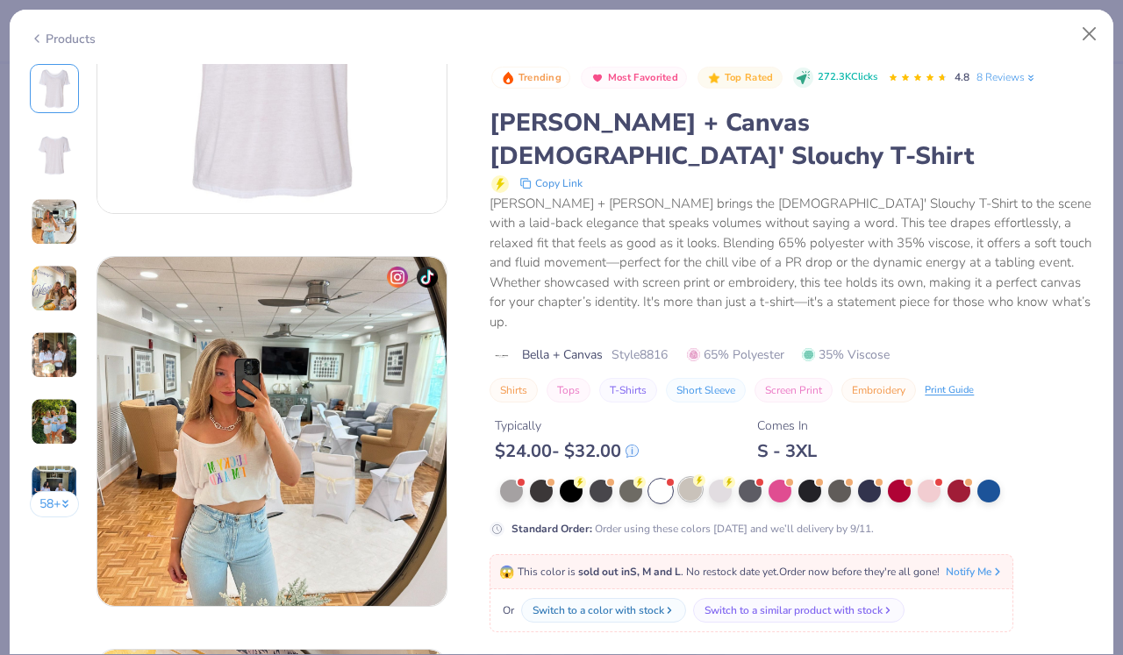
click at [689, 478] on div at bounding box center [690, 489] width 23 height 23
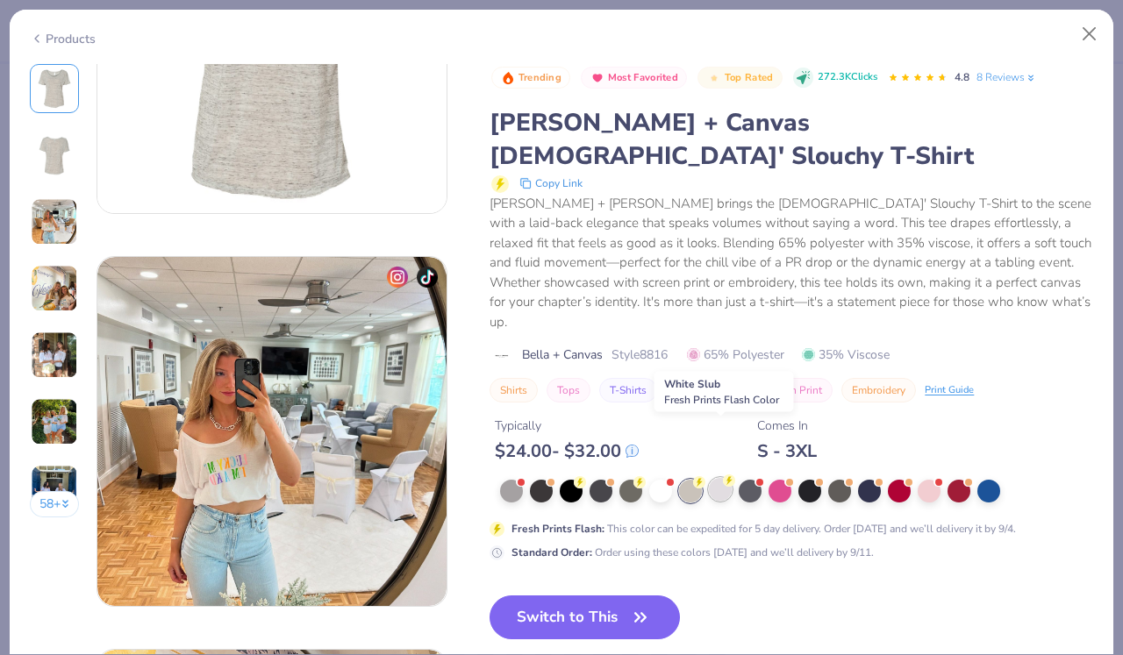
click at [723, 478] on div at bounding box center [720, 489] width 23 height 23
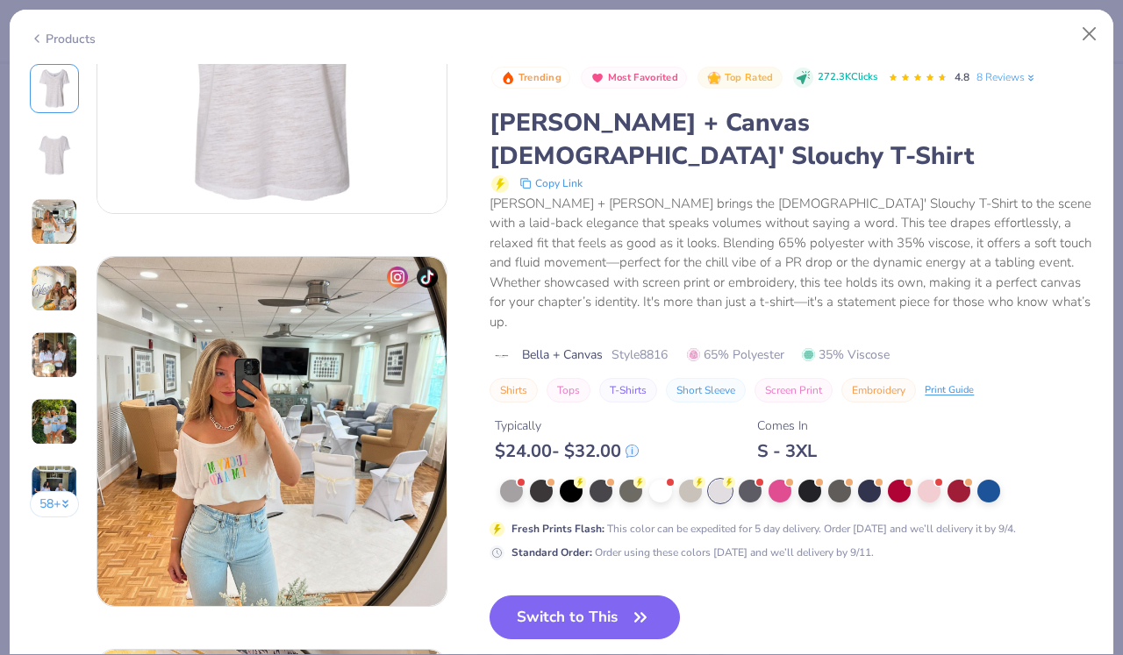
scroll to position [595, 0]
click at [924, 478] on div at bounding box center [929, 489] width 23 height 23
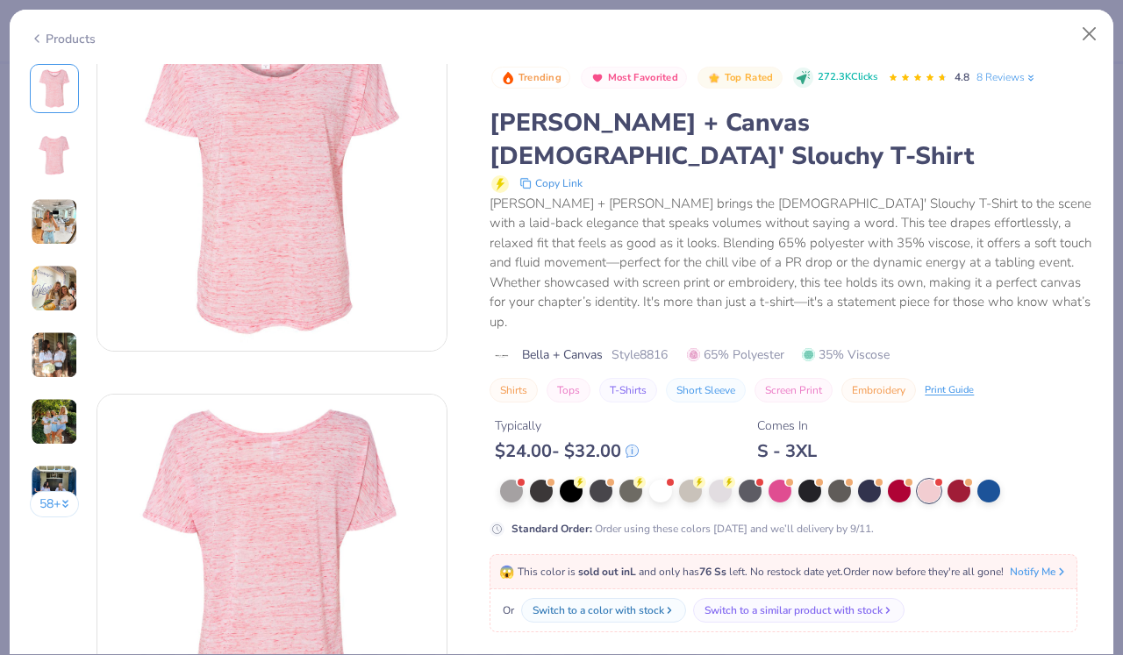
scroll to position [55, 0]
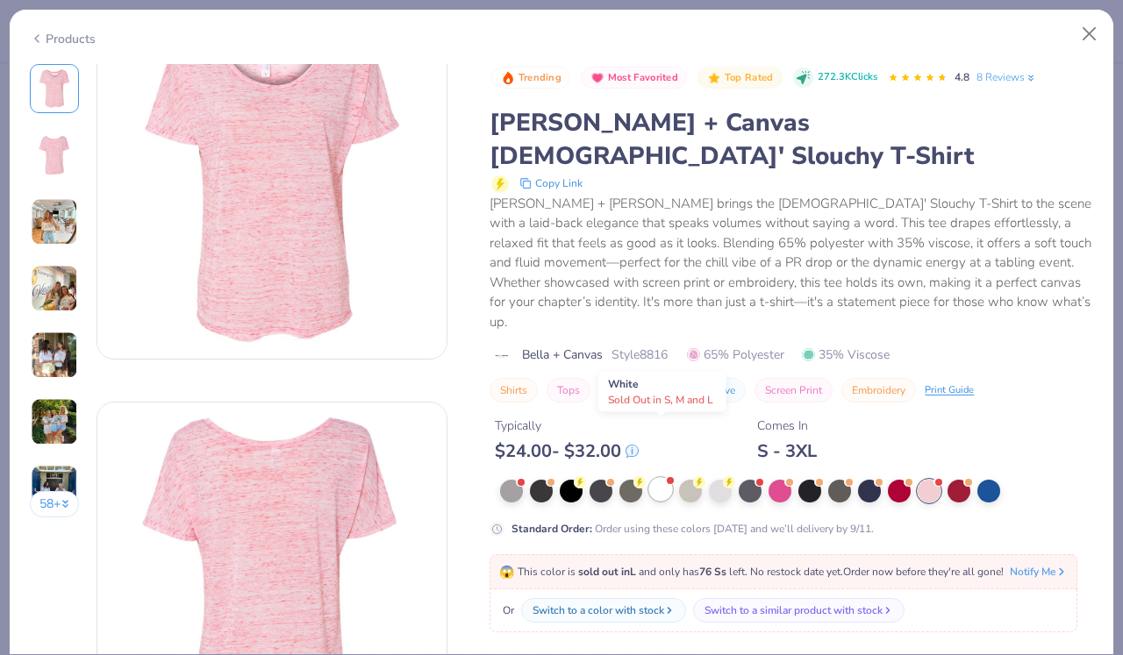
click at [655, 478] on div at bounding box center [660, 489] width 23 height 23
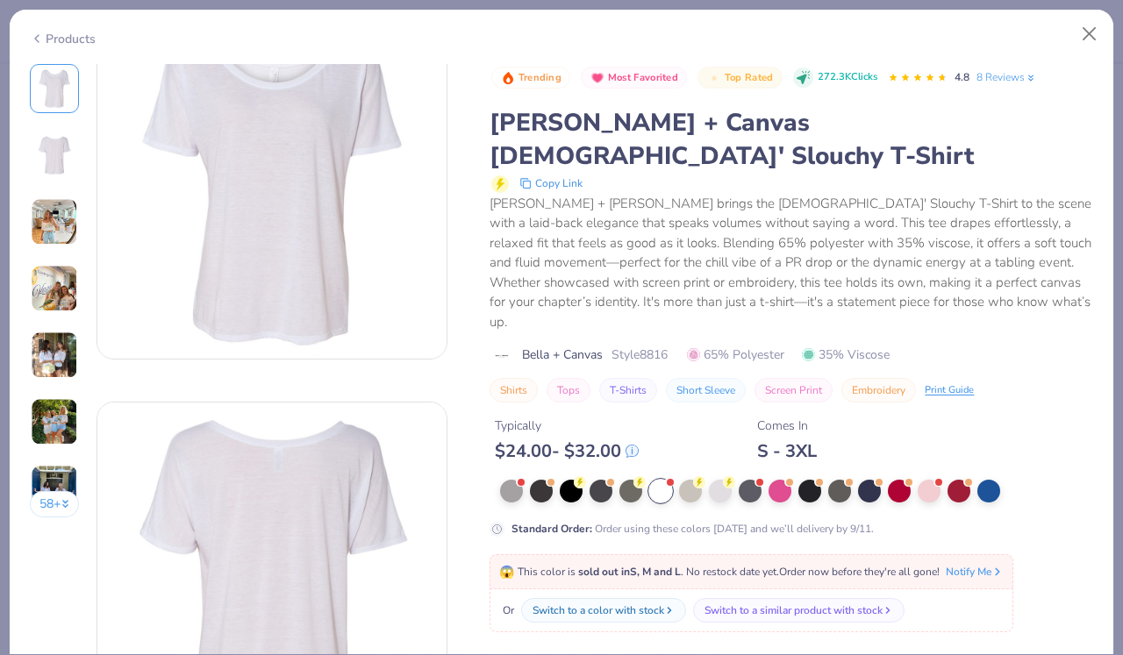
scroll to position [125, 0]
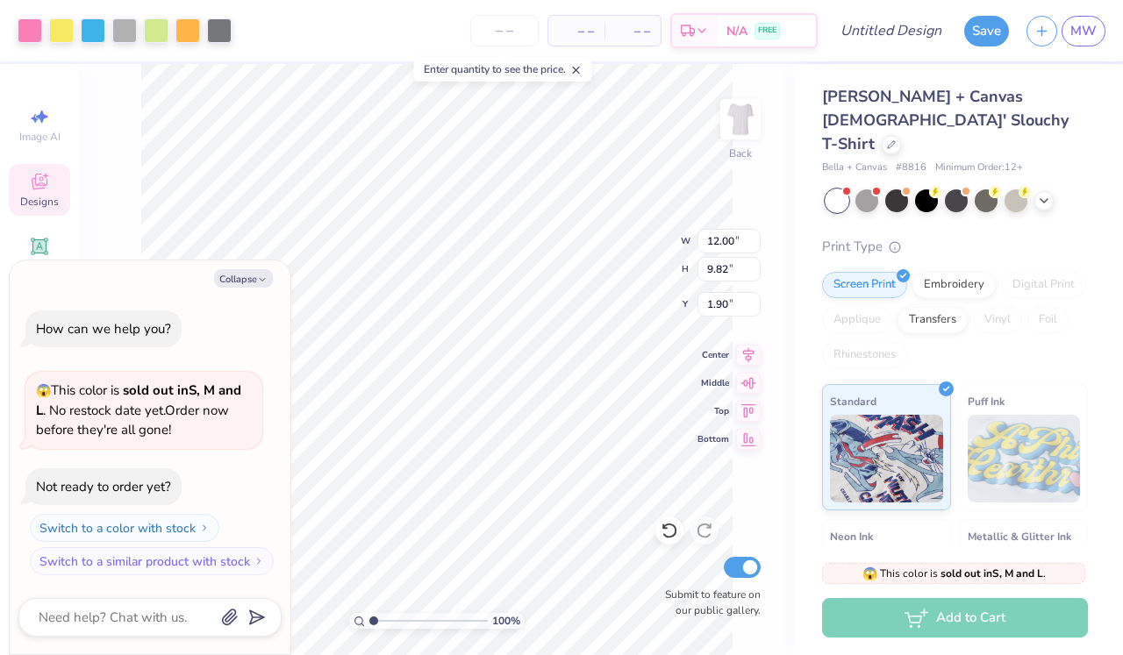
type textarea "x"
type input "8.96"
type input "7.33"
type textarea "x"
type input "1.86"
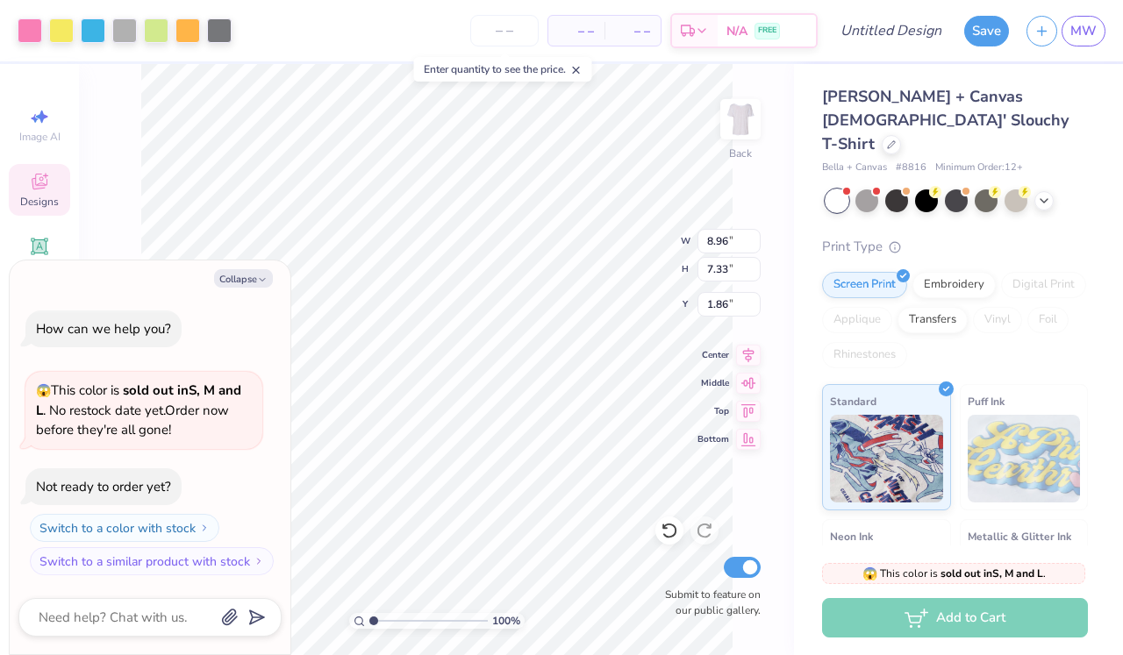
type textarea "x"
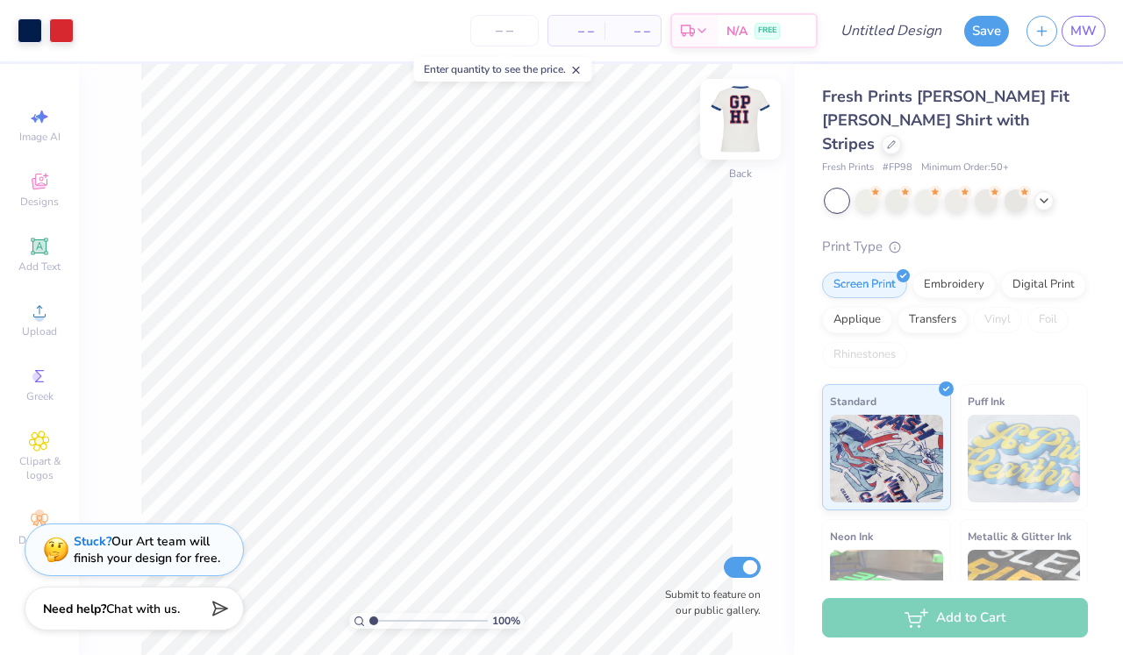
click at [737, 130] on img at bounding box center [741, 119] width 70 height 70
click at [737, 130] on img at bounding box center [740, 119] width 35 height 35
click at [741, 134] on img at bounding box center [741, 119] width 70 height 70
click at [741, 134] on img at bounding box center [740, 119] width 35 height 35
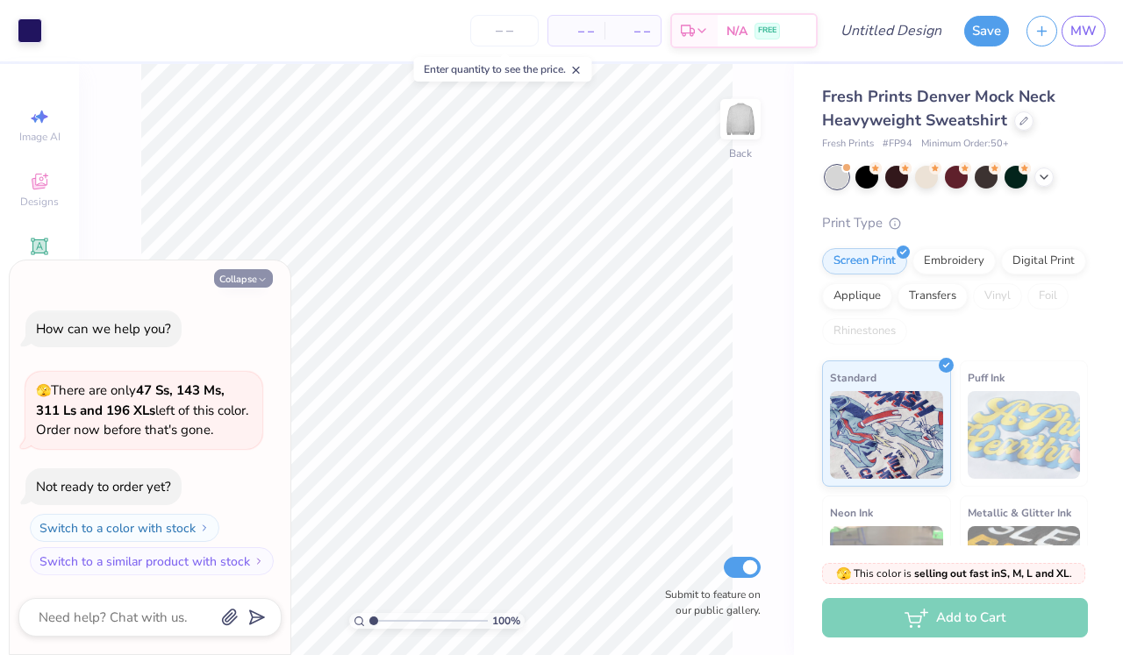
click at [260, 283] on icon "button" at bounding box center [262, 280] width 11 height 11
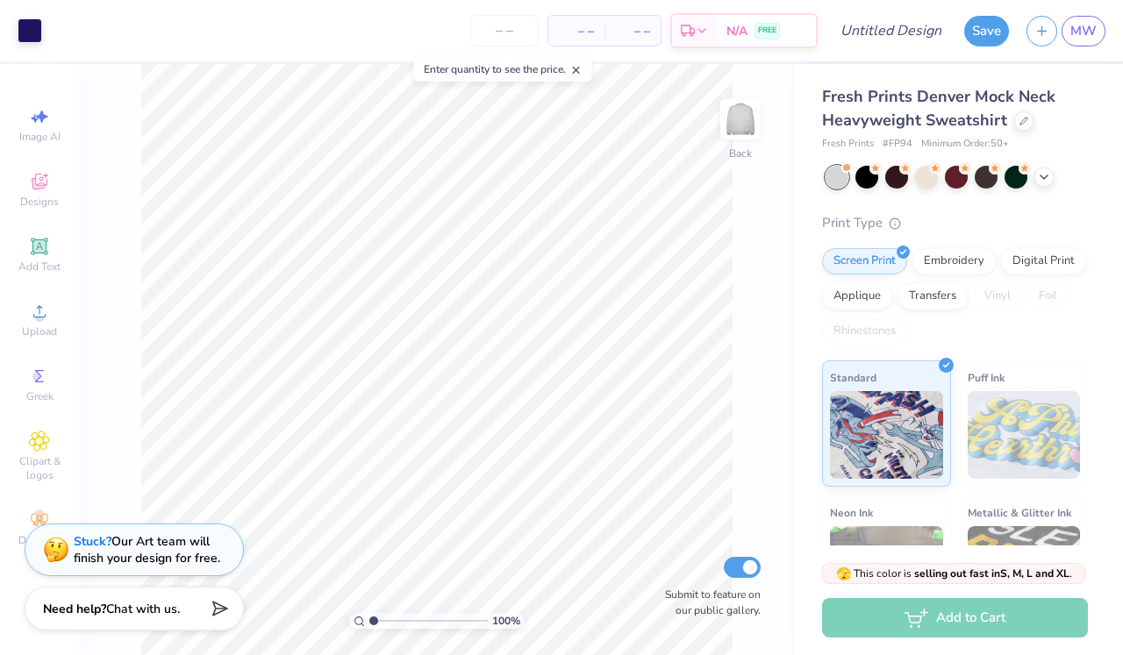
type textarea "x"
type input "2.55"
click at [31, 17] on div at bounding box center [30, 29] width 25 height 25
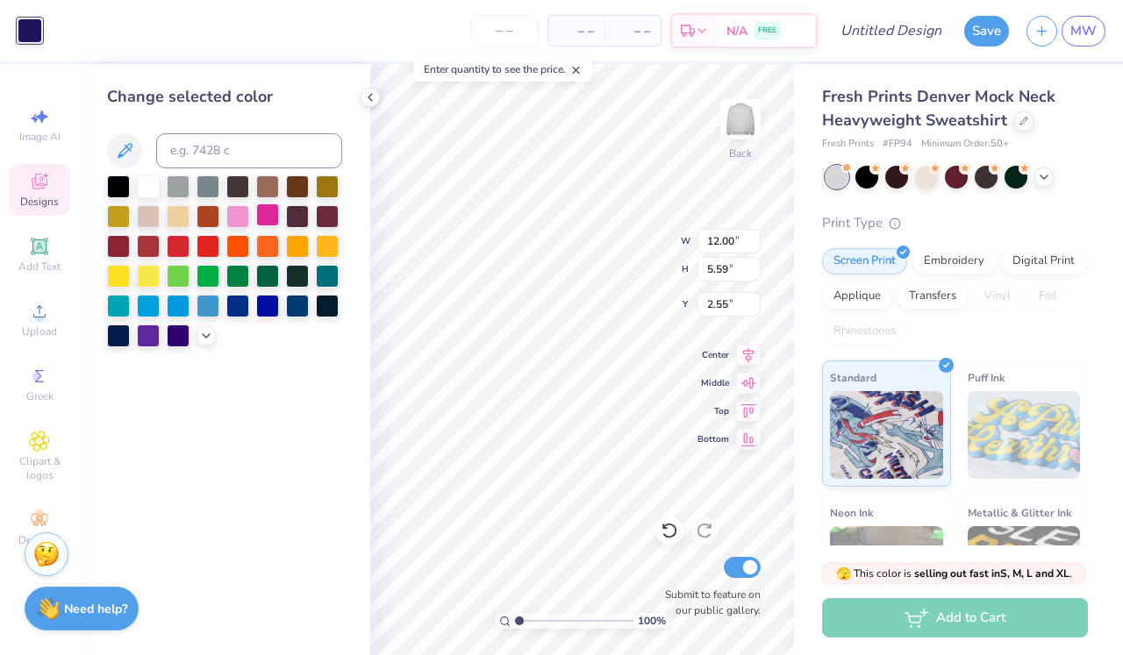
click at [266, 215] on div at bounding box center [267, 215] width 23 height 23
click at [244, 217] on div at bounding box center [237, 215] width 23 height 23
click at [268, 215] on div at bounding box center [267, 215] width 23 height 23
click at [298, 309] on div at bounding box center [297, 304] width 23 height 23
click at [235, 313] on div at bounding box center [237, 304] width 23 height 23
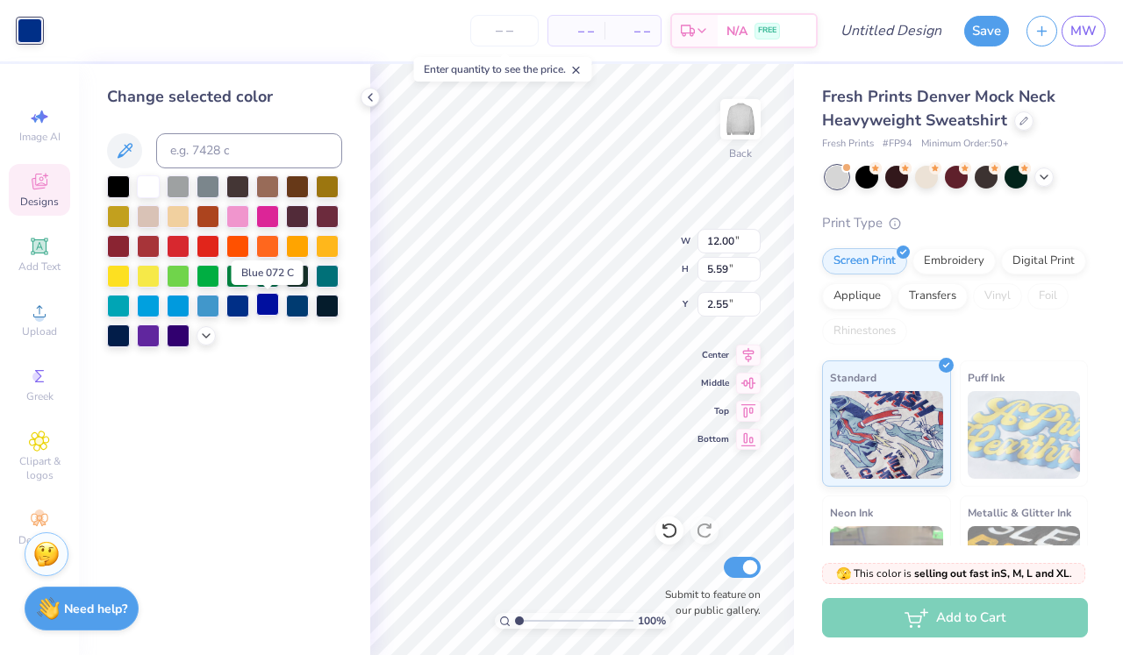
click at [267, 311] on div at bounding box center [267, 304] width 23 height 23
click at [295, 312] on div at bounding box center [297, 304] width 23 height 23
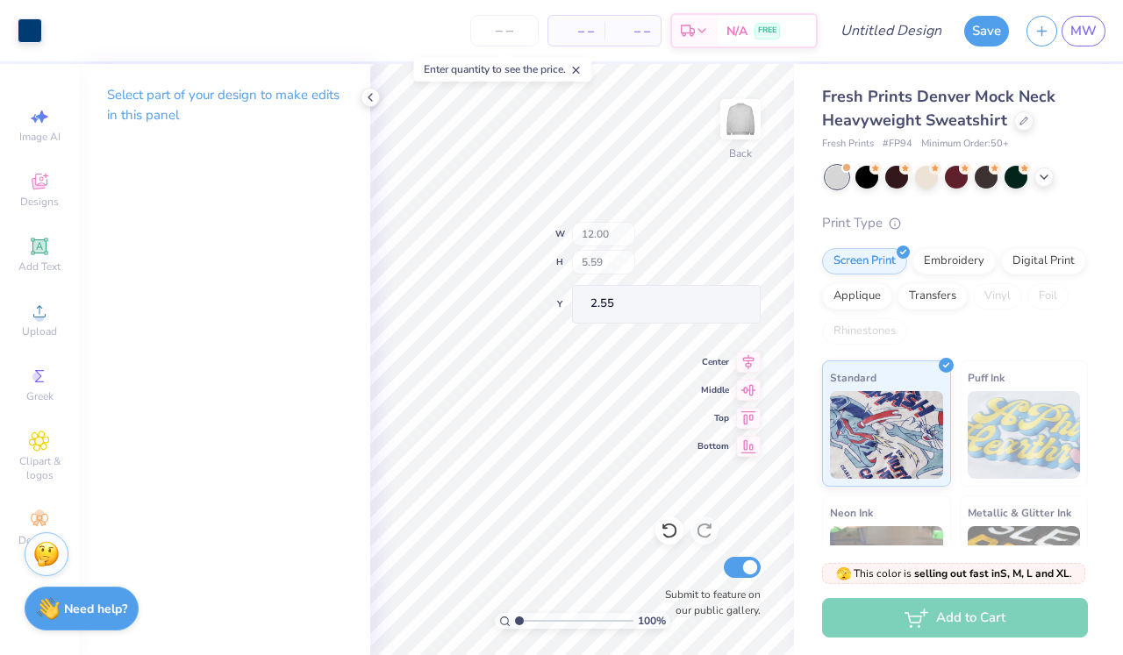
type input "3.40"
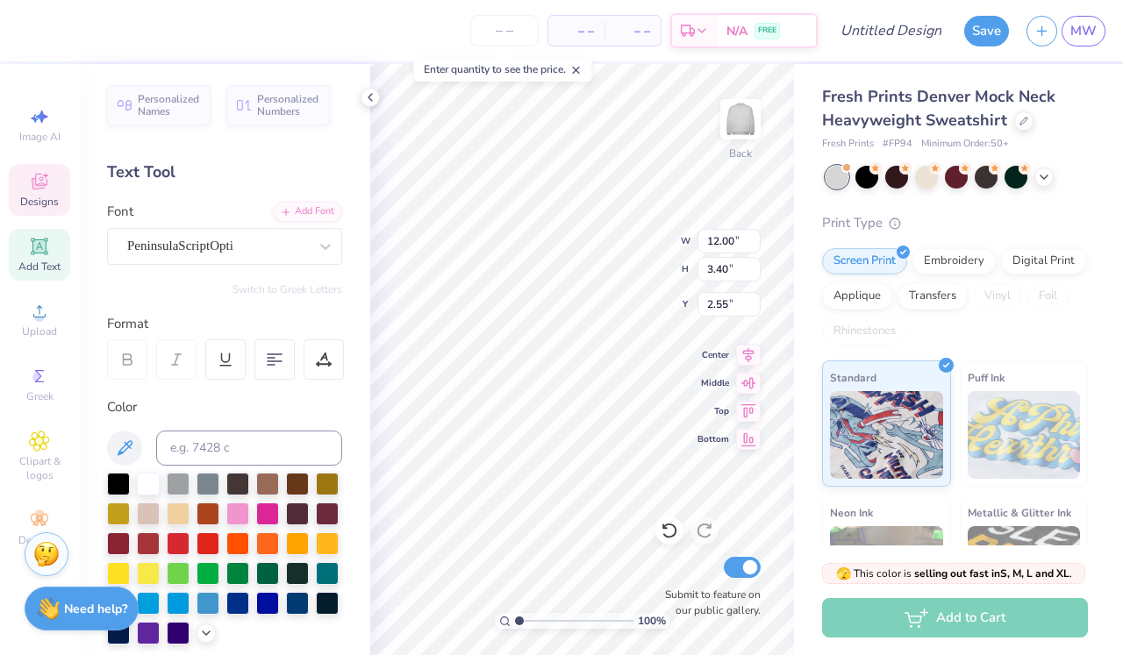
scroll to position [1, 0]
type textarea "Delta Zeta"
type input "2.90"
type input "3.17"
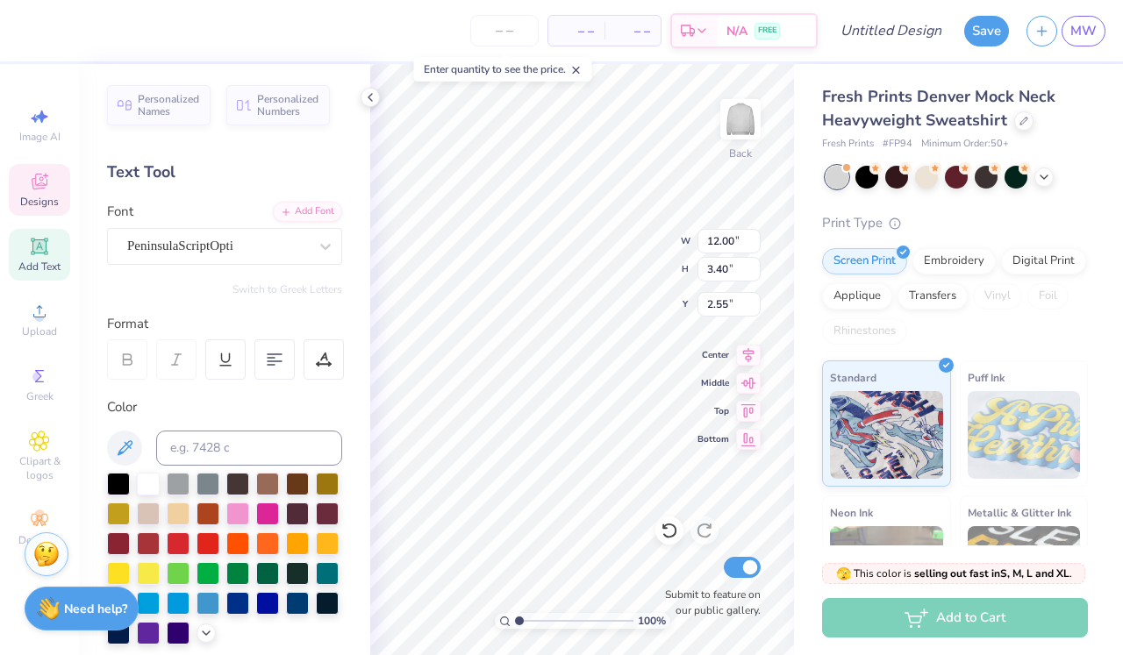
type input "4.96"
type input "1.18"
type input "1.37"
type input "5.96"
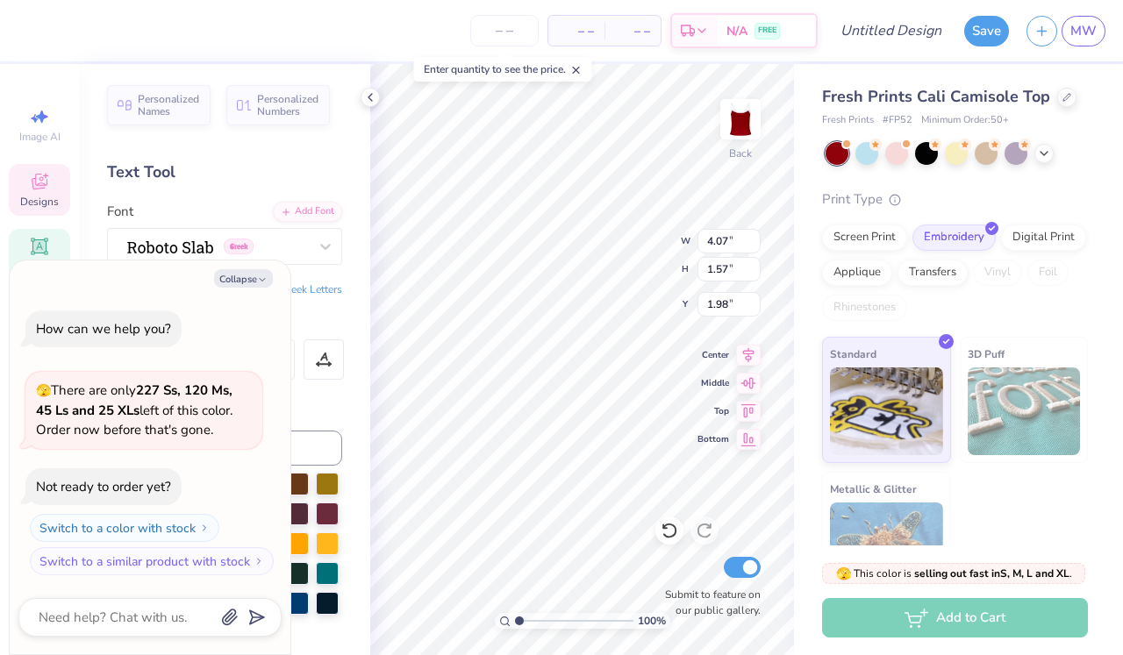
type textarea "x"
type input "2.51"
type input "1.09"
type input "2.22"
type textarea "x"
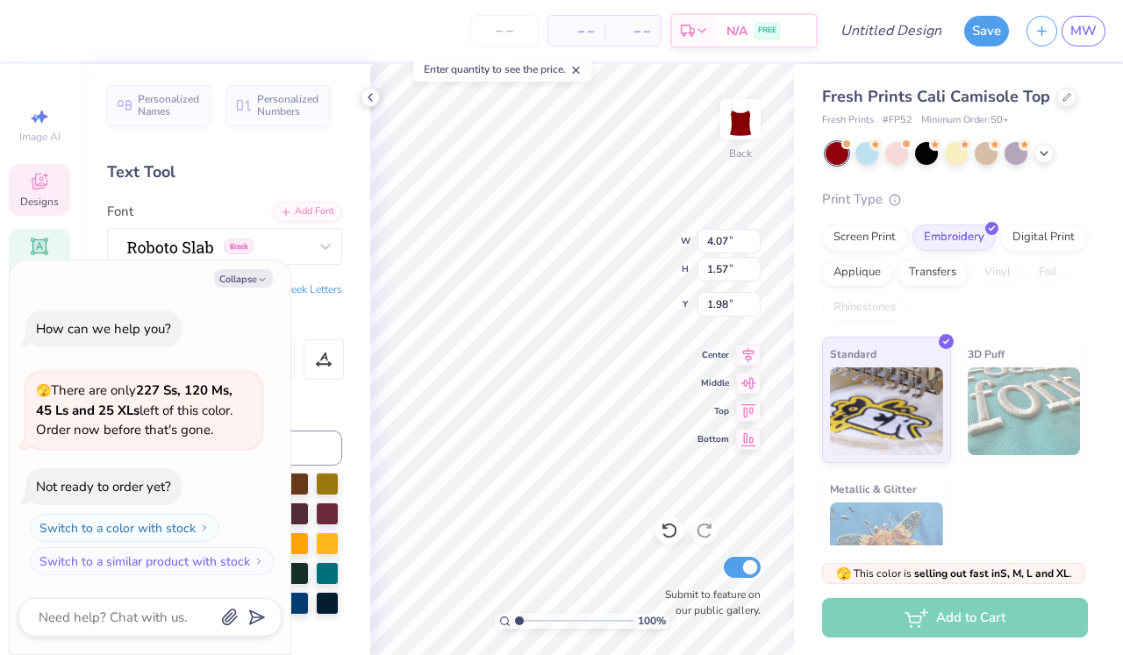
type textarea "GF"
type textarea "x"
type textarea "G"
type textarea "x"
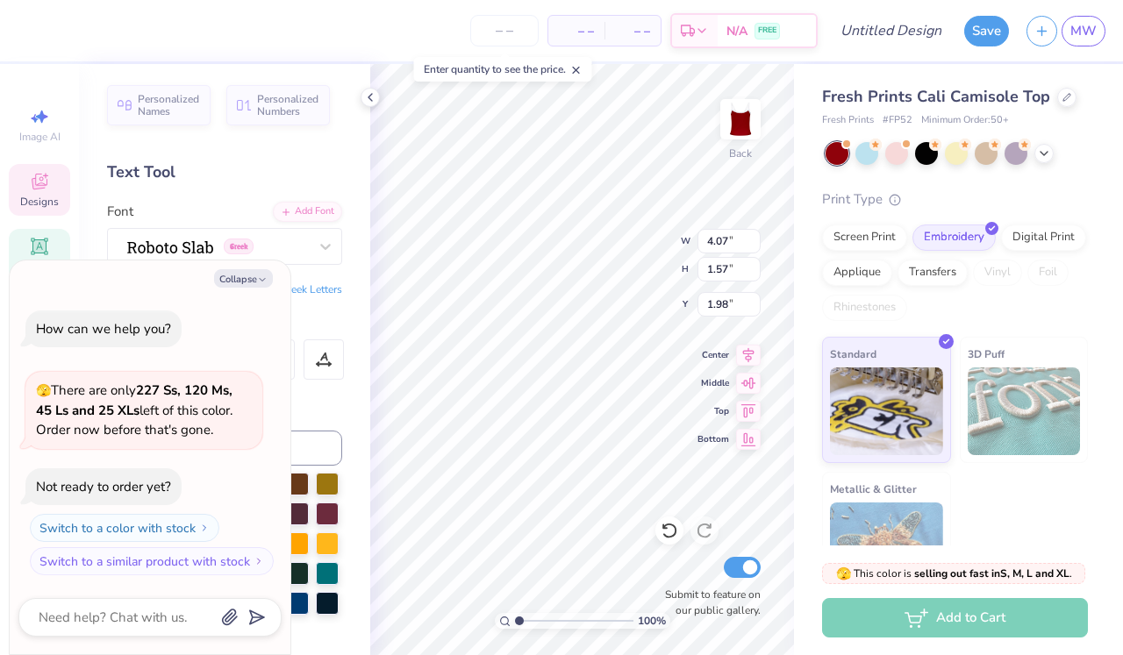
type textarea "Z"
type textarea "x"
type textarea "A"
type textarea "x"
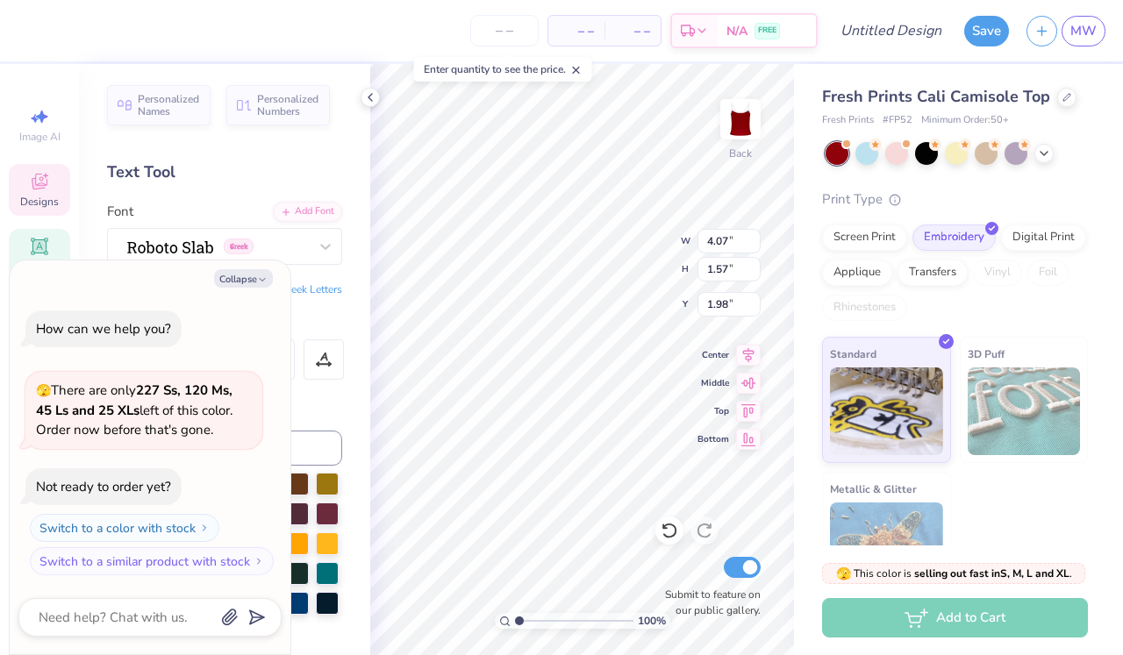
type textarea "AZ"
type textarea "x"
type textarea "A"
type textarea "x"
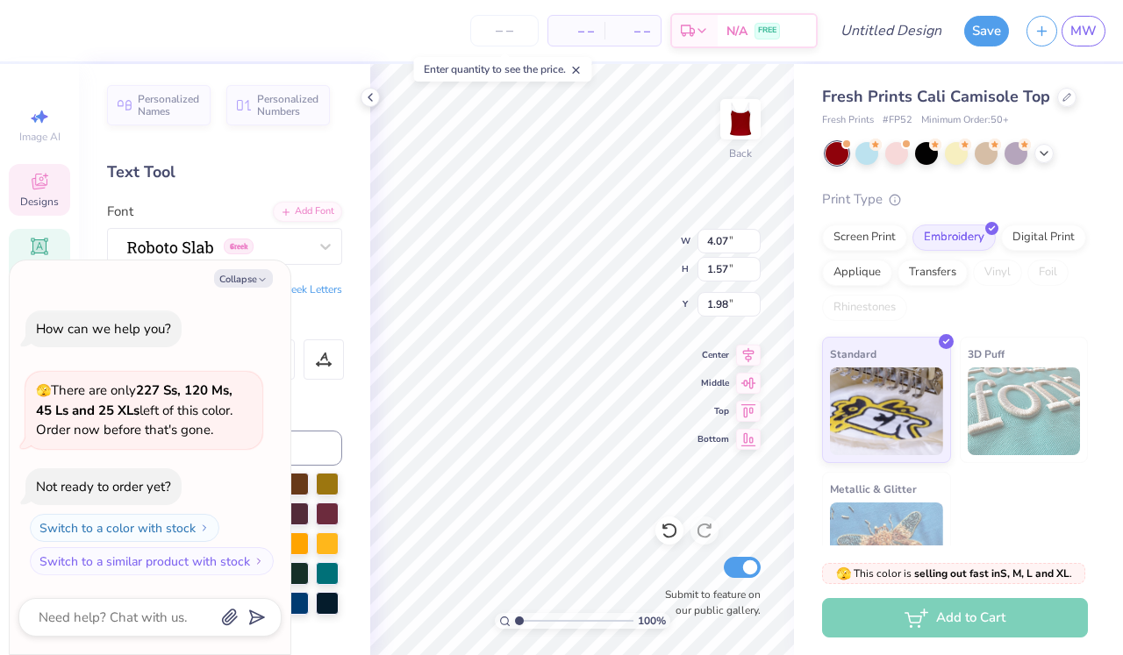
paste textarea "DZ"
type textarea "DZ"
type textarea "x"
type textarea "D"
type textarea "x"
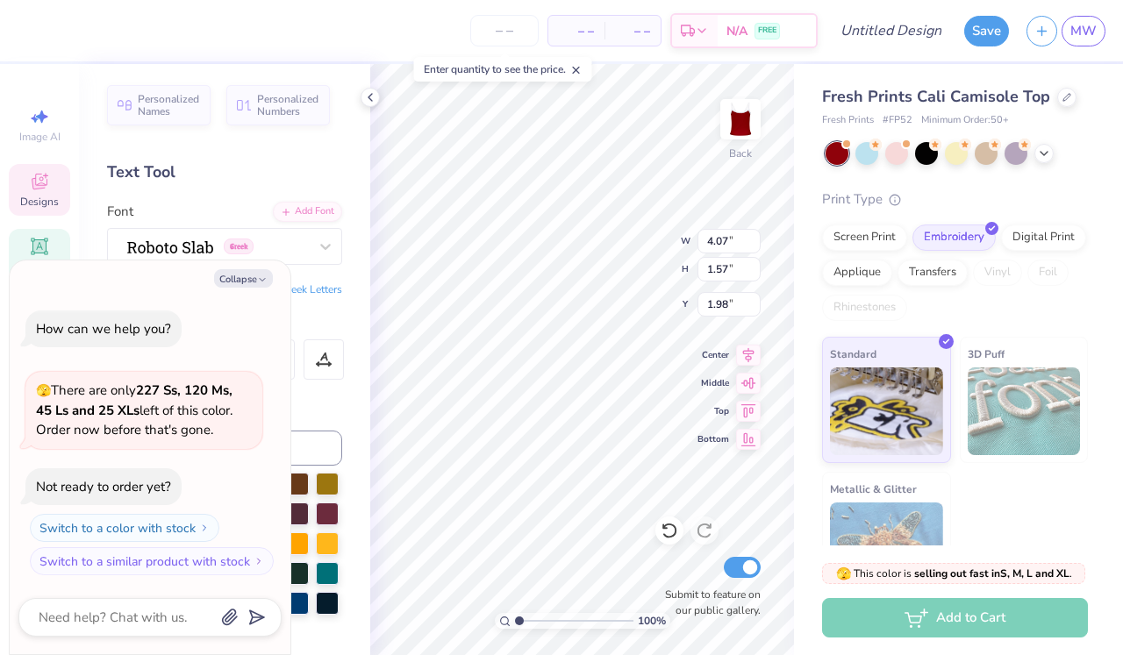
type textarea "x"
paste textarea "DZ"
type textarea "DZ"
type textarea "x"
type textarea "GPi"
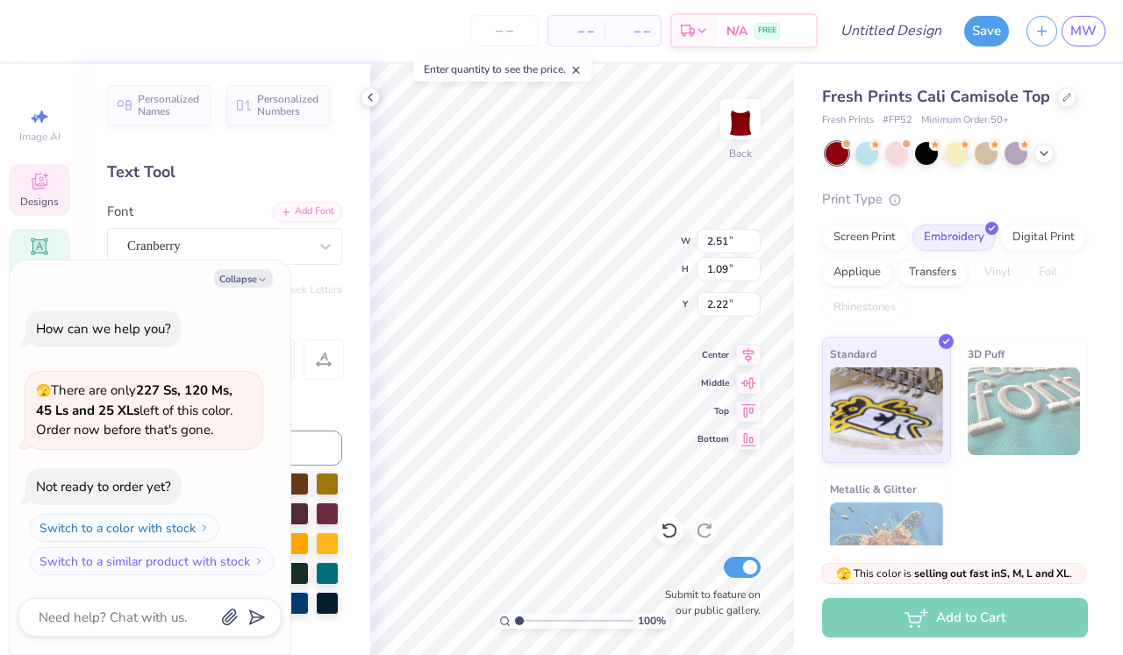
type textarea "x"
type textarea "Gi"
type textarea "x"
type textarea "i"
type textarea "x"
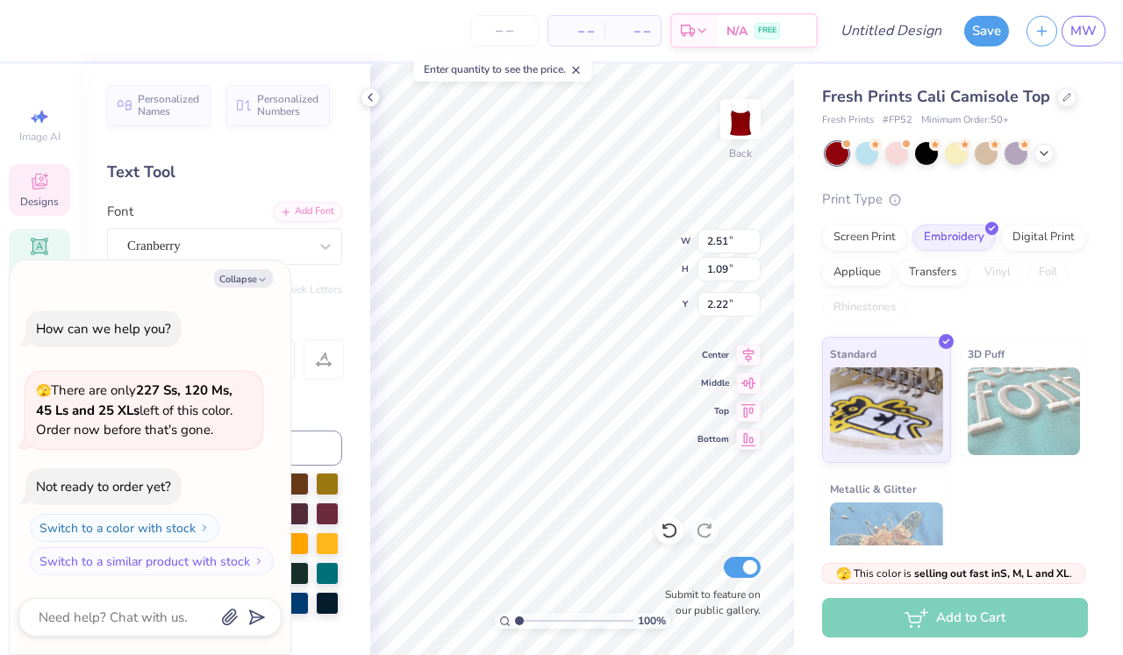
type textarea "Di"
type textarea "x"
type textarea "Dei"
type textarea "x"
type textarea "Dezi"
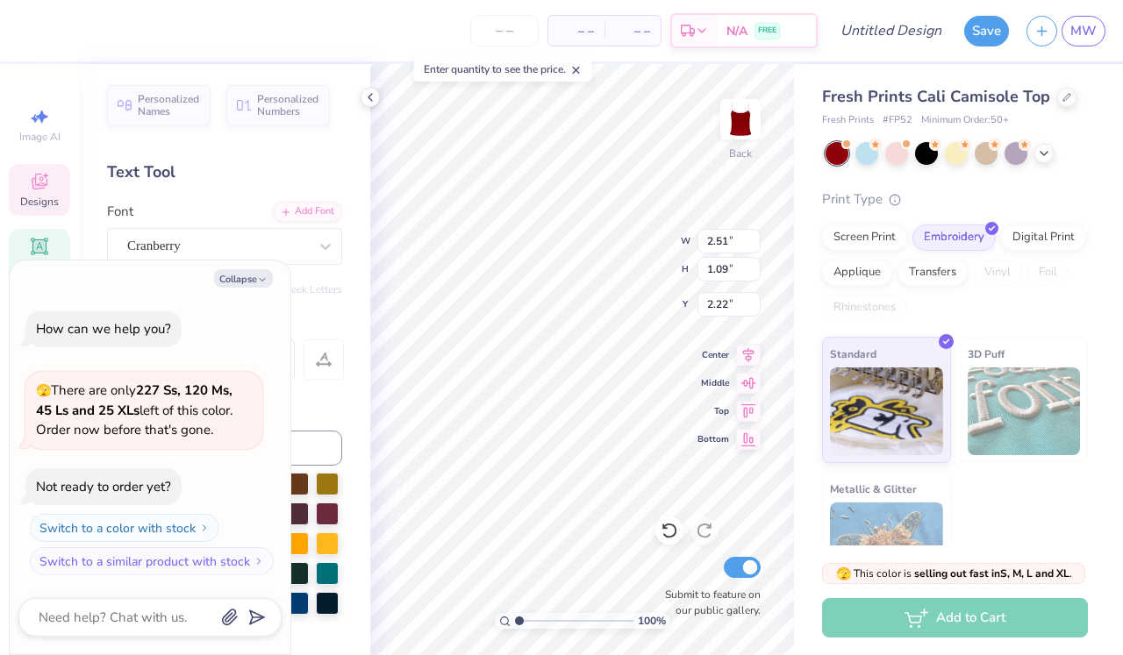
type textarea "x"
type textarea "Dezei"
type textarea "x"
type textarea "Dezi"
type textarea "x"
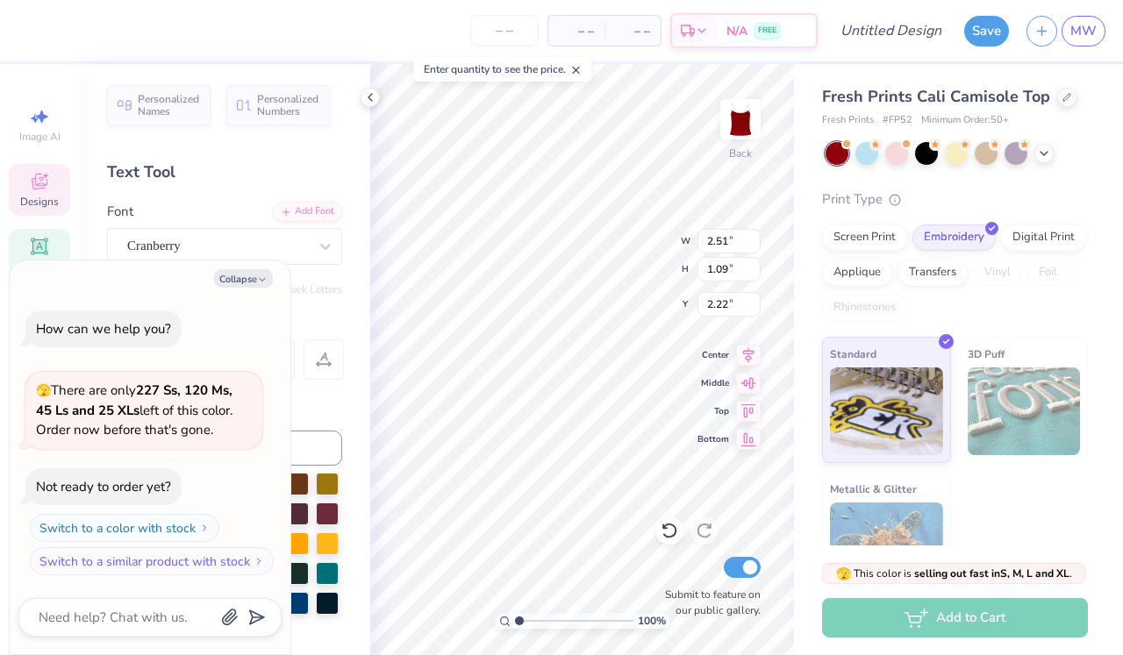
type textarea "Dei"
type textarea "x"
type textarea "Dezi"
type textarea "x"
type textarea "Dei"
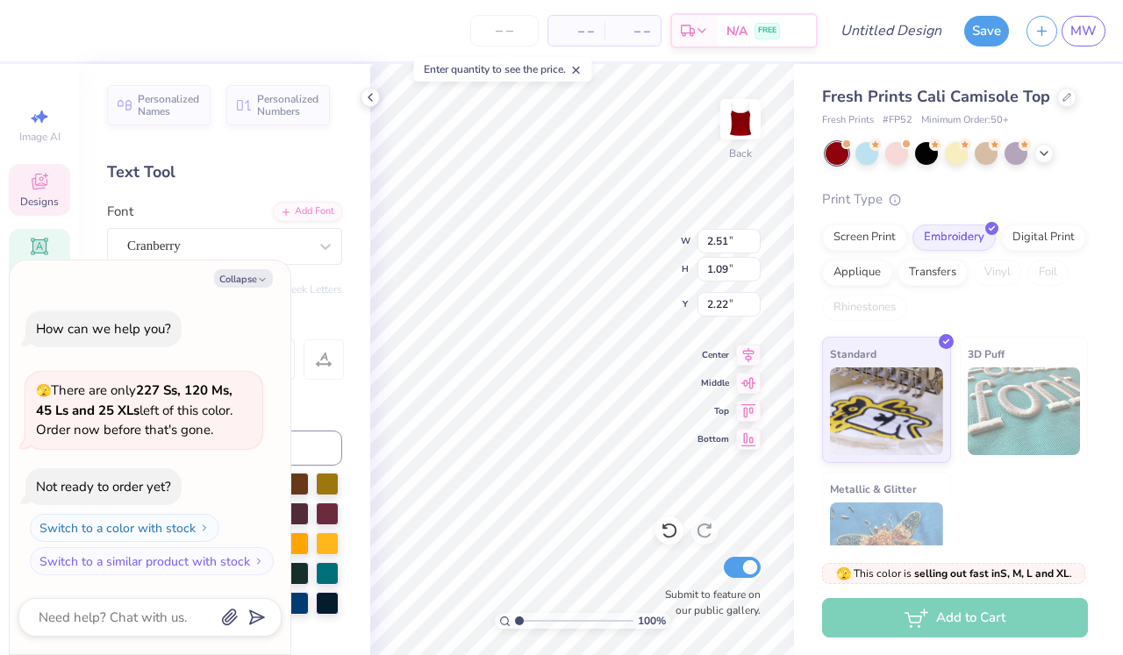
type textarea "x"
type textarea "Deei"
type textarea "x"
type textarea "Deezi"
type textarea "x"
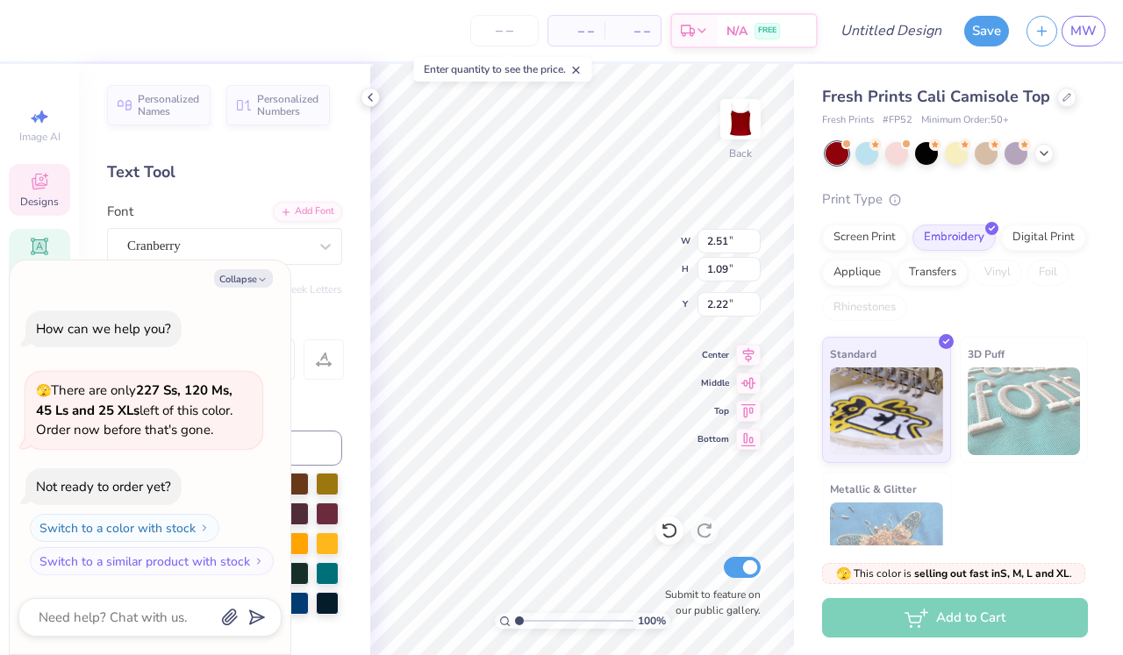
type textarea "Deezei"
type textarea "x"
type textarea "Deezeei"
type textarea "x"
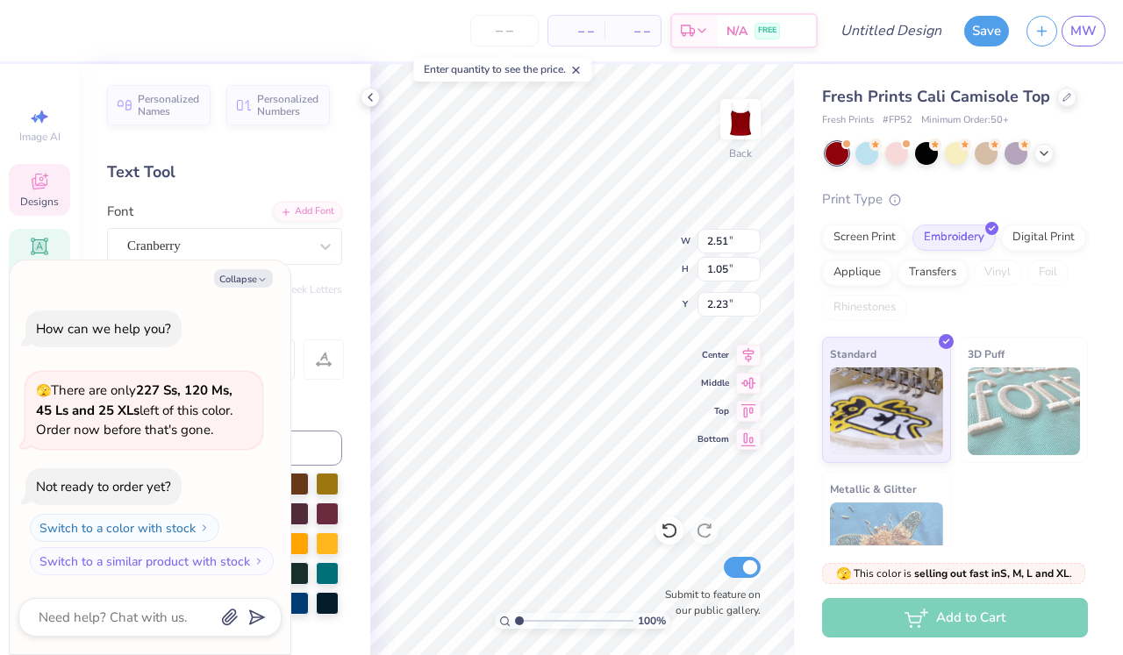
type textarea "Deezee"
click at [375, 95] on icon at bounding box center [370, 97] width 14 height 14
type textarea "x"
type input "2.50"
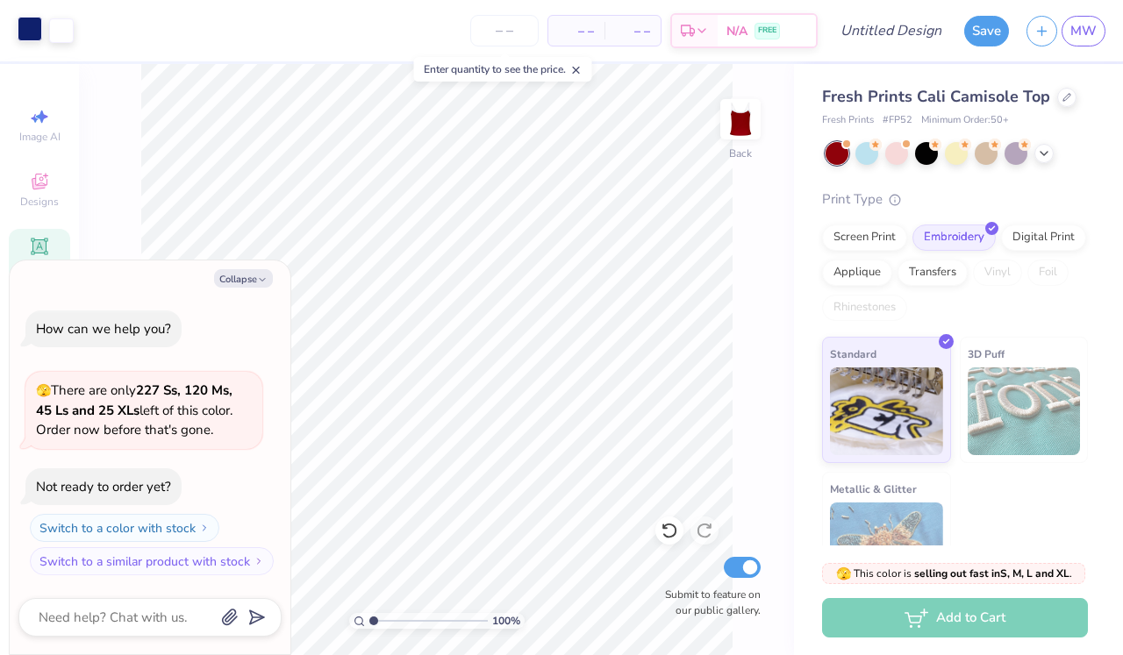
click at [32, 38] on div at bounding box center [30, 29] width 25 height 25
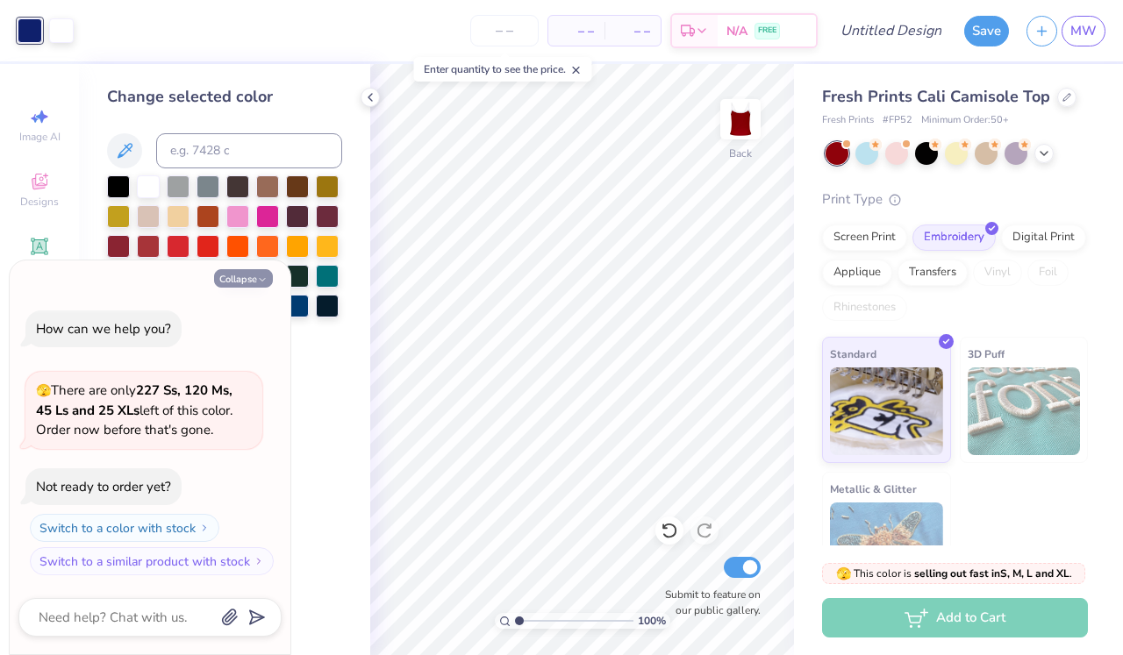
click at [238, 276] on button "Collapse" at bounding box center [243, 278] width 59 height 18
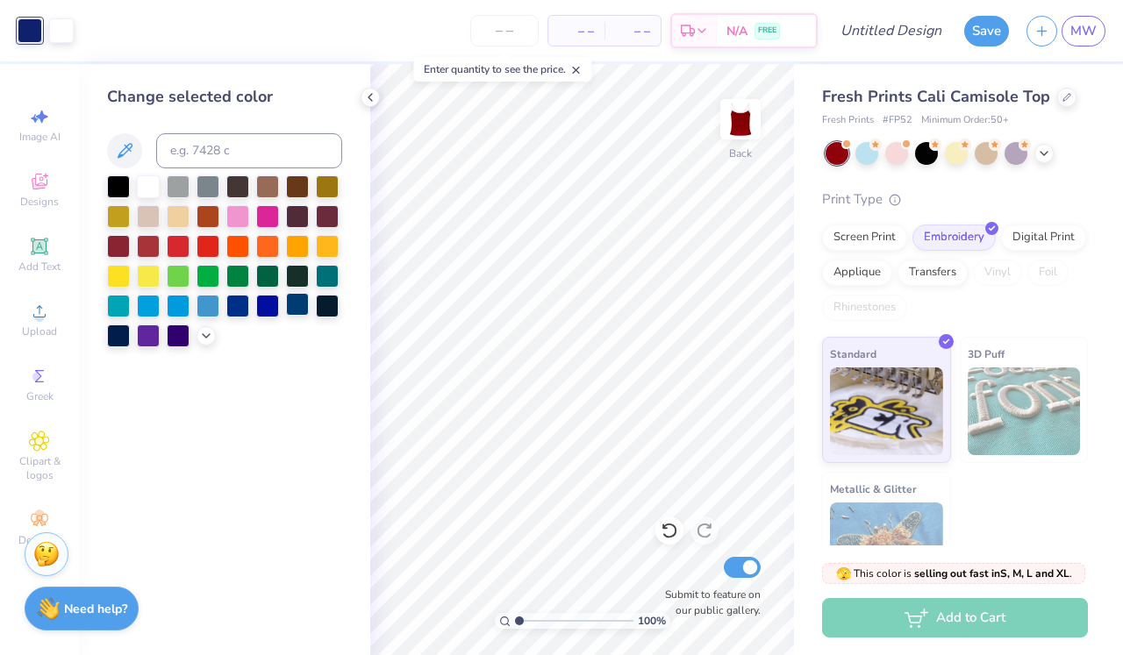
click at [297, 303] on div at bounding box center [297, 304] width 23 height 23
click at [272, 304] on div at bounding box center [267, 304] width 23 height 23
click at [247, 218] on div at bounding box center [237, 215] width 23 height 23
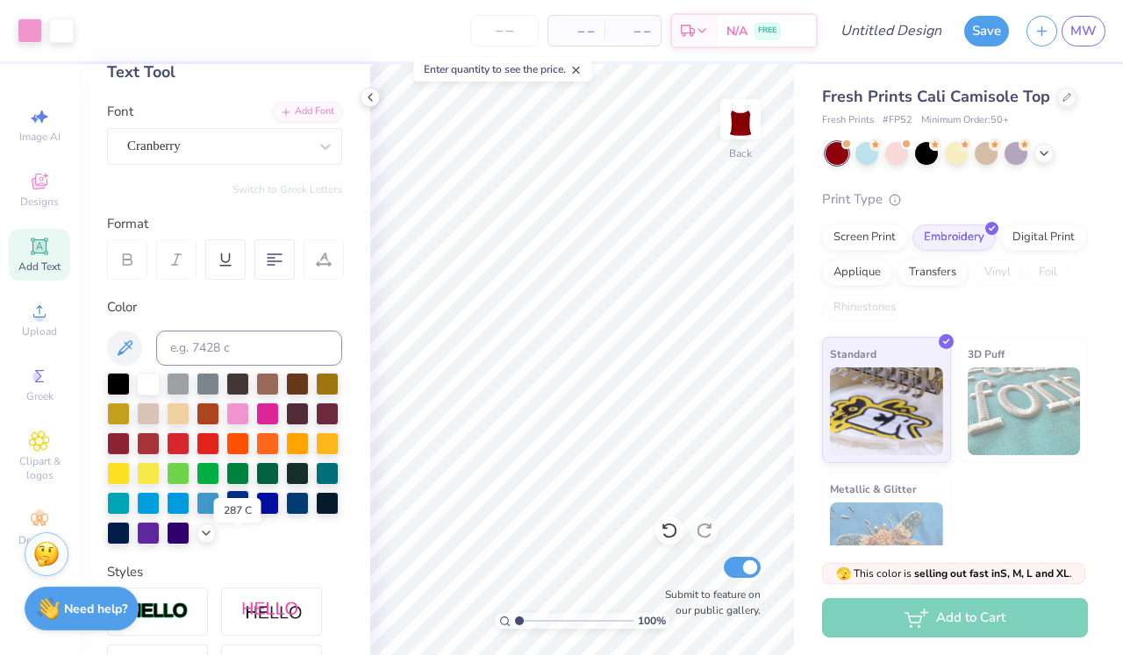
scroll to position [122, 0]
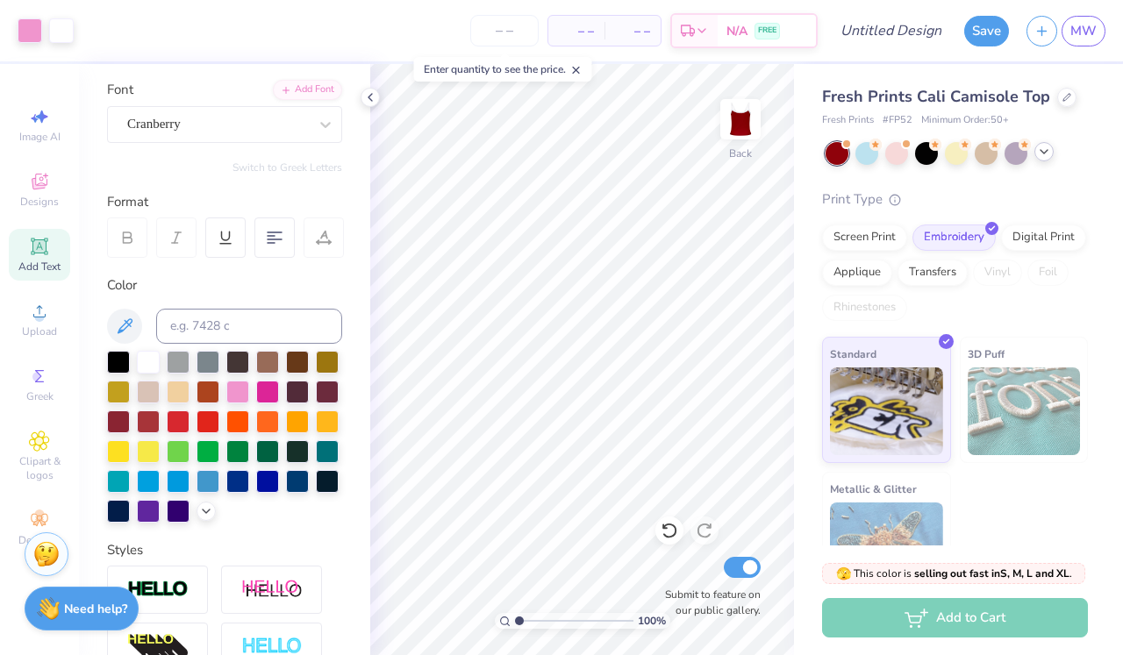
click at [1041, 150] on polyline at bounding box center [1044, 152] width 7 height 4
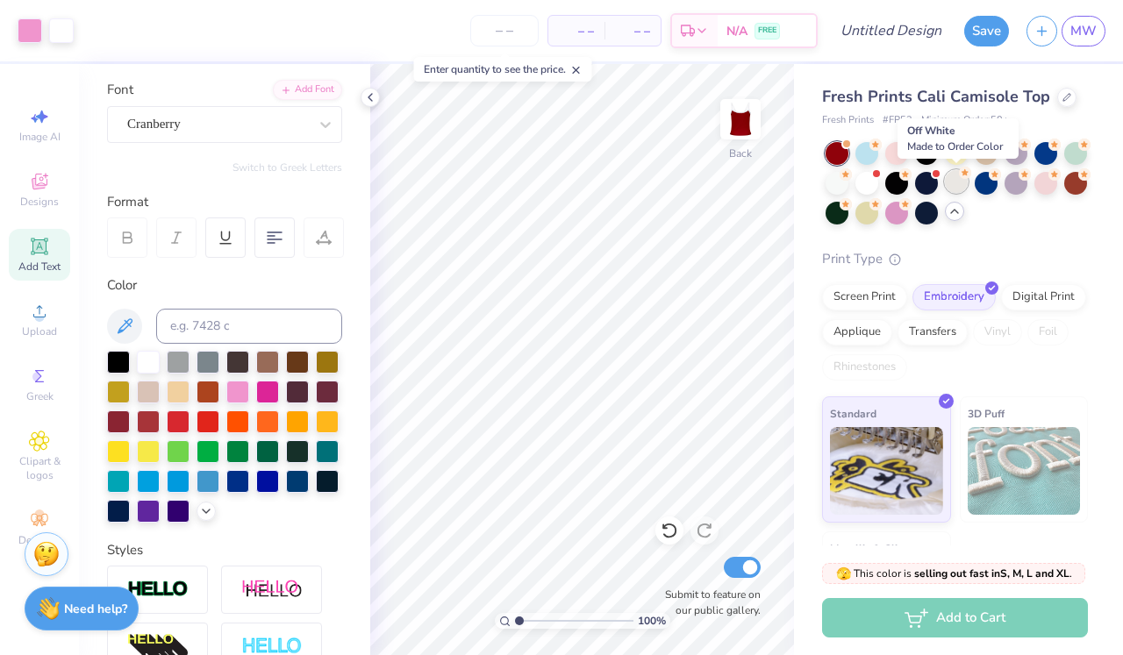
click at [956, 181] on div at bounding box center [956, 181] width 23 height 23
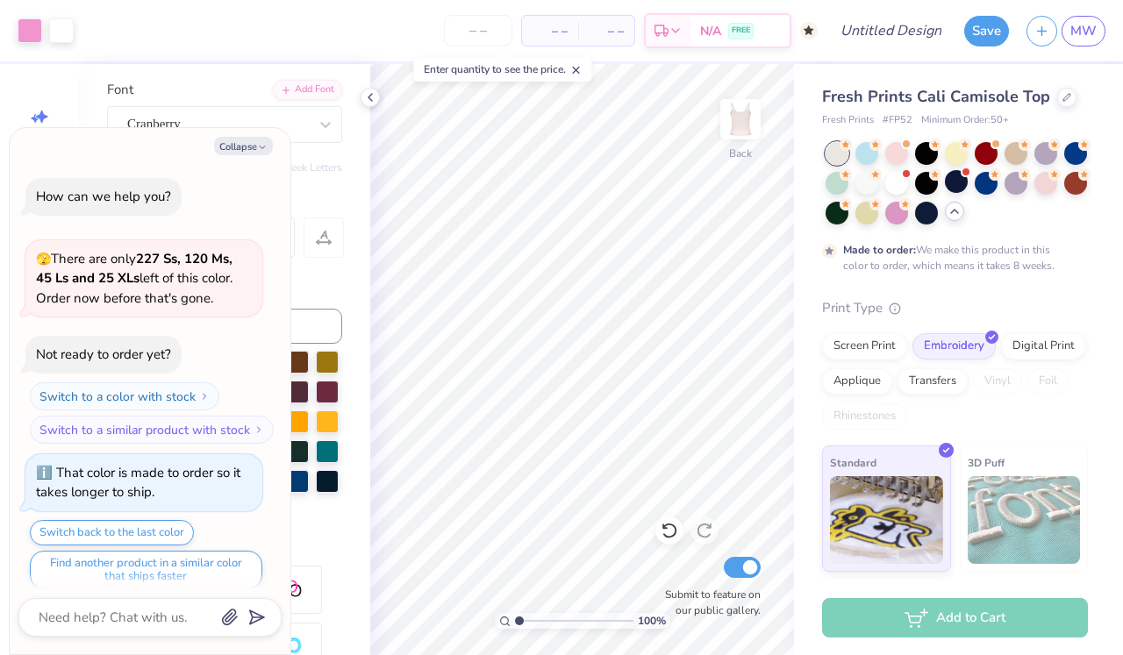
scroll to position [11, 0]
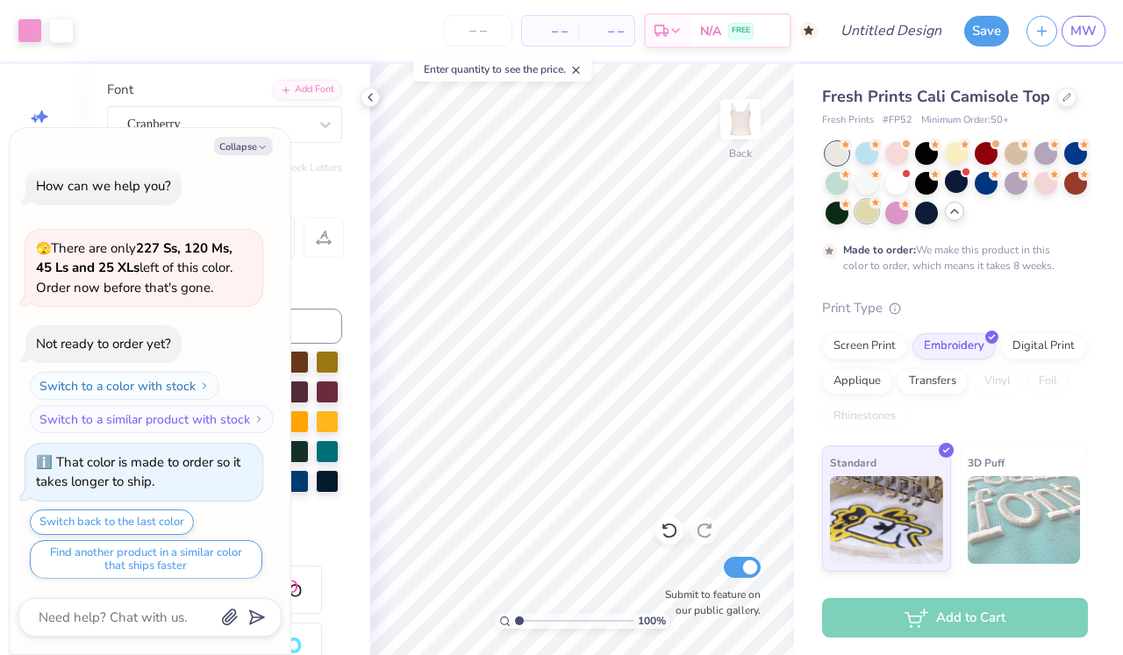
click at [861, 216] on div at bounding box center [867, 211] width 23 height 23
click at [1079, 179] on div at bounding box center [1075, 181] width 23 height 23
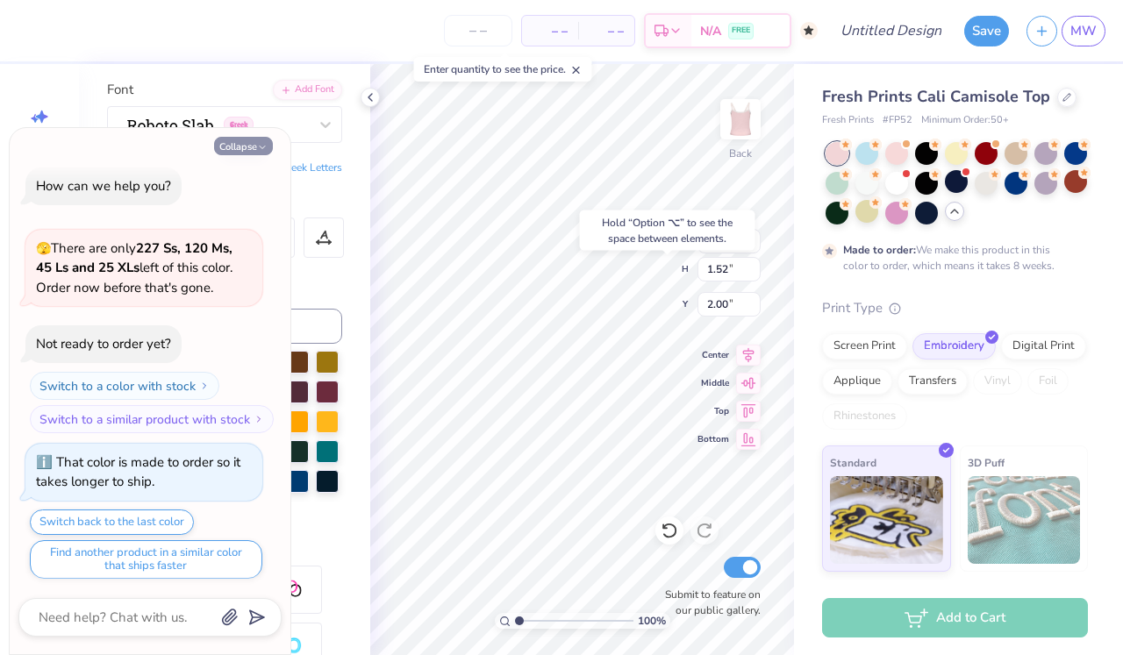
click at [257, 149] on icon "button" at bounding box center [262, 147] width 11 height 11
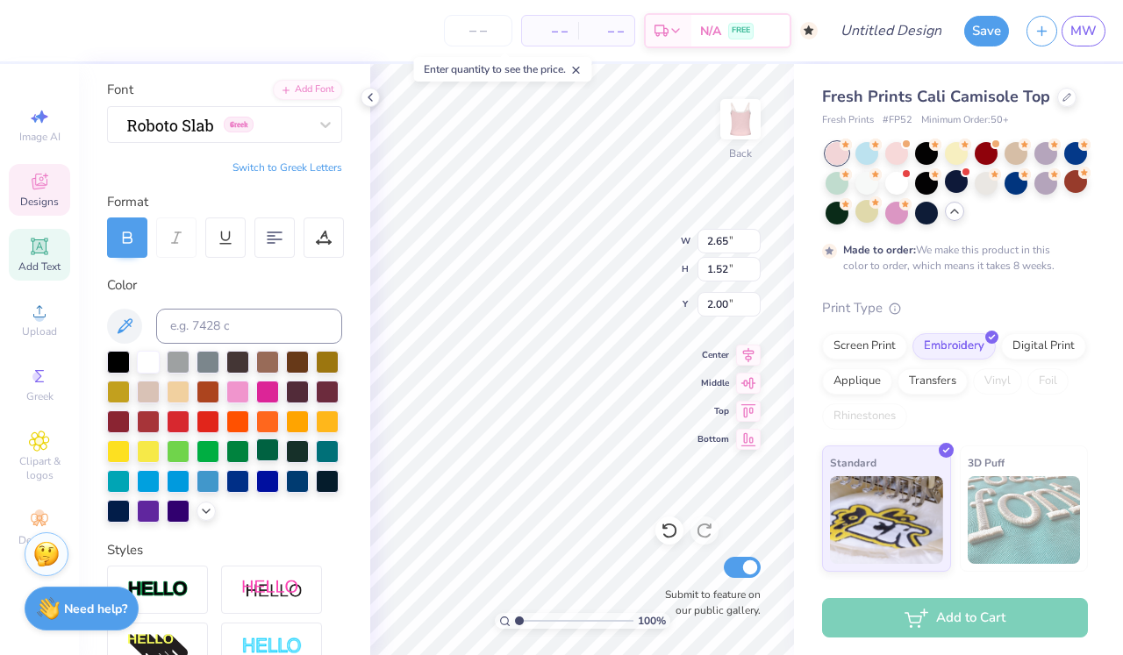
click at [259, 453] on div at bounding box center [267, 450] width 23 height 23
click at [235, 452] on div at bounding box center [237, 450] width 23 height 23
click at [899, 149] on div at bounding box center [896, 151] width 23 height 23
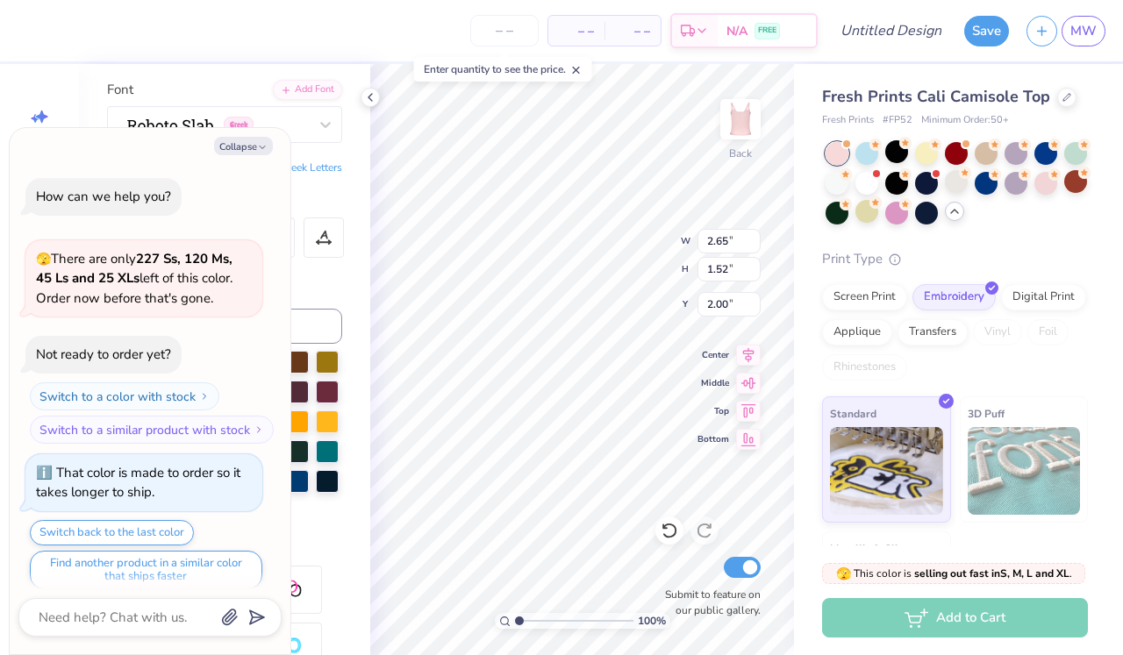
scroll to position [323, 0]
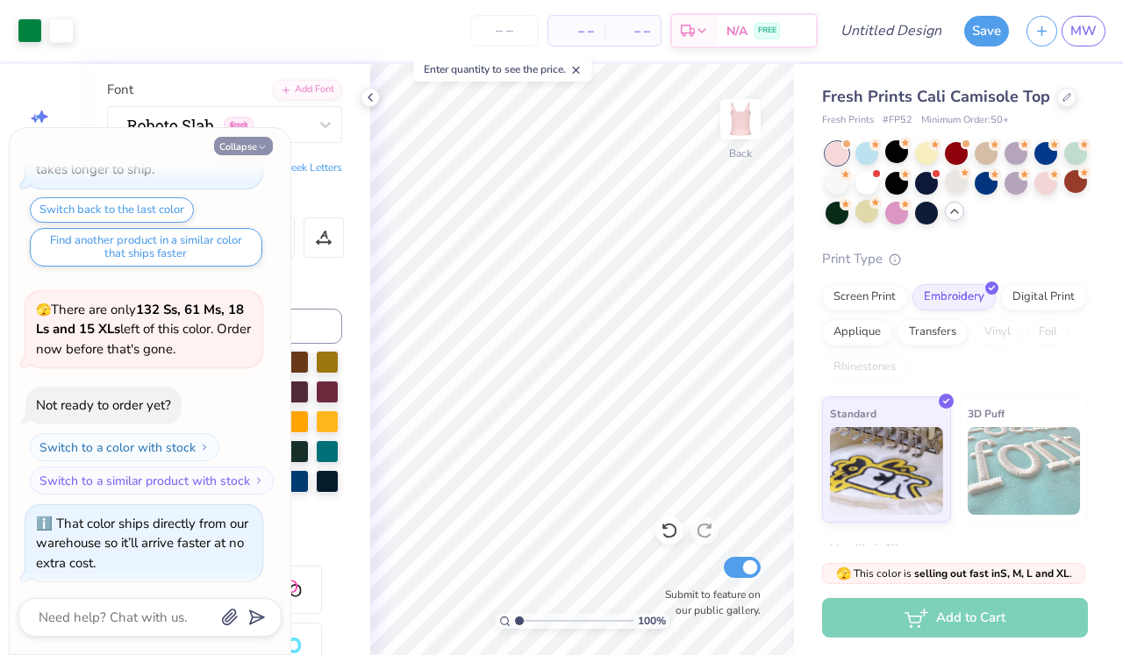
click at [264, 149] on icon "button" at bounding box center [262, 147] width 11 height 11
type textarea "x"
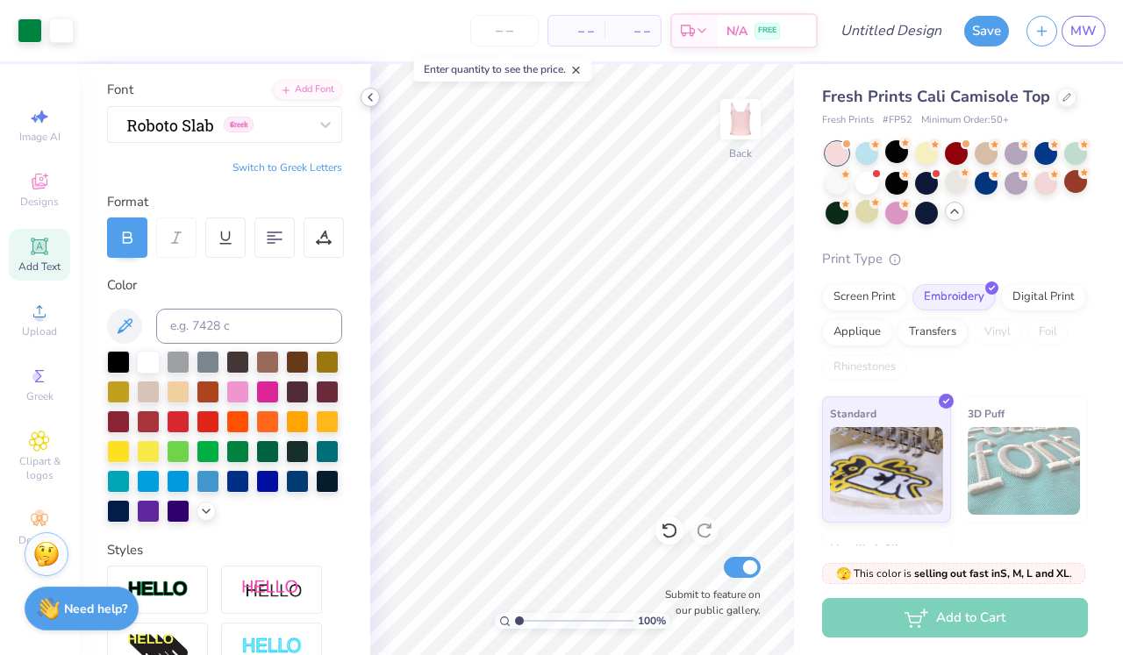
click at [372, 100] on icon at bounding box center [370, 97] width 14 height 14
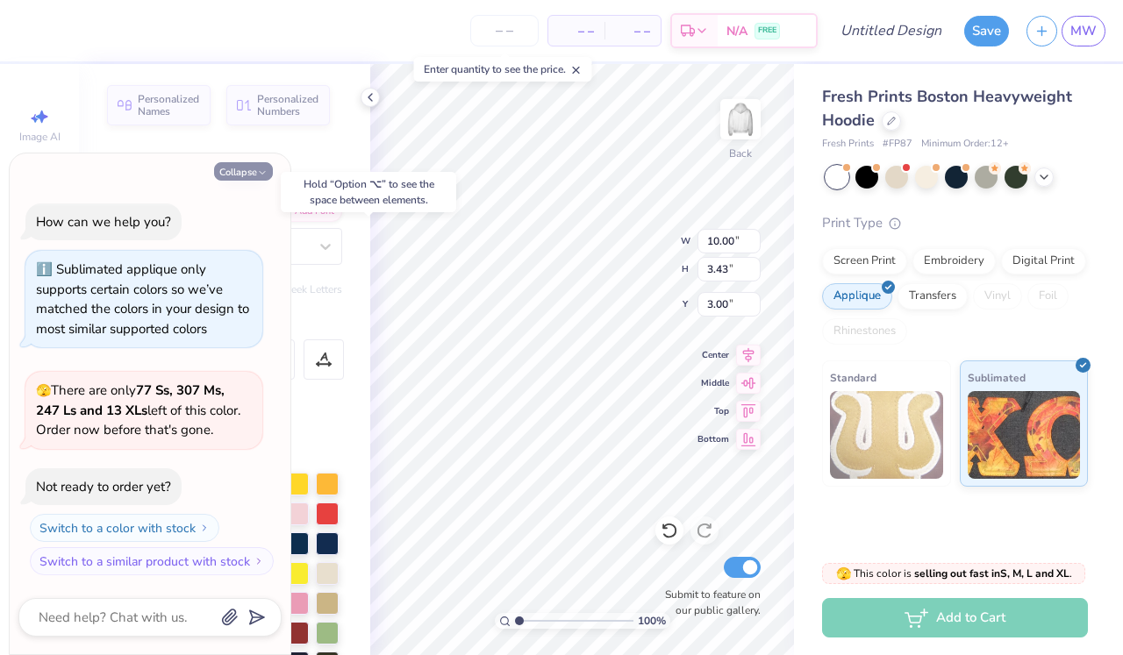
click at [254, 167] on button "Collapse" at bounding box center [243, 171] width 59 height 18
type textarea "x"
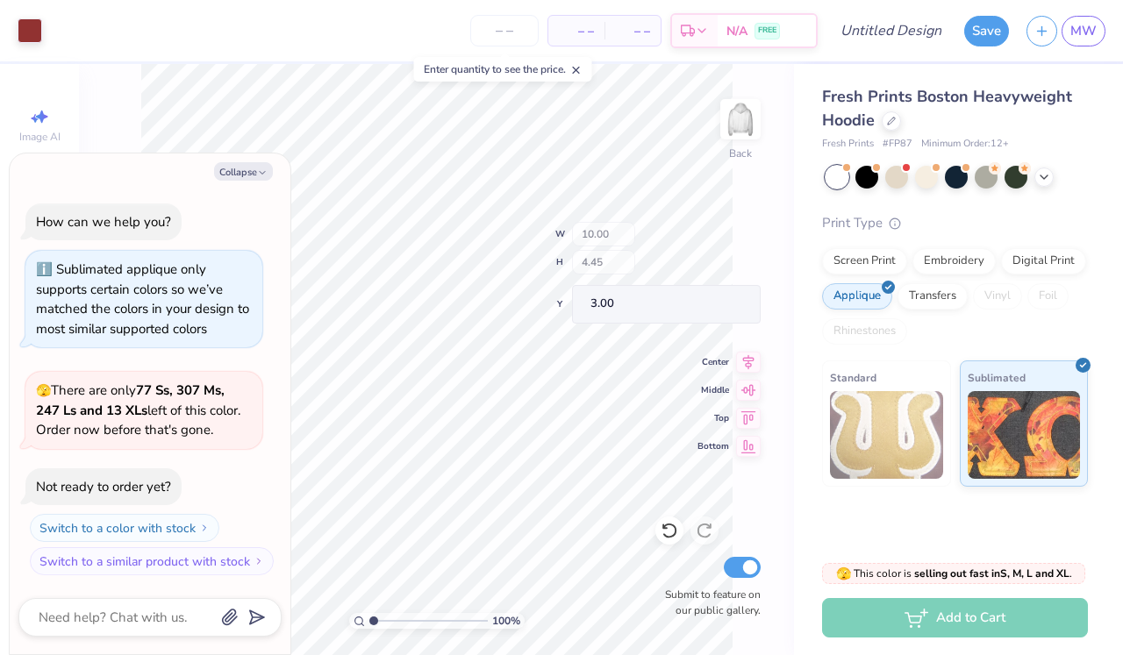
type textarea "x"
type input "3.43"
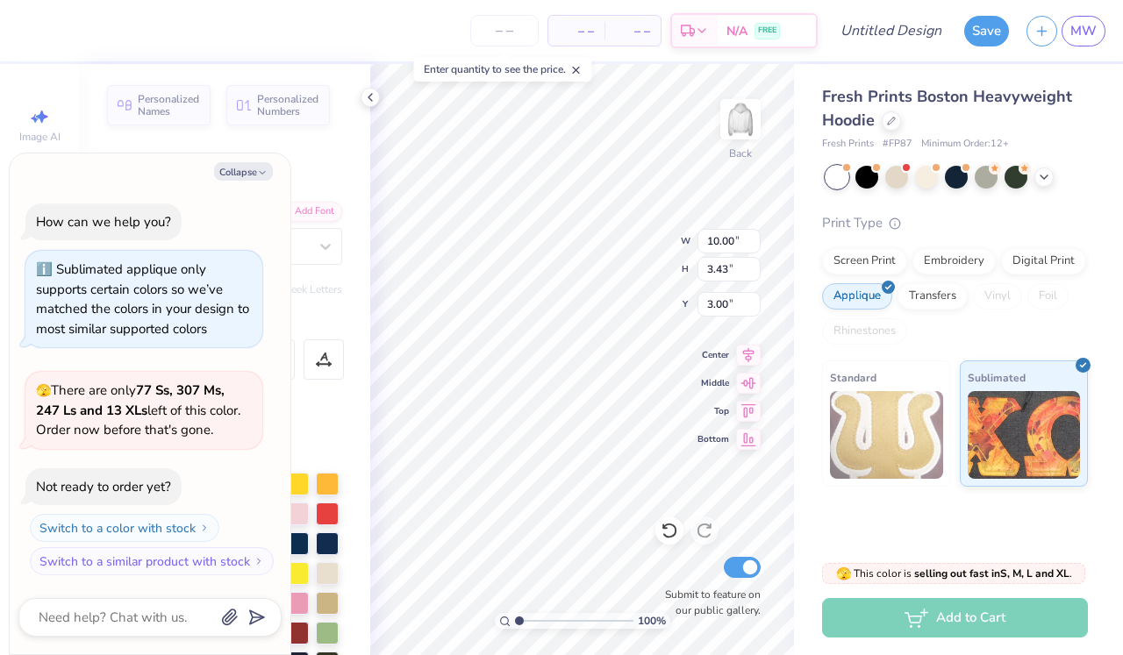
type textarea "x"
type textarea "187"
type textarea "x"
type textarea "18"
type textarea "x"
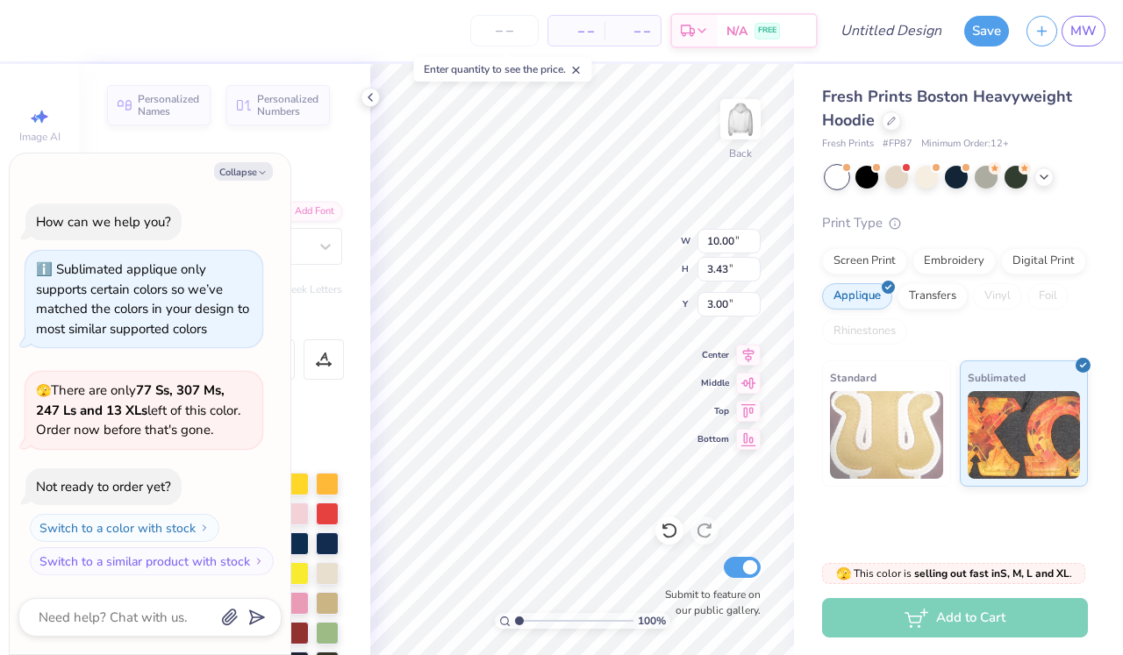
type textarea "1"
type textarea "x"
type textarea "19"
type textarea "x"
type textarea "190"
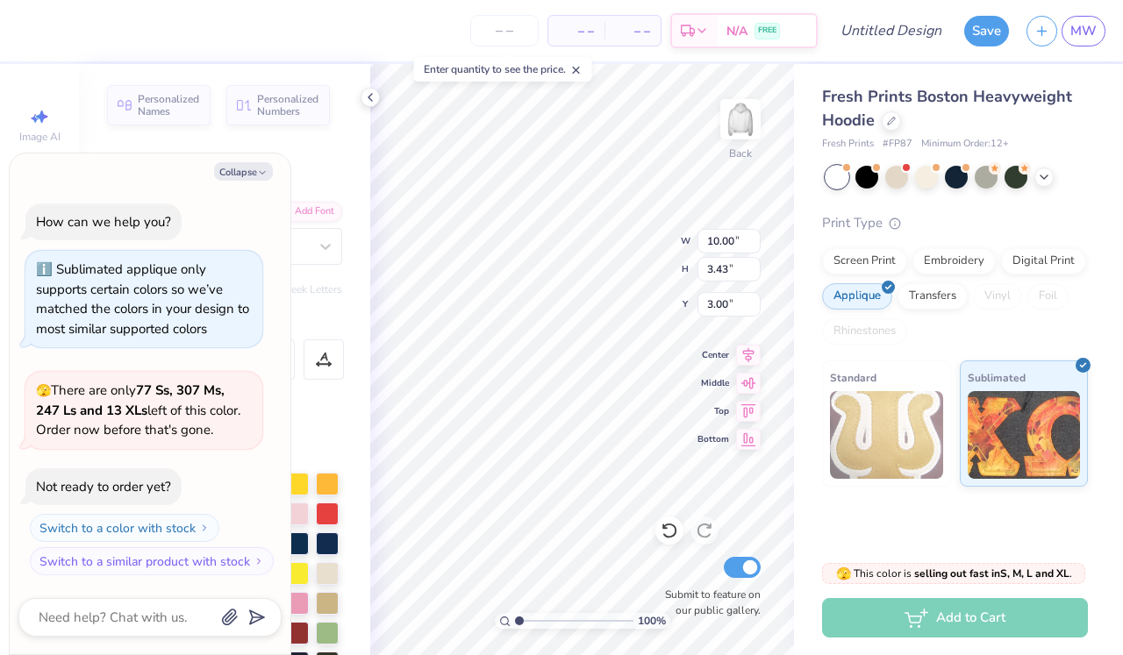
type textarea "x"
type textarea "1902"
type textarea "x"
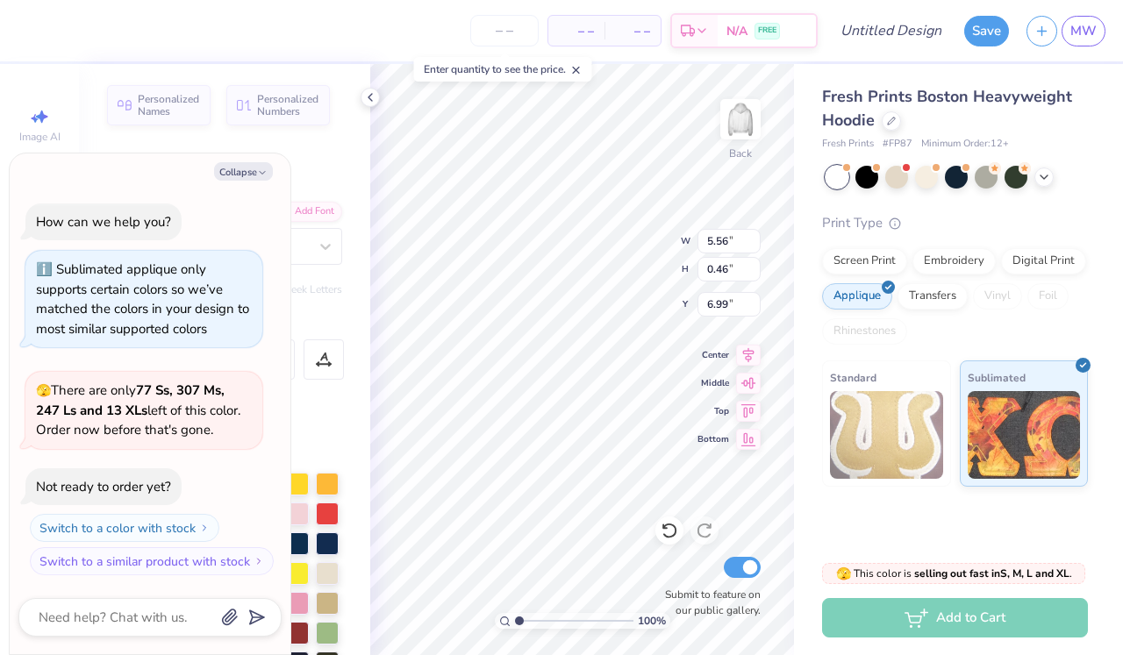
type textarea "G"
type textarea "x"
type textarea "D"
type textarea "x"
type textarea "De"
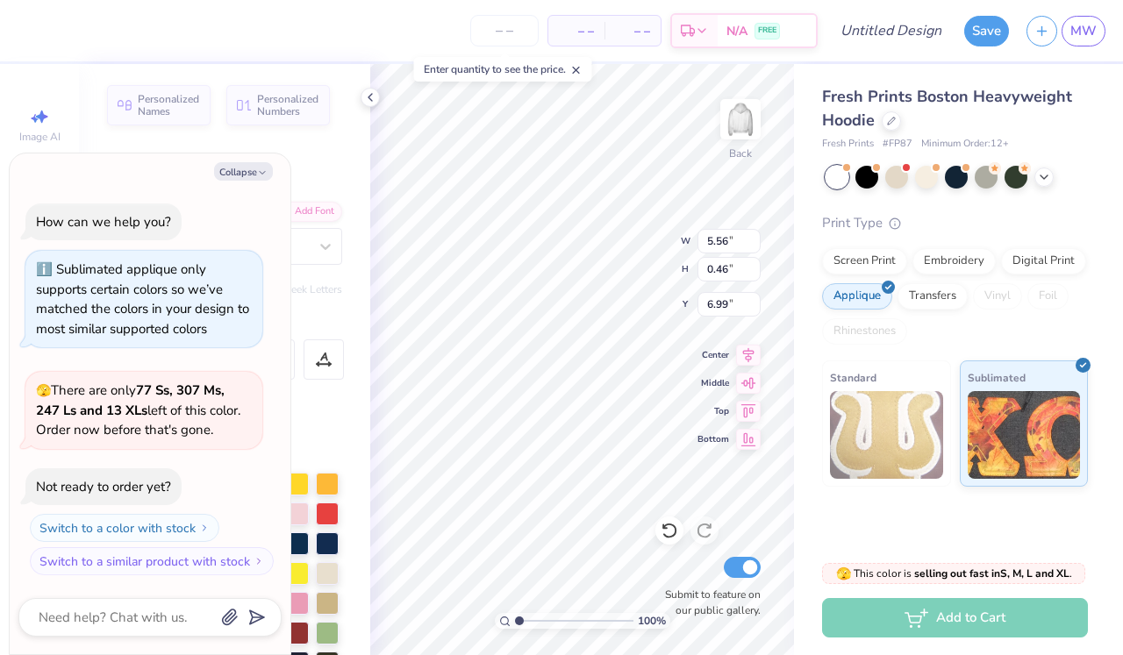
type textarea "x"
type textarea "Del"
type textarea "x"
type textarea "Delt"
type textarea "x"
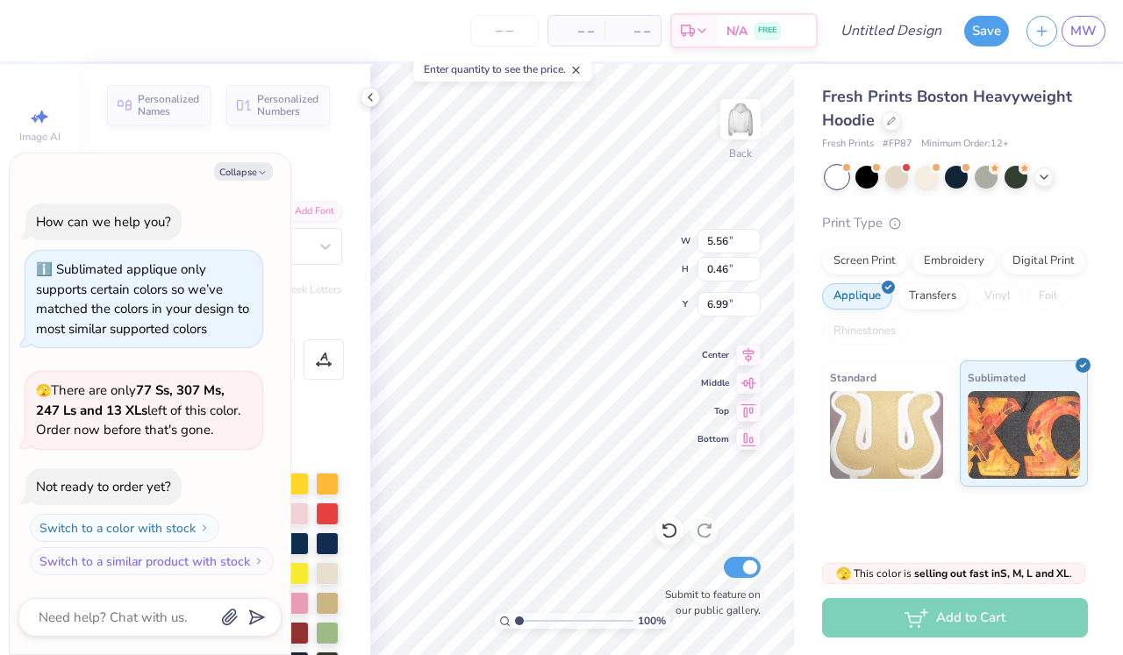
type textarea "Delta"
type textarea "x"
type textarea "Delta"
type textarea "x"
type textarea "Delta Z"
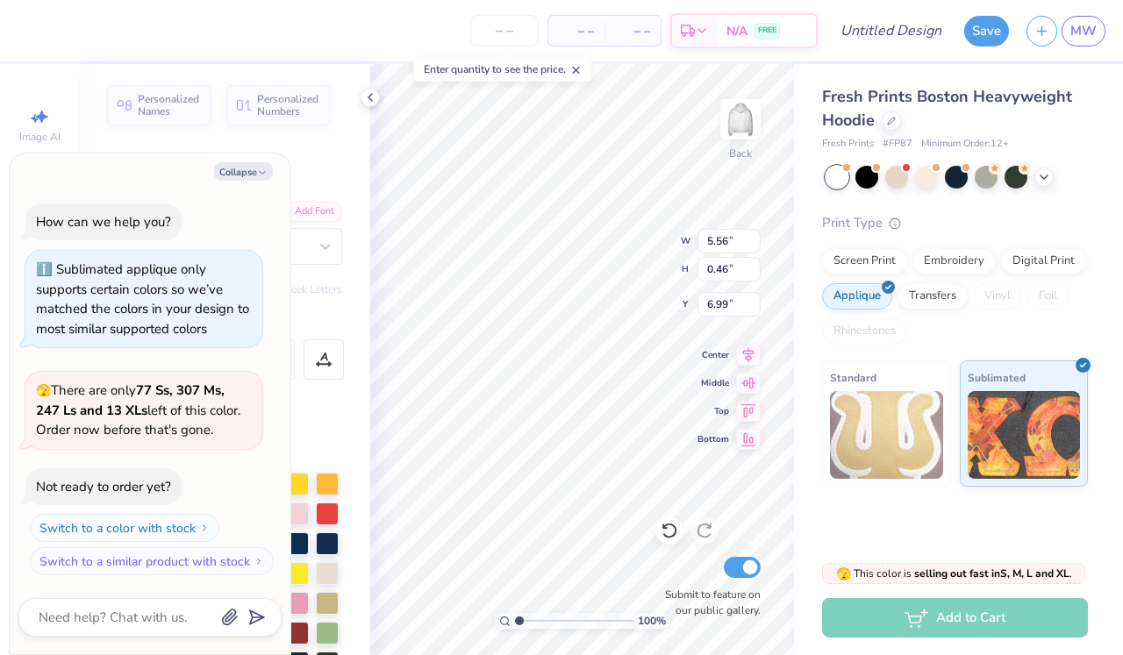
type textarea "x"
type textarea "Delta Ze"
type textarea "x"
type textarea "Delta Zet"
type textarea "x"
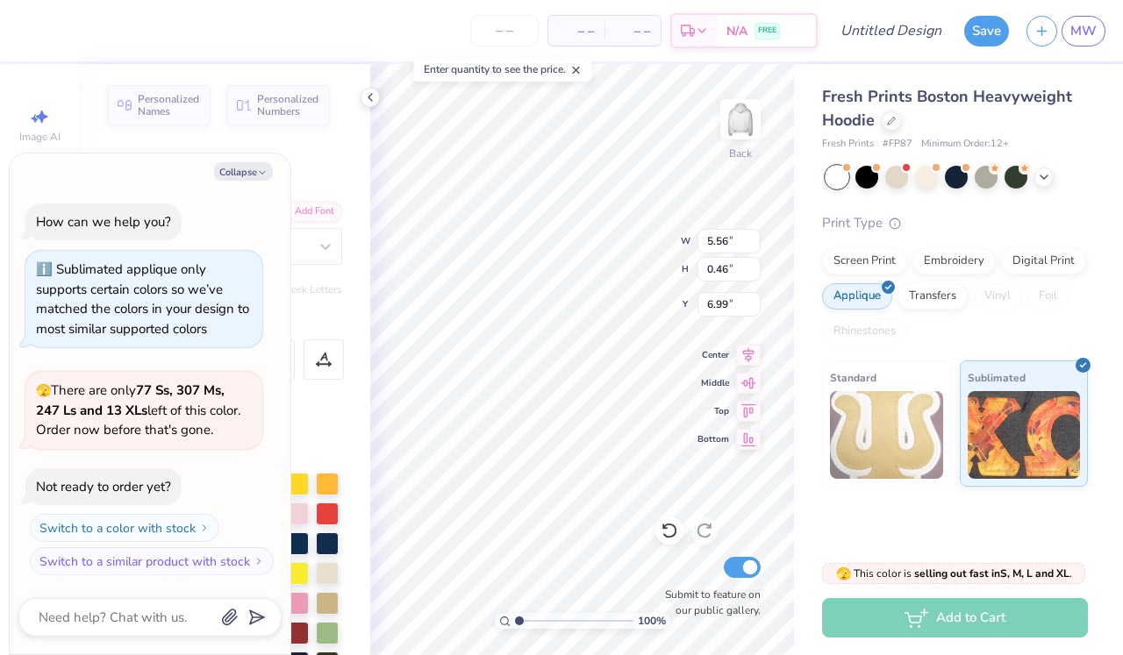
type textarea "Delta Zeta"
type textarea "x"
type textarea "Delta Zeta"
type textarea "x"
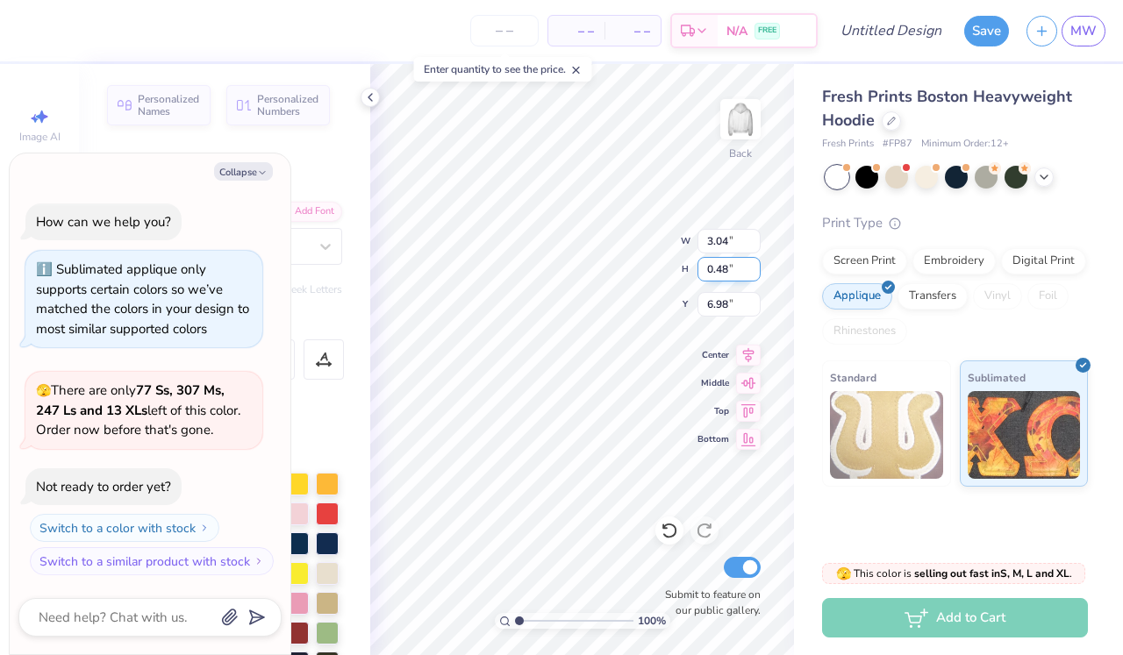
type input "4.74"
type input "0.75"
type textarea "x"
type input "6.75"
click at [1046, 176] on icon at bounding box center [1044, 175] width 14 height 14
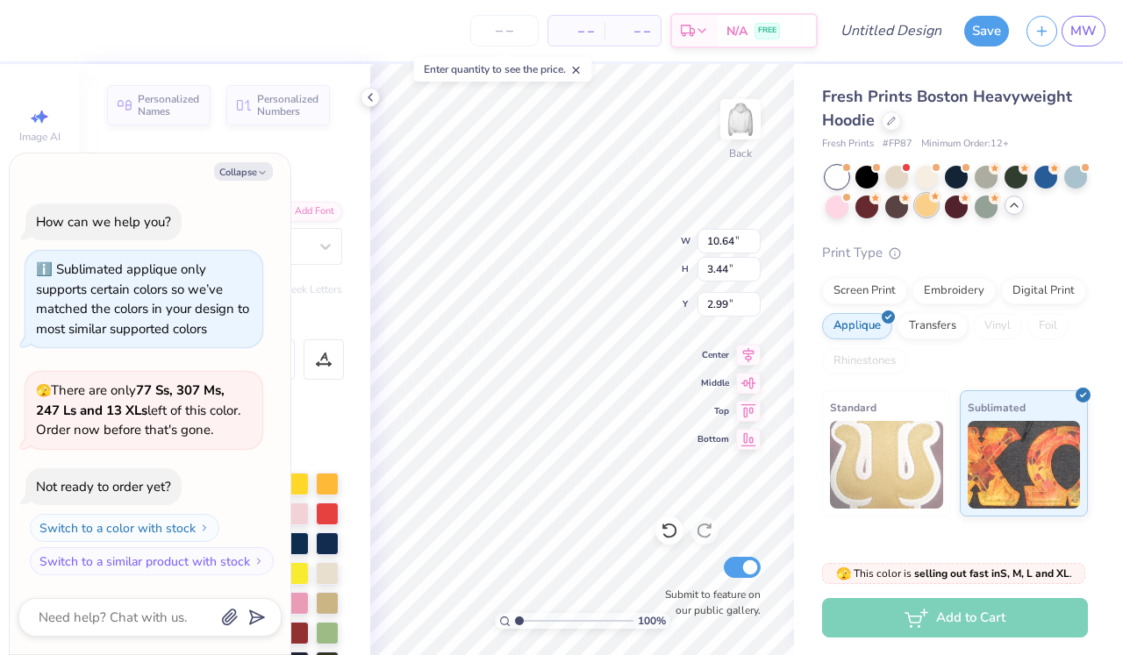
click at [938, 208] on div at bounding box center [926, 205] width 23 height 23
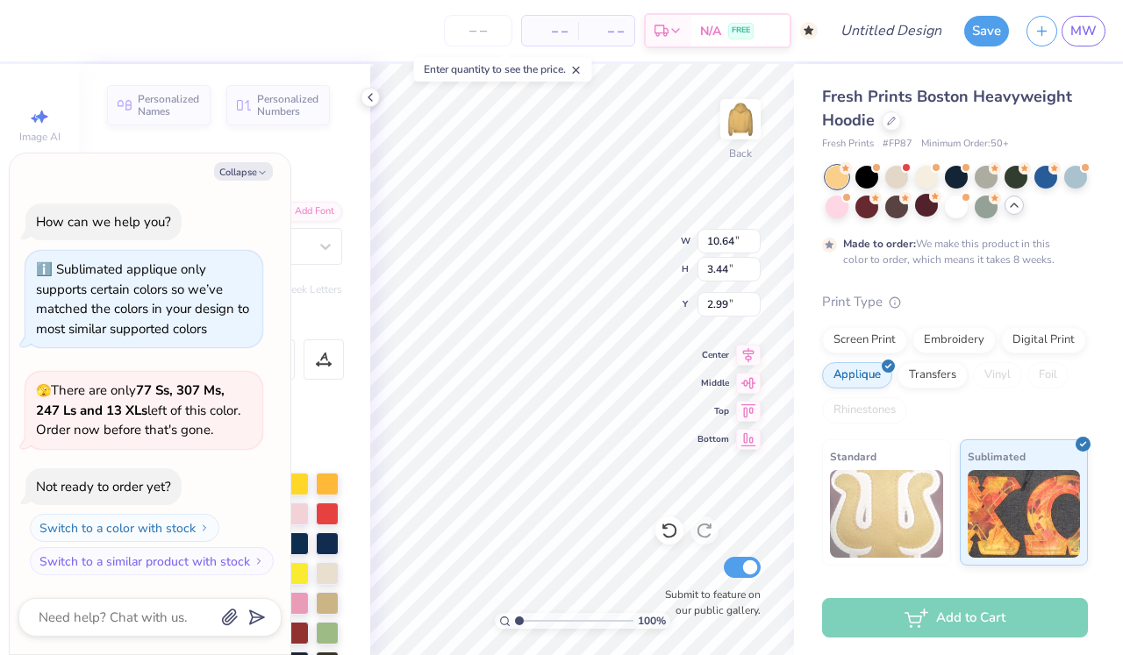
scroll to position [116, 0]
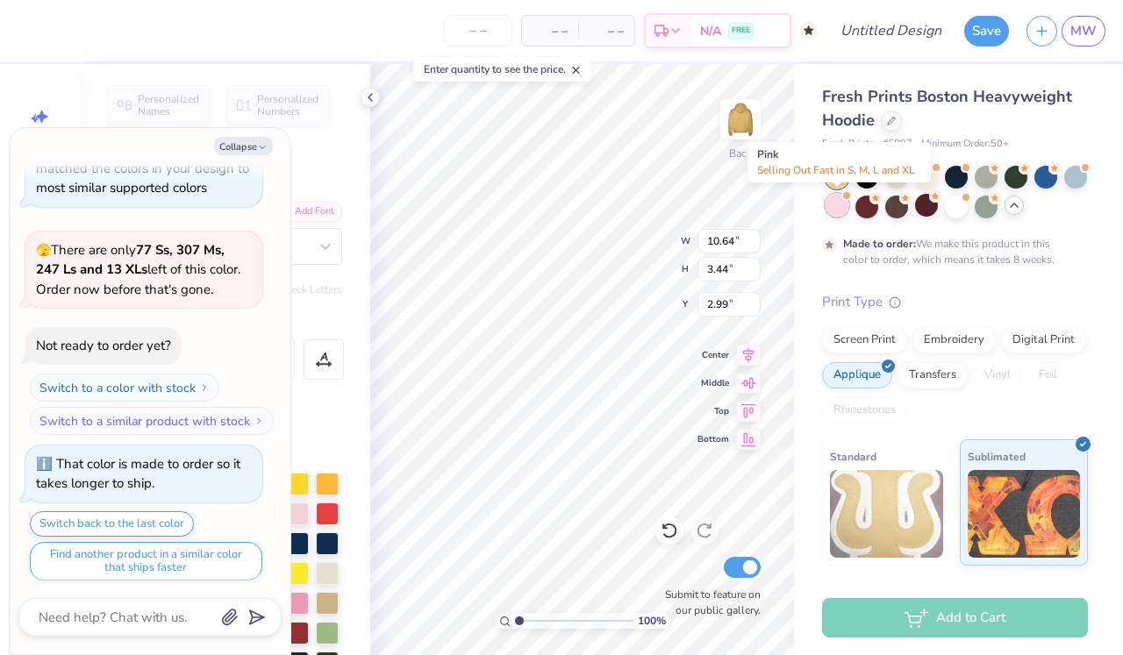
click at [832, 209] on div at bounding box center [837, 205] width 23 height 23
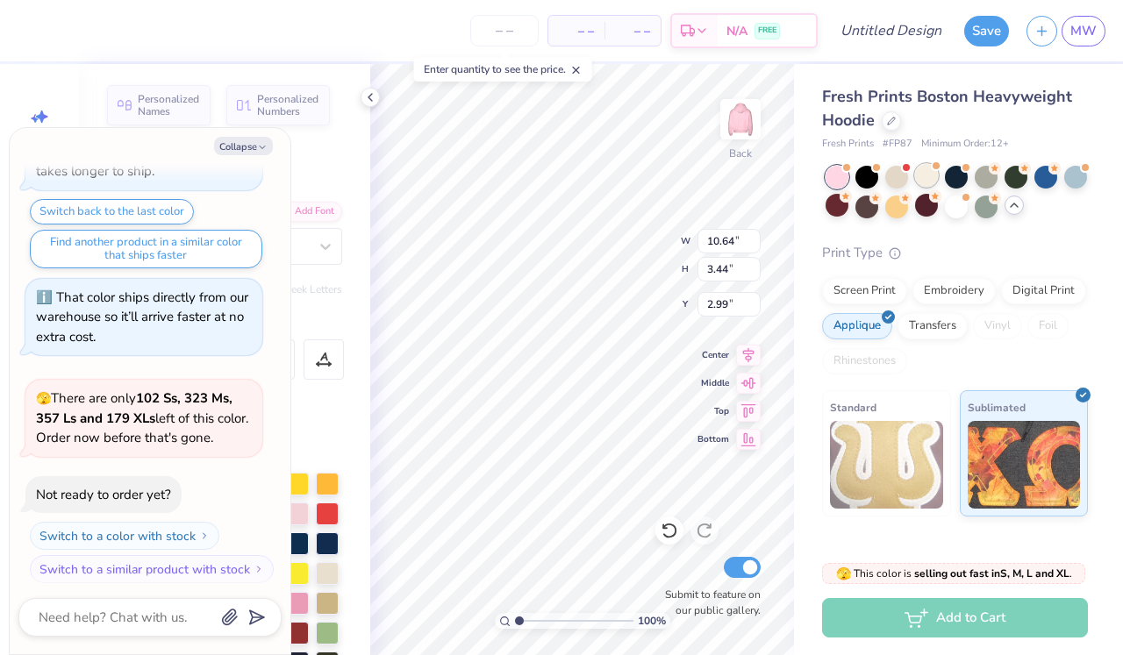
click at [925, 175] on div at bounding box center [926, 175] width 23 height 23
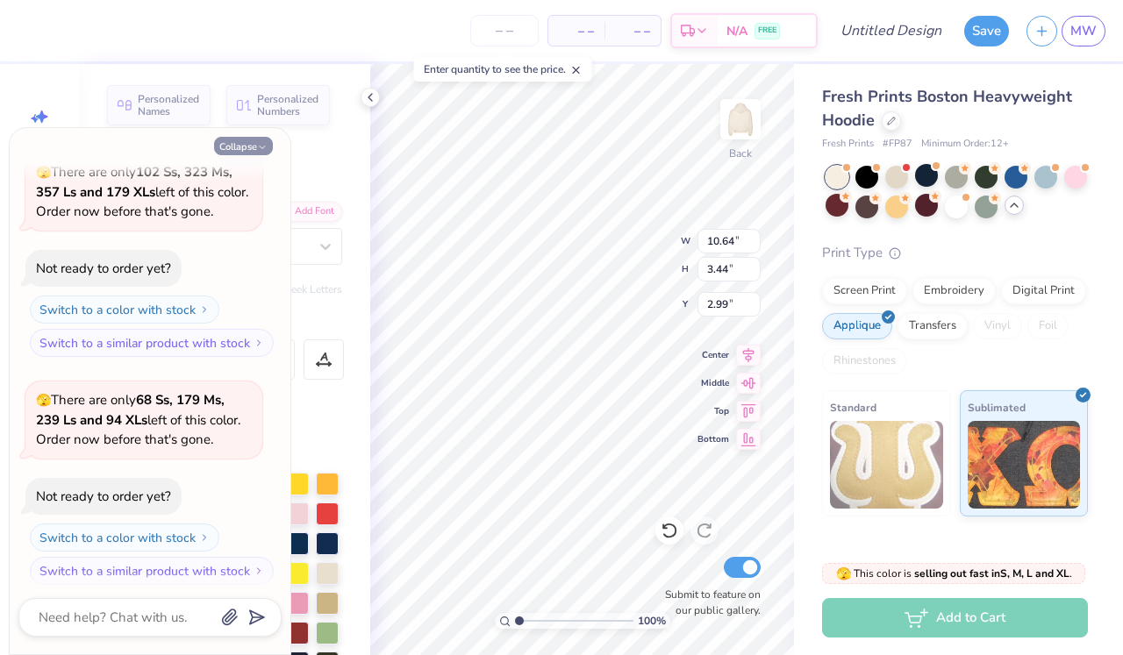
click at [263, 150] on icon "button" at bounding box center [262, 147] width 11 height 11
type textarea "x"
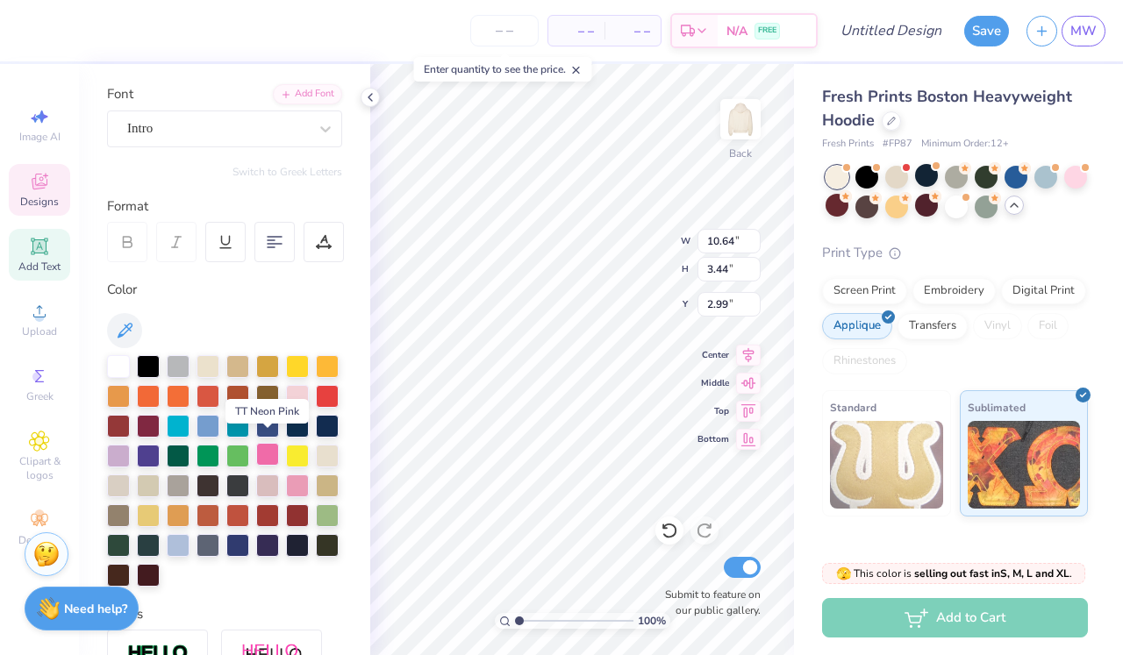
scroll to position [125, 0]
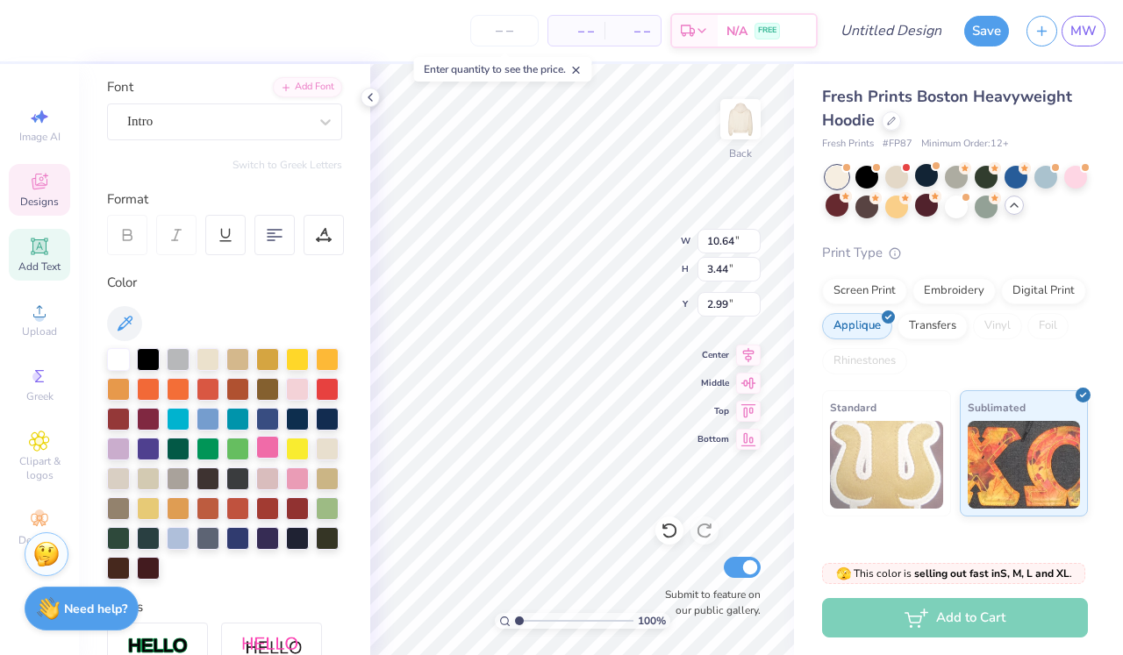
click at [264, 446] on div at bounding box center [267, 447] width 23 height 23
type input "3.00"
type input "7.03"
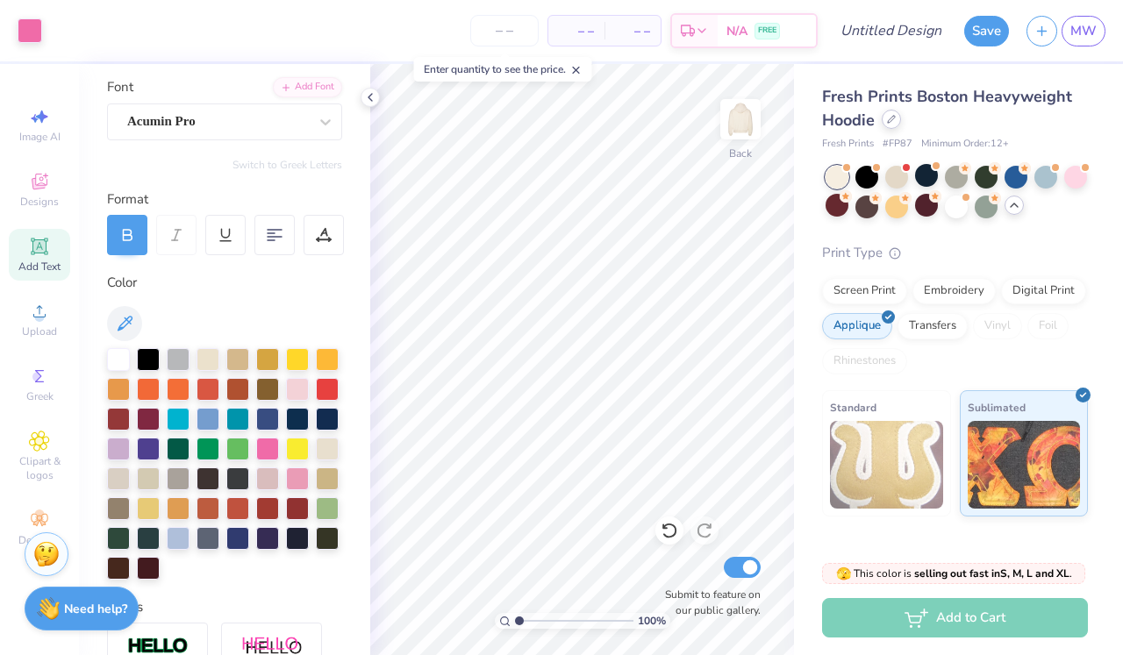
click at [894, 118] on icon at bounding box center [891, 119] width 7 height 7
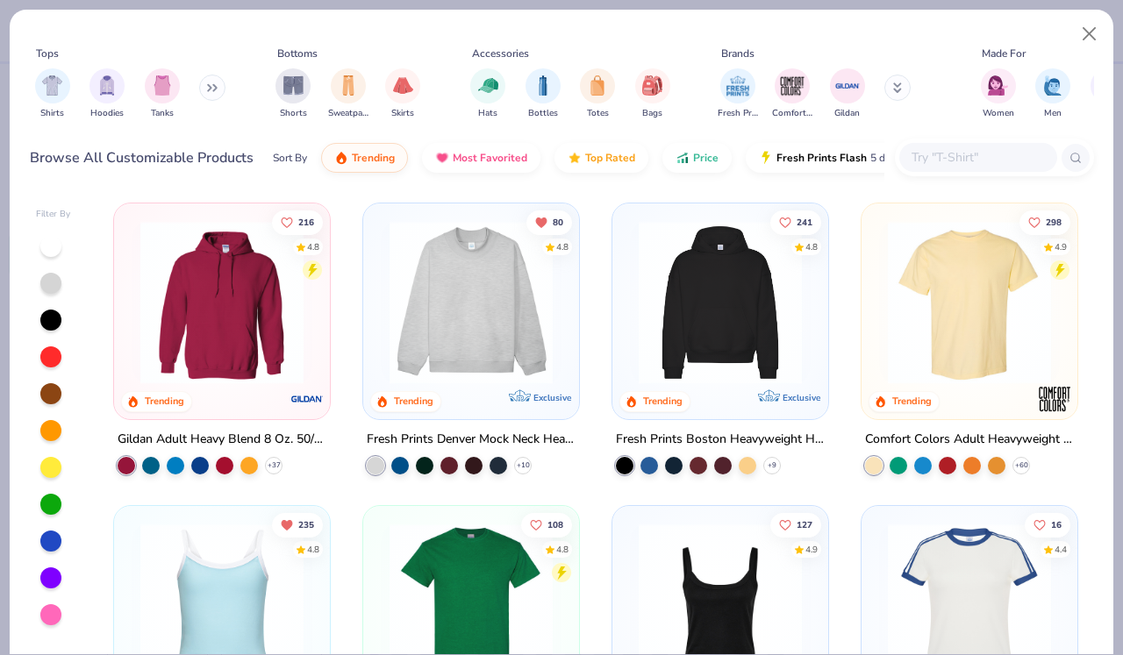
click at [514, 314] on div "216 4.8 Trending Gildan Adult Heavy Blend 8 Oz. 50/50 Hooded Sweatshirt + 37 80…" at bounding box center [595, 424] width 997 height 461
click at [500, 319] on img at bounding box center [471, 302] width 181 height 163
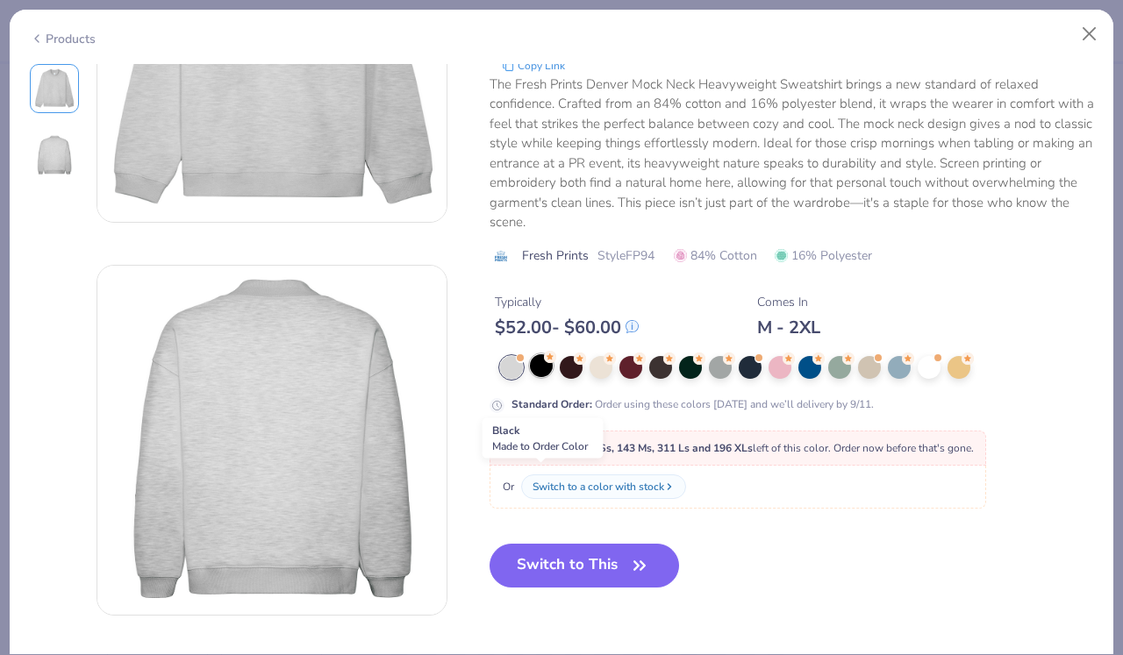
scroll to position [240, 0]
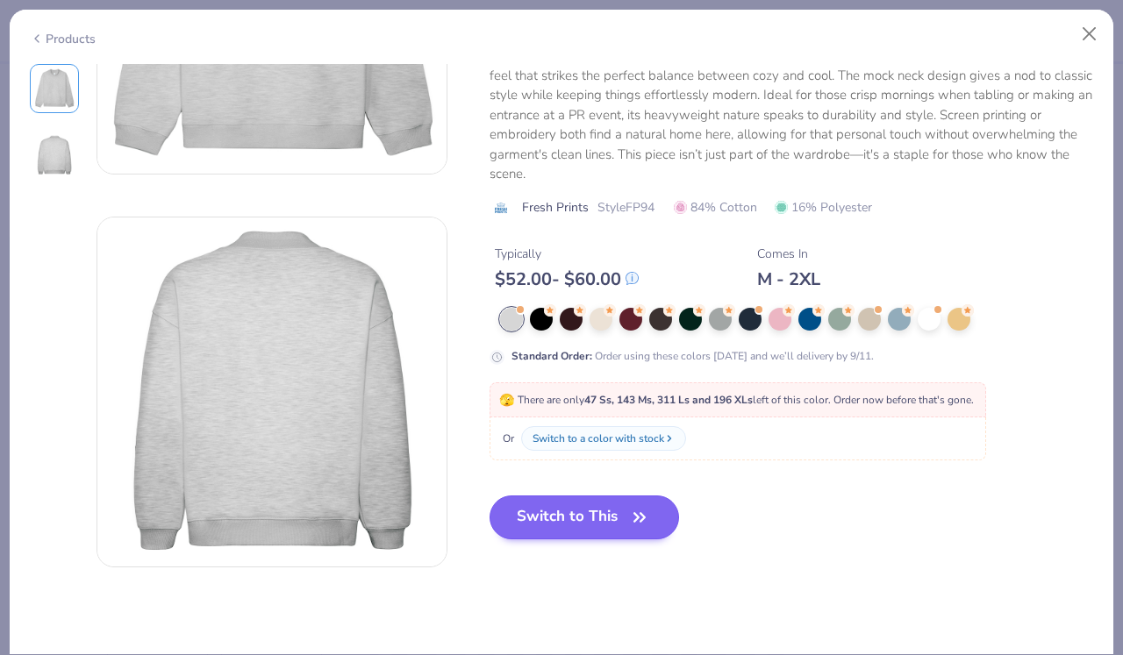
click at [569, 519] on button "Switch to This" at bounding box center [585, 518] width 190 height 44
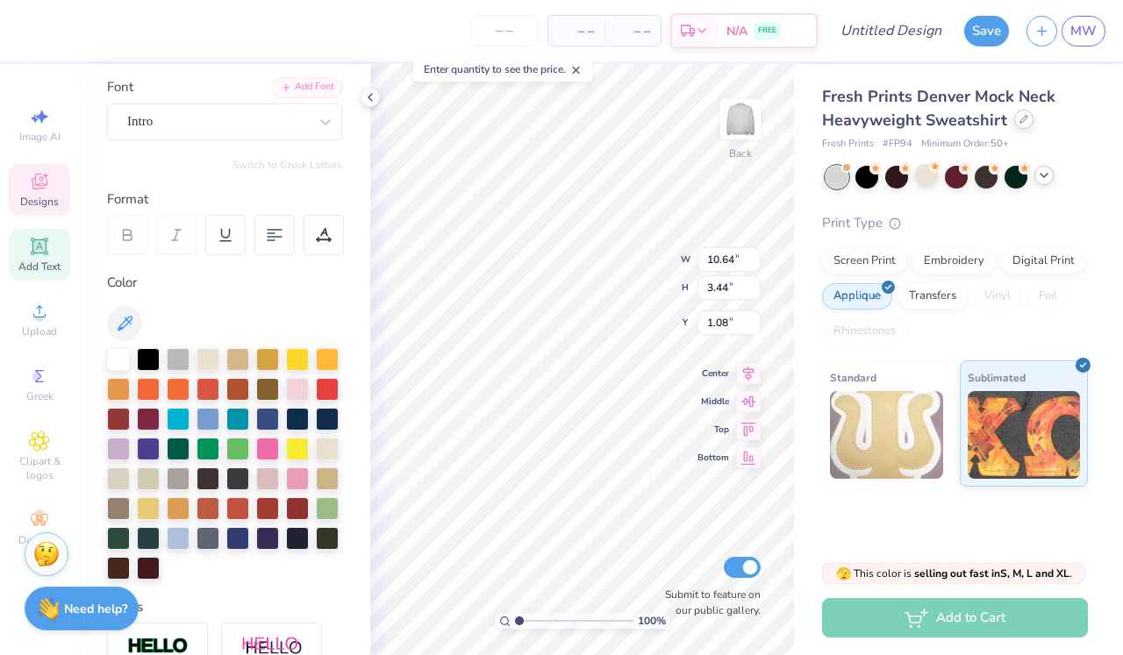
click at [1025, 115] on div at bounding box center [1023, 119] width 19 height 19
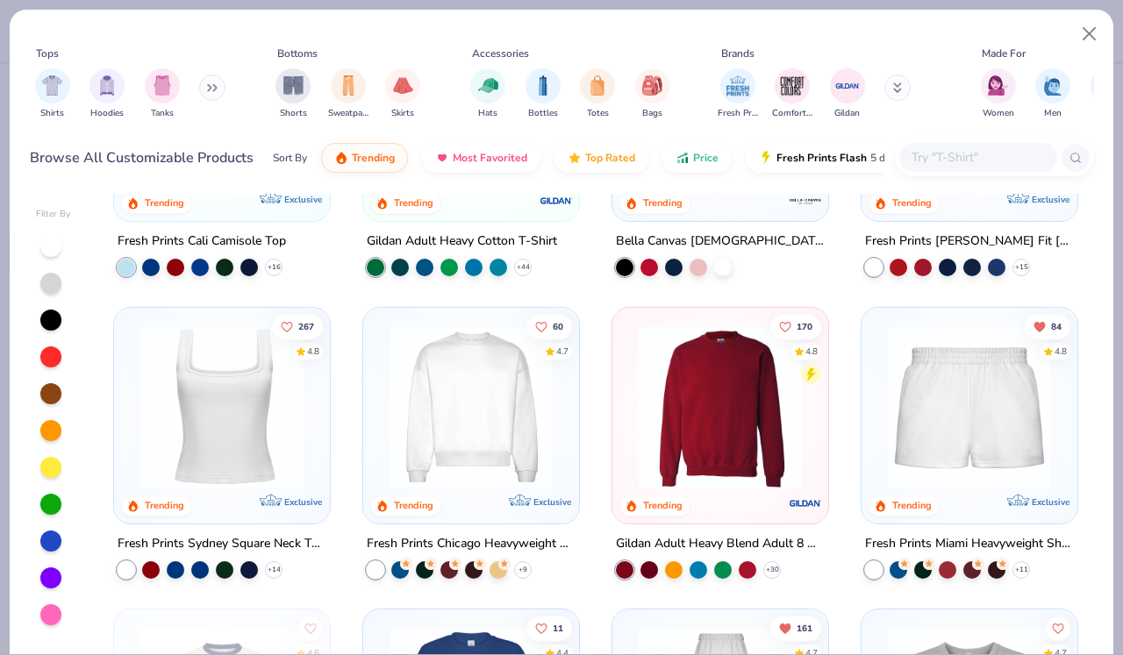
scroll to position [502, 0]
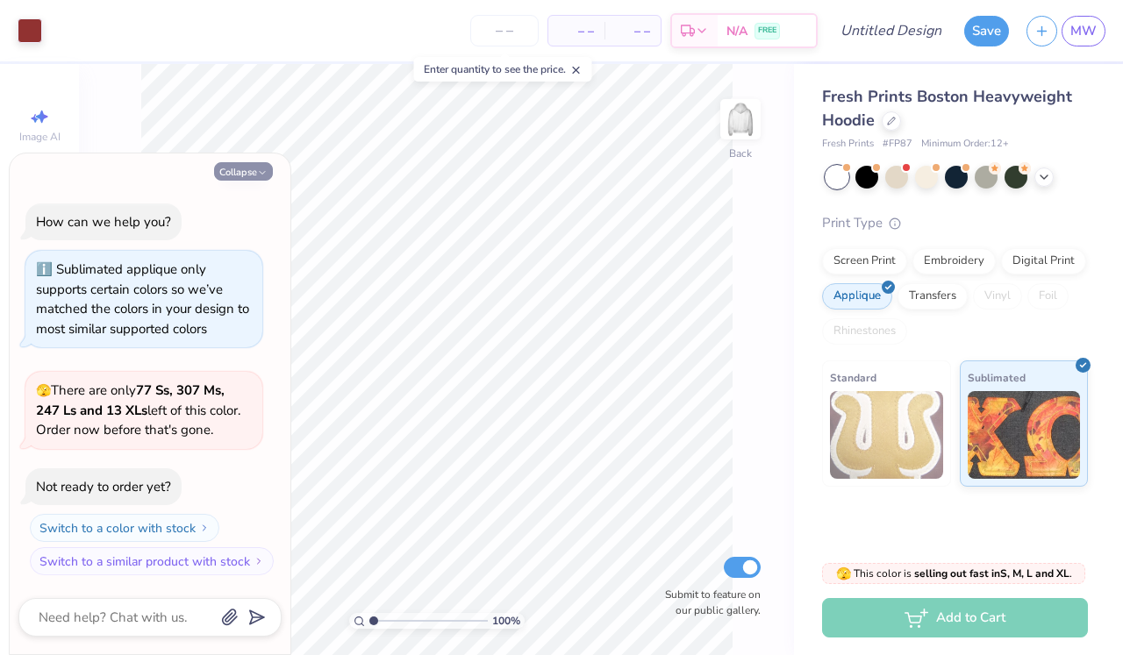
click at [261, 172] on icon "button" at bounding box center [262, 173] width 11 height 11
type textarea "x"
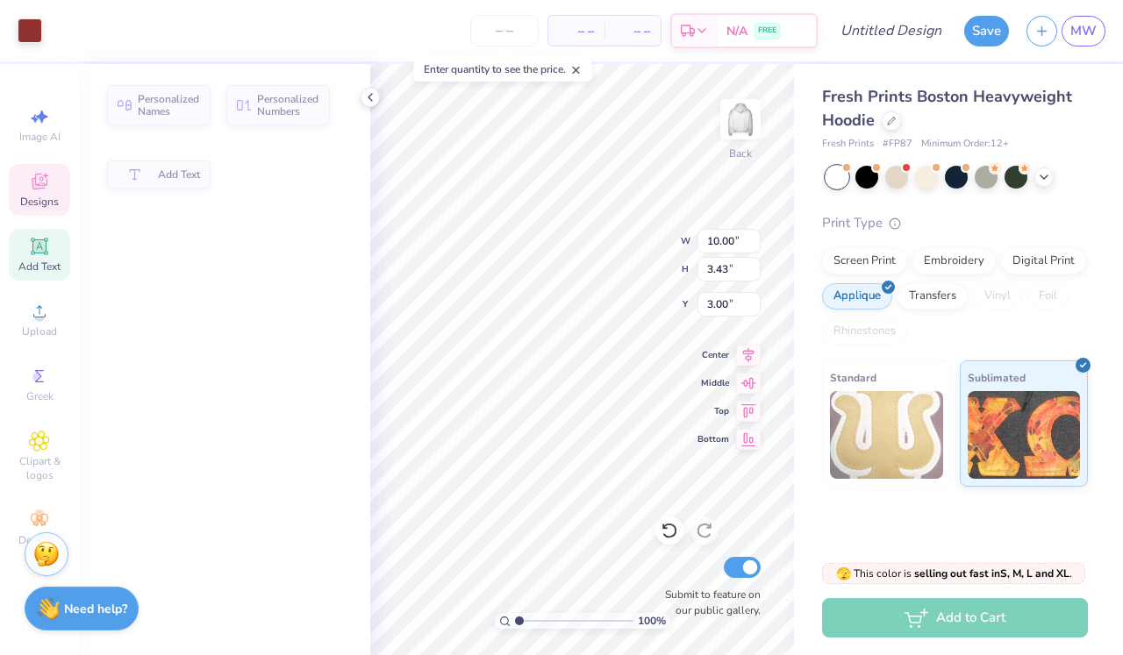
type input "3.43"
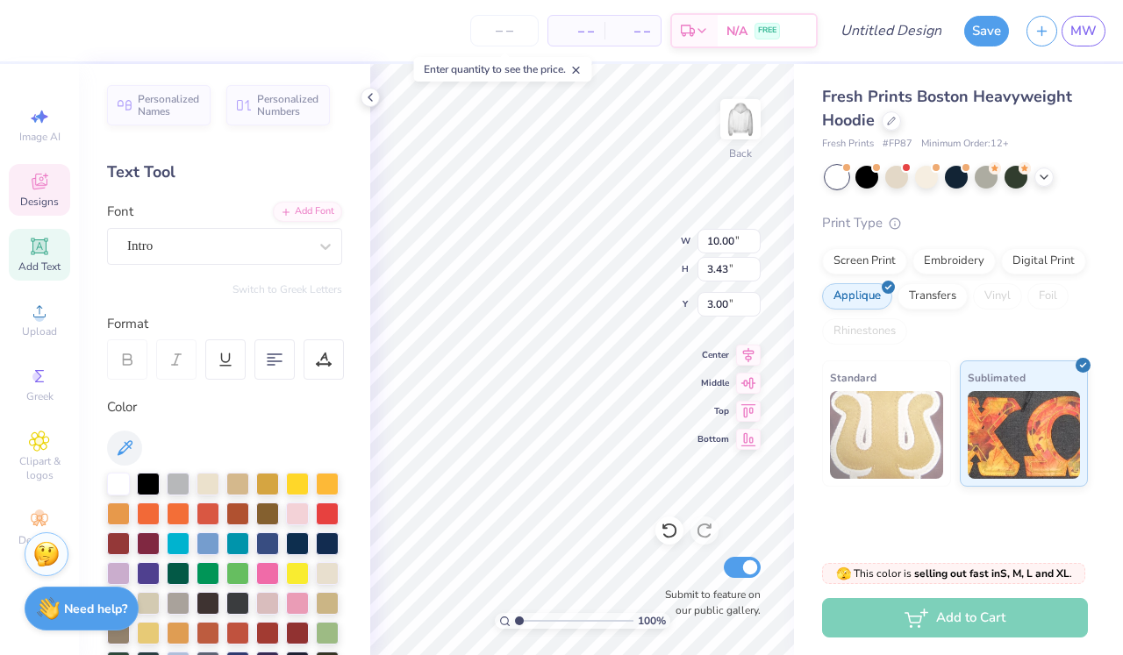
type textarea "1902"
type input "5.56"
type input "0.46"
type input "6.99"
type textarea "Delta Zeta"
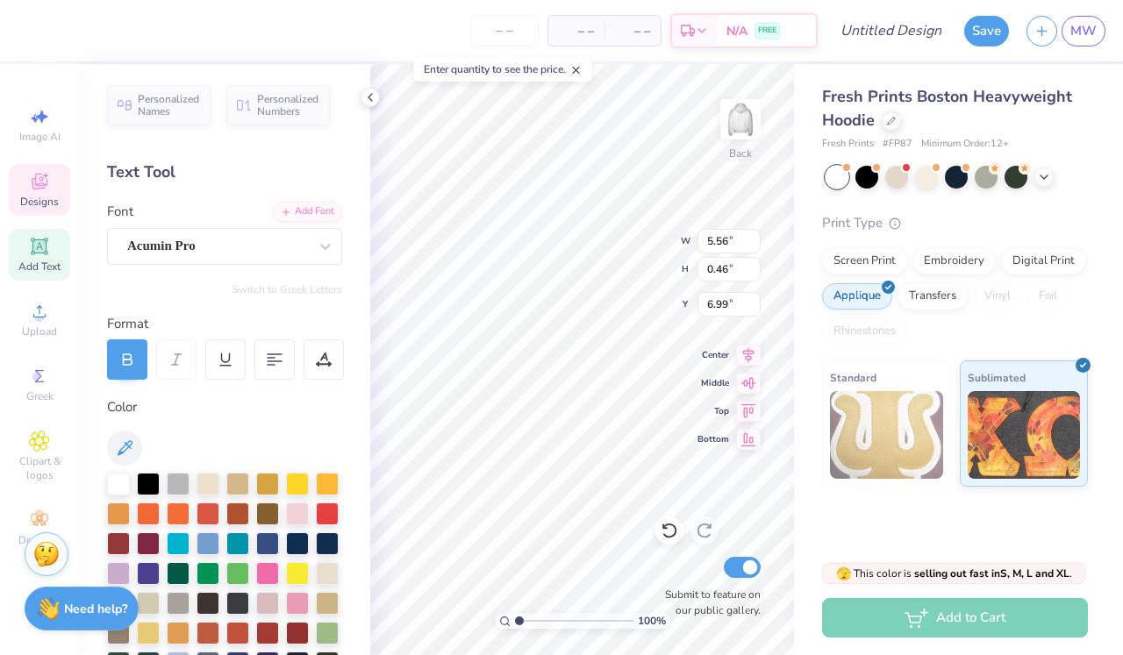
scroll to position [0, 3]
click at [923, 181] on div at bounding box center [926, 175] width 23 height 23
type textarea "x"
type input "3.04"
type input "0.48"
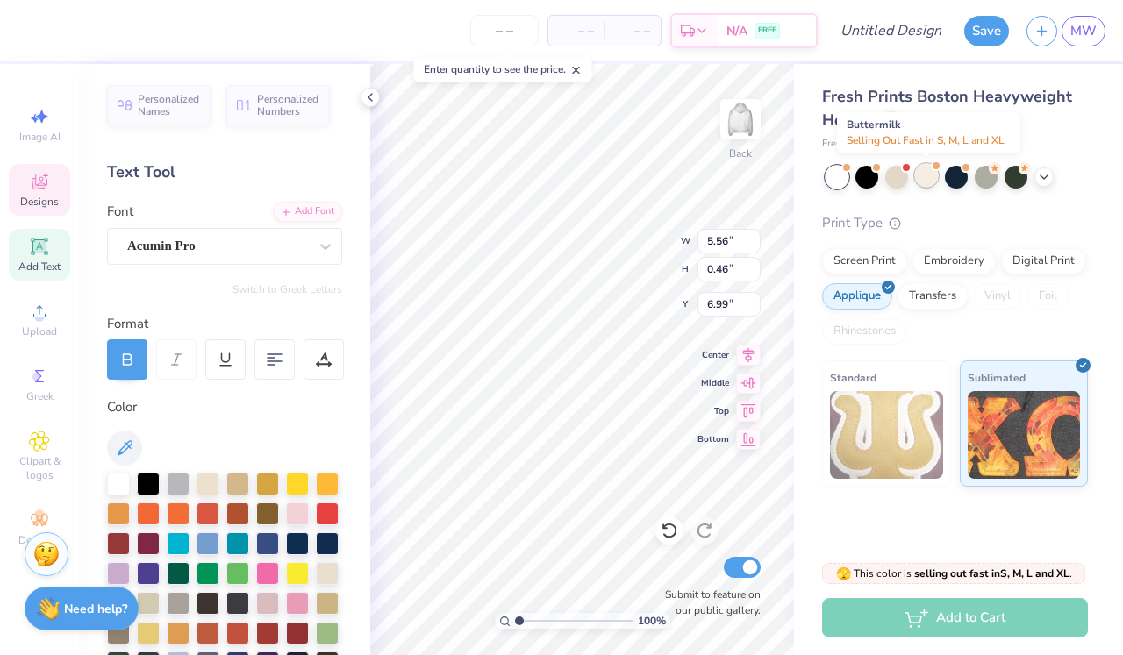
type input "6.98"
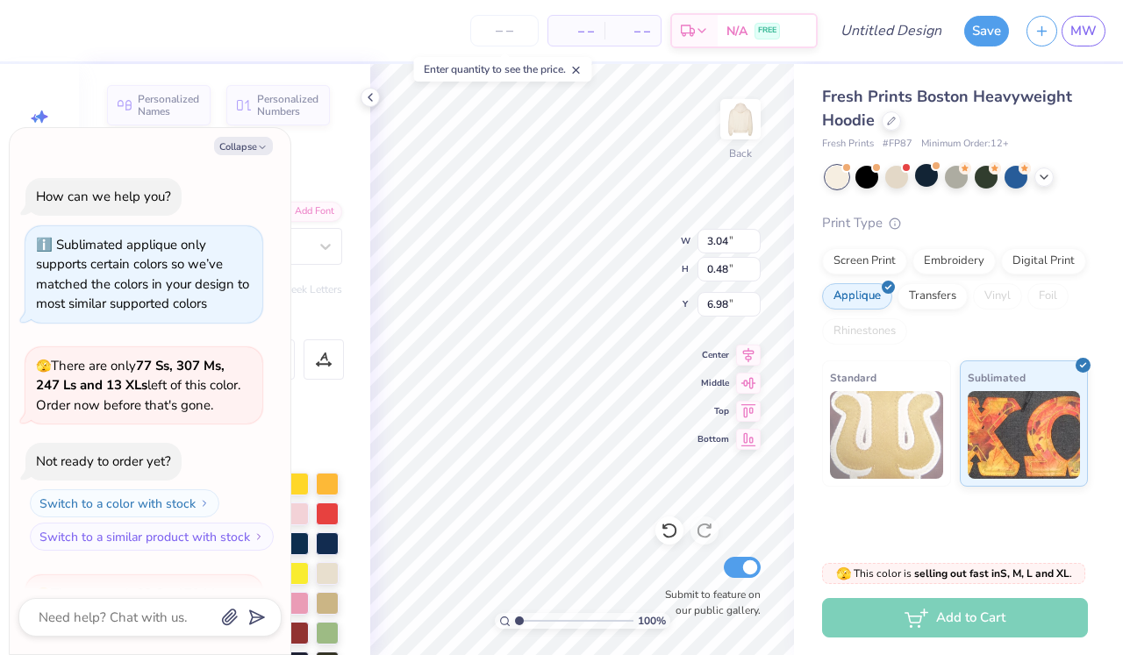
scroll to position [197, 0]
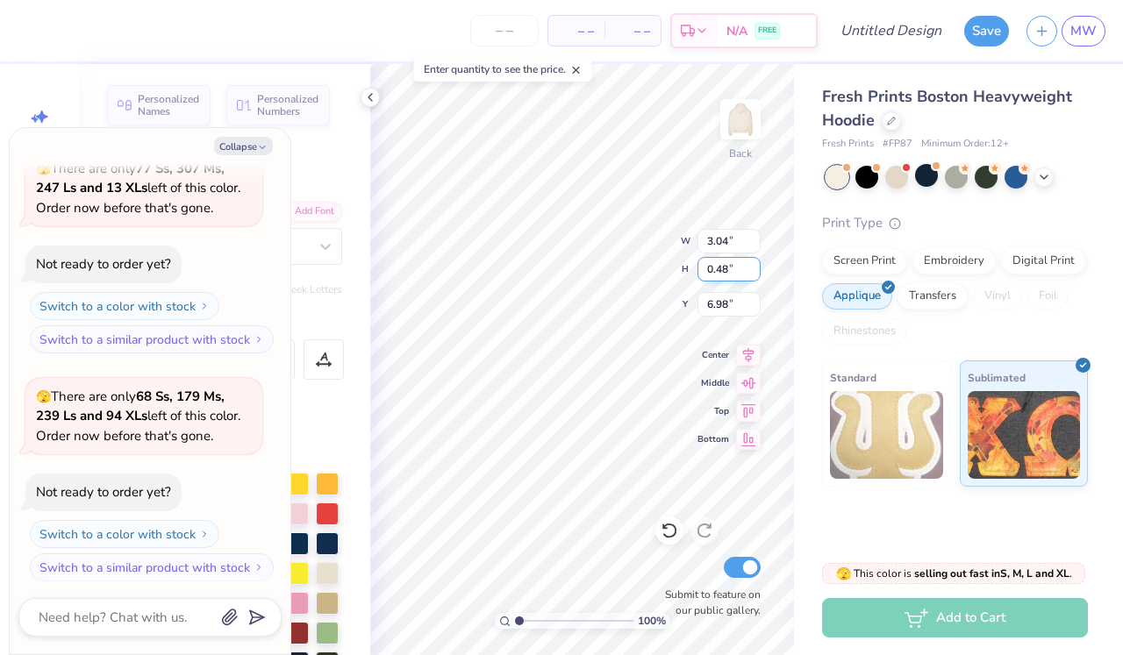
type textarea "x"
type input "10.64"
type input "3.44"
type input "2.99"
click at [255, 150] on button "Collapse" at bounding box center [243, 146] width 59 height 18
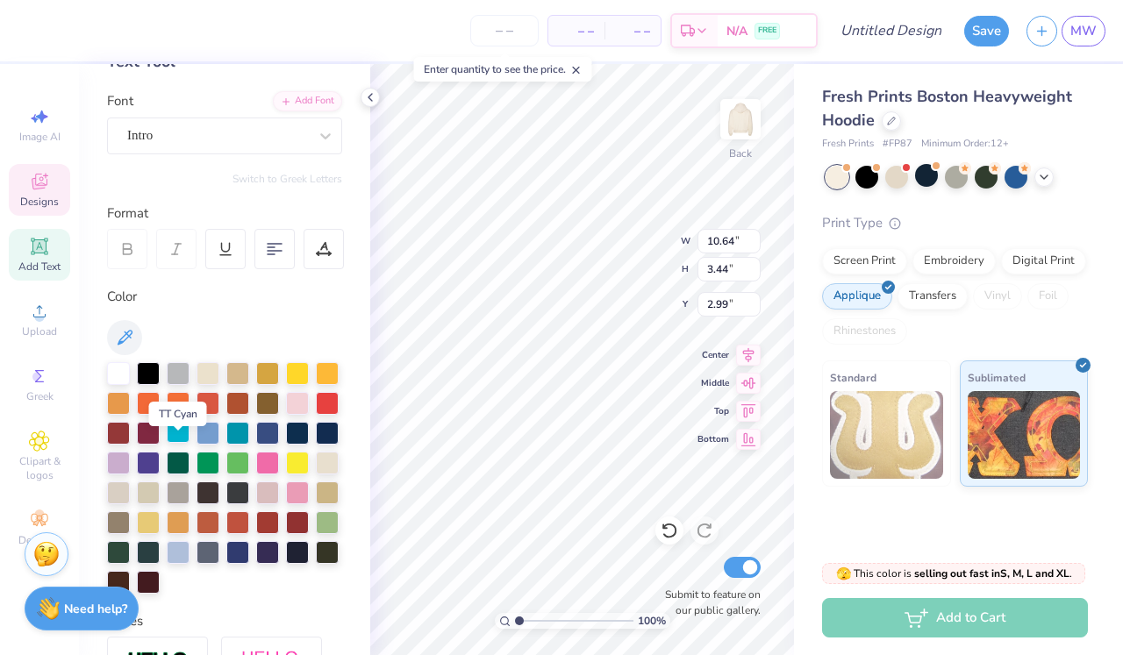
scroll to position [114, 0]
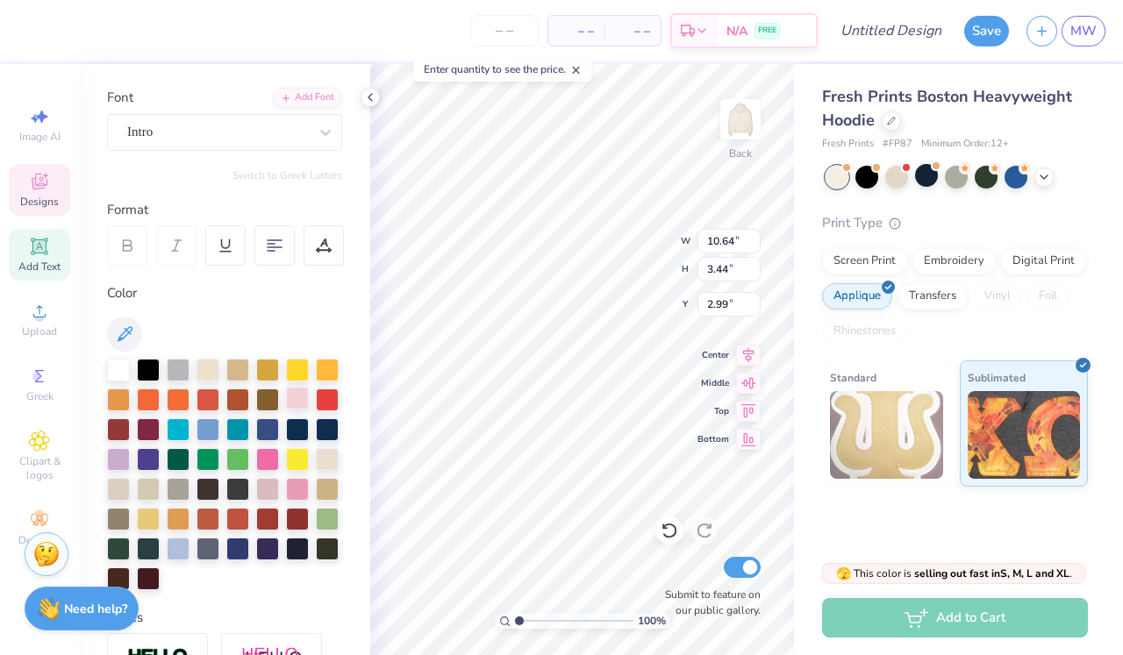
click at [302, 394] on div at bounding box center [297, 398] width 23 height 23
click at [307, 395] on div at bounding box center [297, 398] width 23 height 23
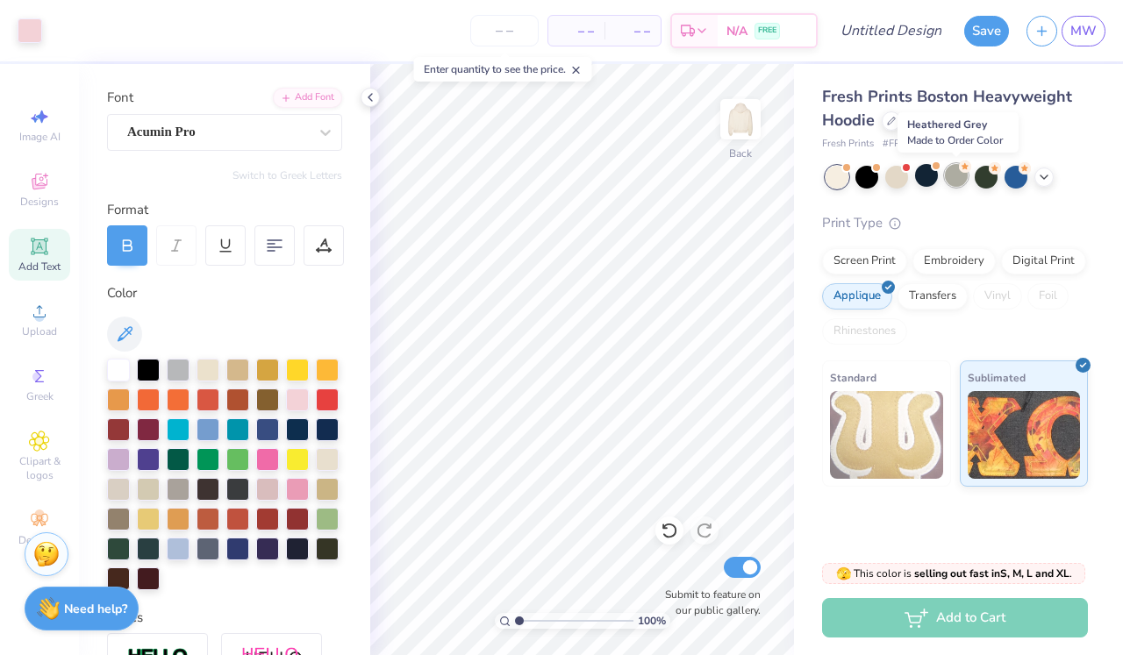
click at [959, 173] on div at bounding box center [956, 175] width 23 height 23
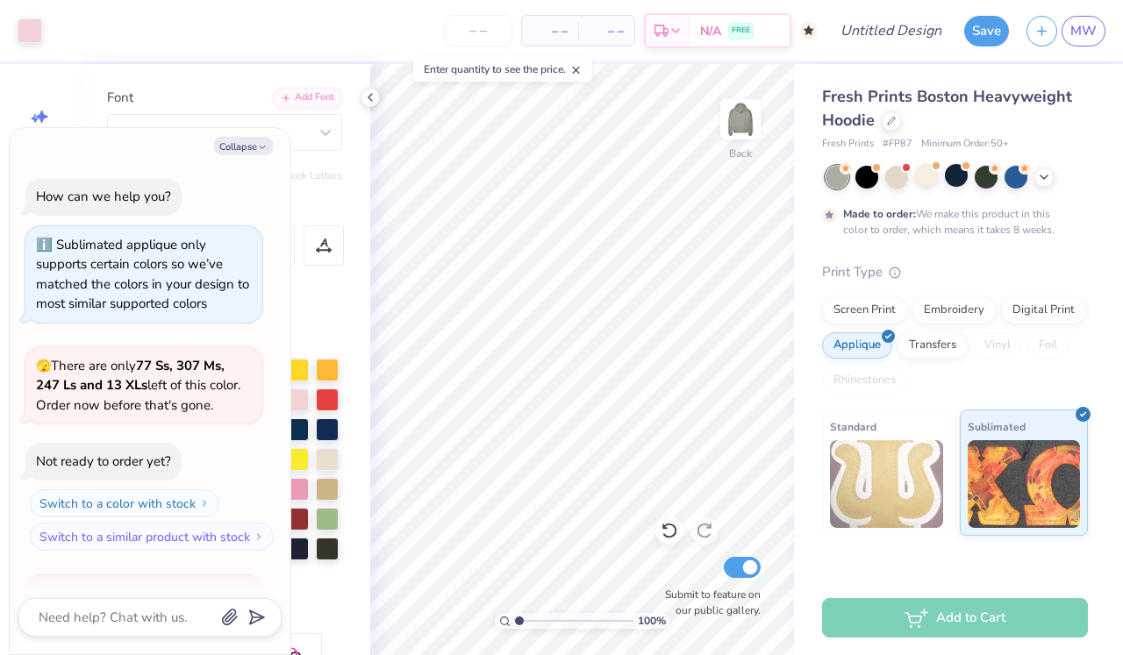
scroll to position [342, 0]
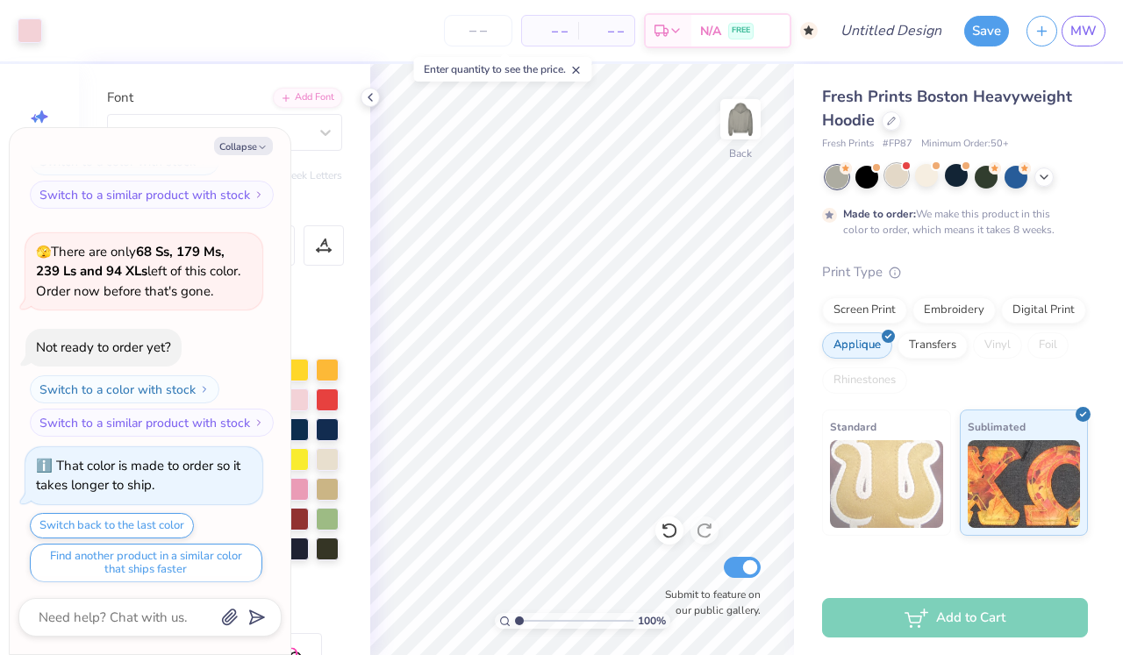
click at [898, 173] on div at bounding box center [896, 175] width 23 height 23
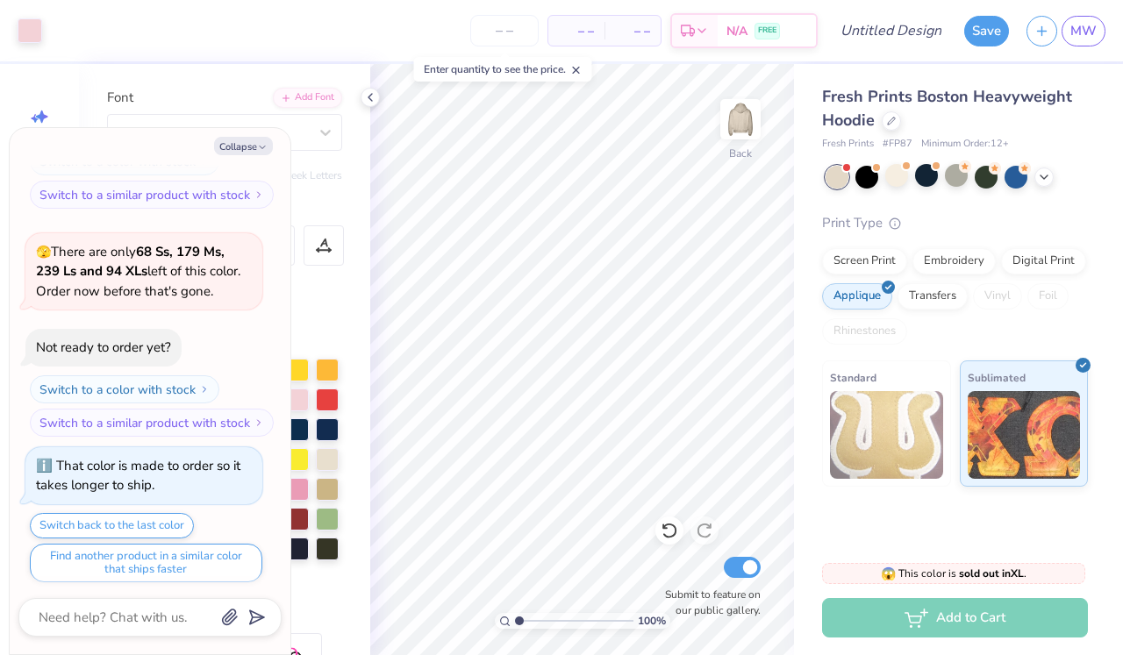
scroll to position [674, 0]
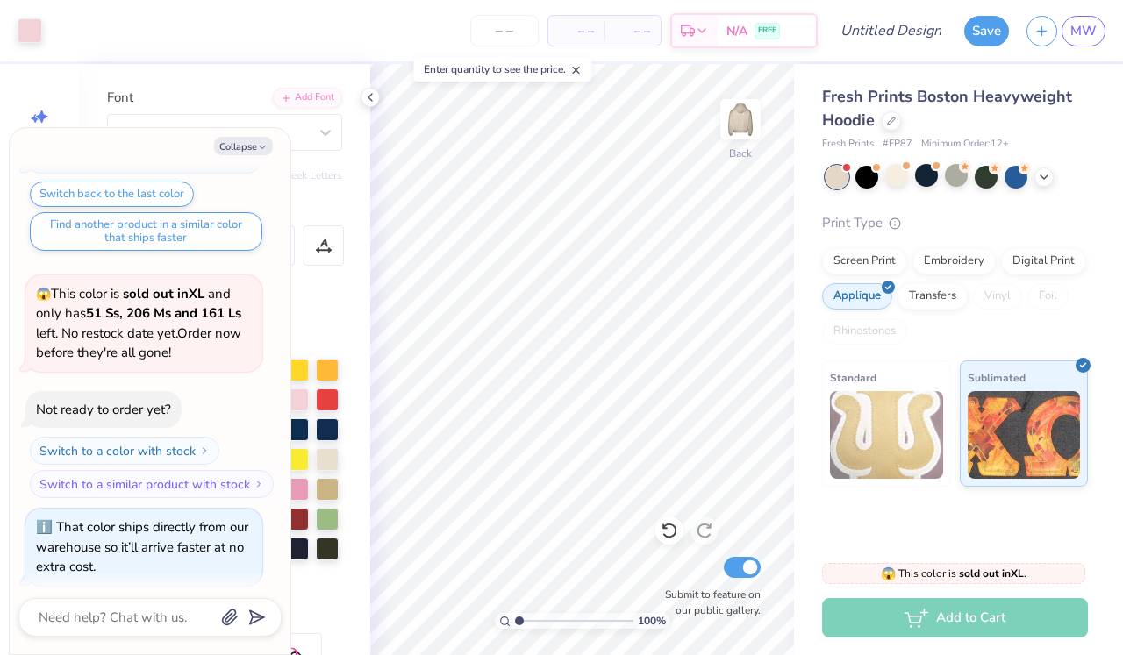
click at [845, 175] on div at bounding box center [837, 177] width 23 height 23
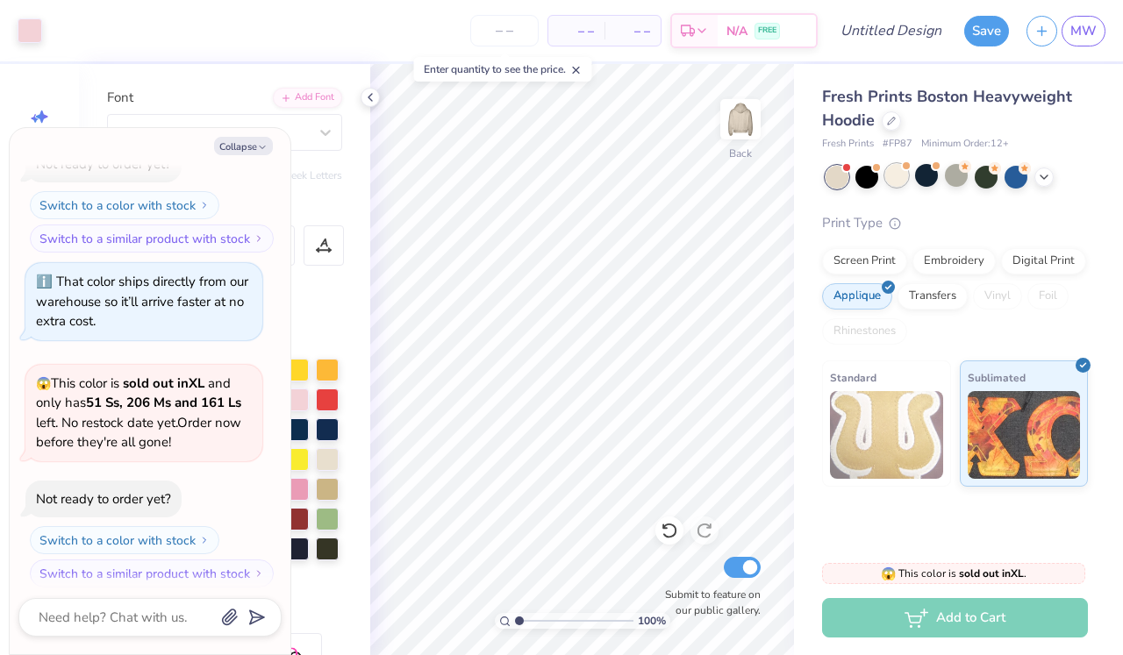
click at [908, 180] on div at bounding box center [896, 175] width 23 height 23
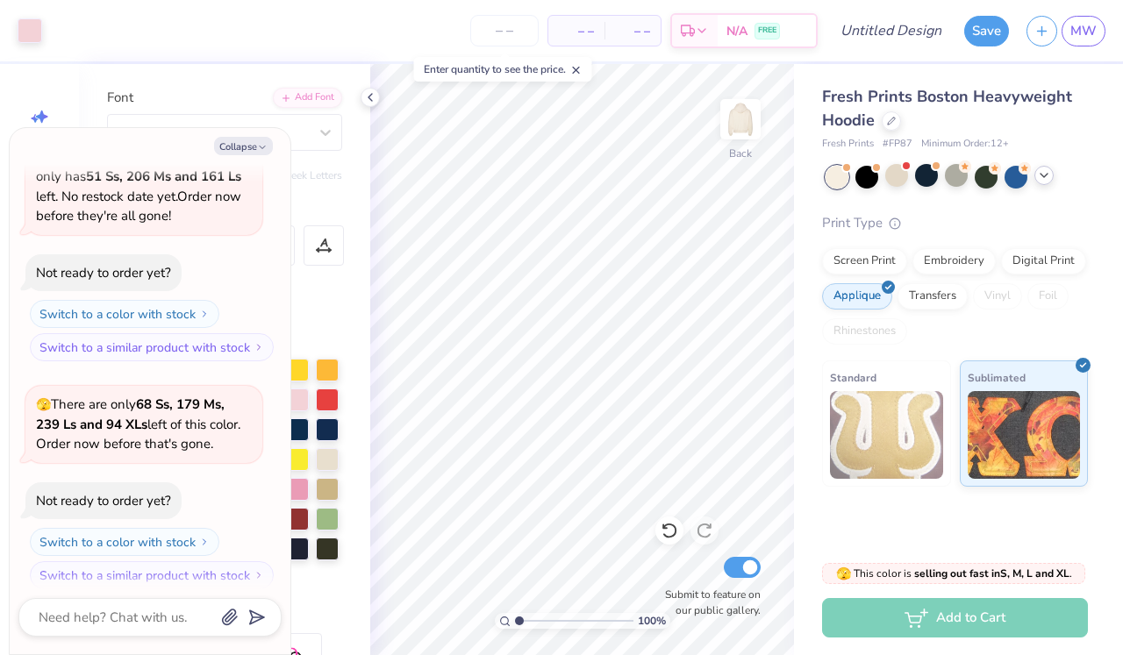
click at [1045, 179] on icon at bounding box center [1044, 175] width 14 height 14
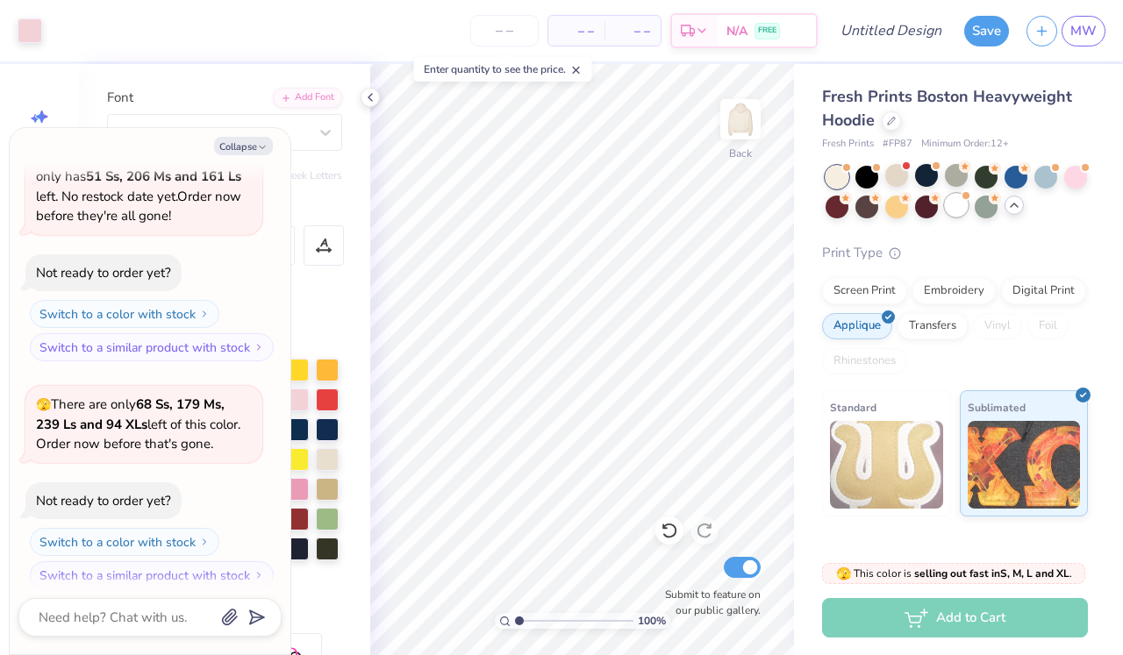
click at [949, 211] on div at bounding box center [956, 205] width 23 height 23
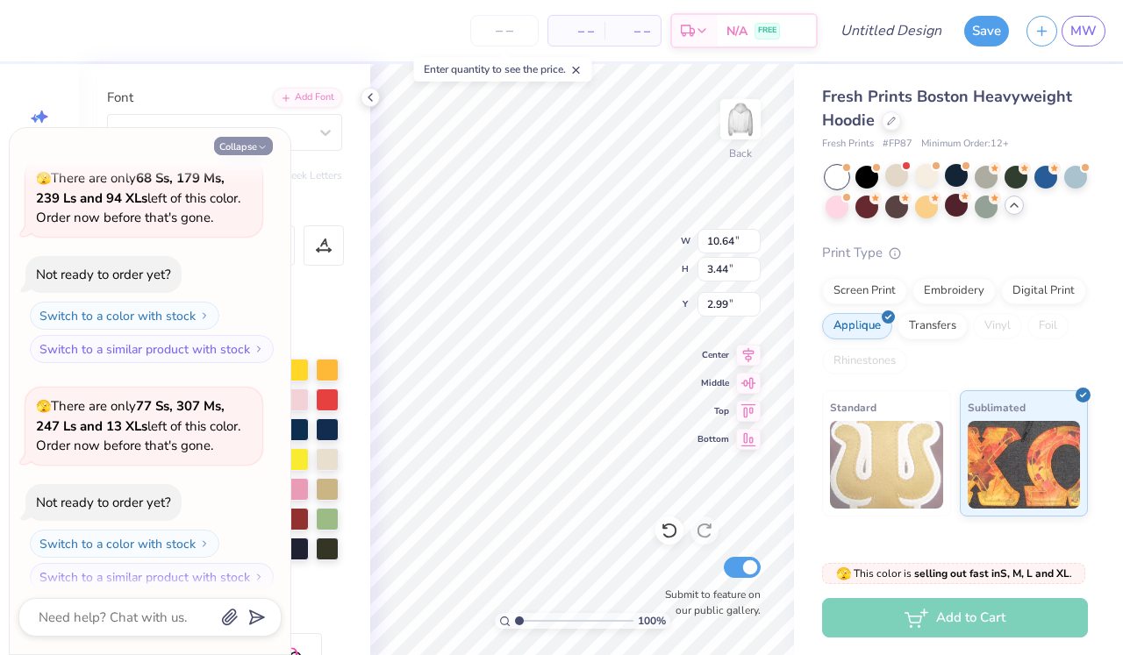
click at [254, 140] on button "Collapse" at bounding box center [243, 146] width 59 height 18
type textarea "x"
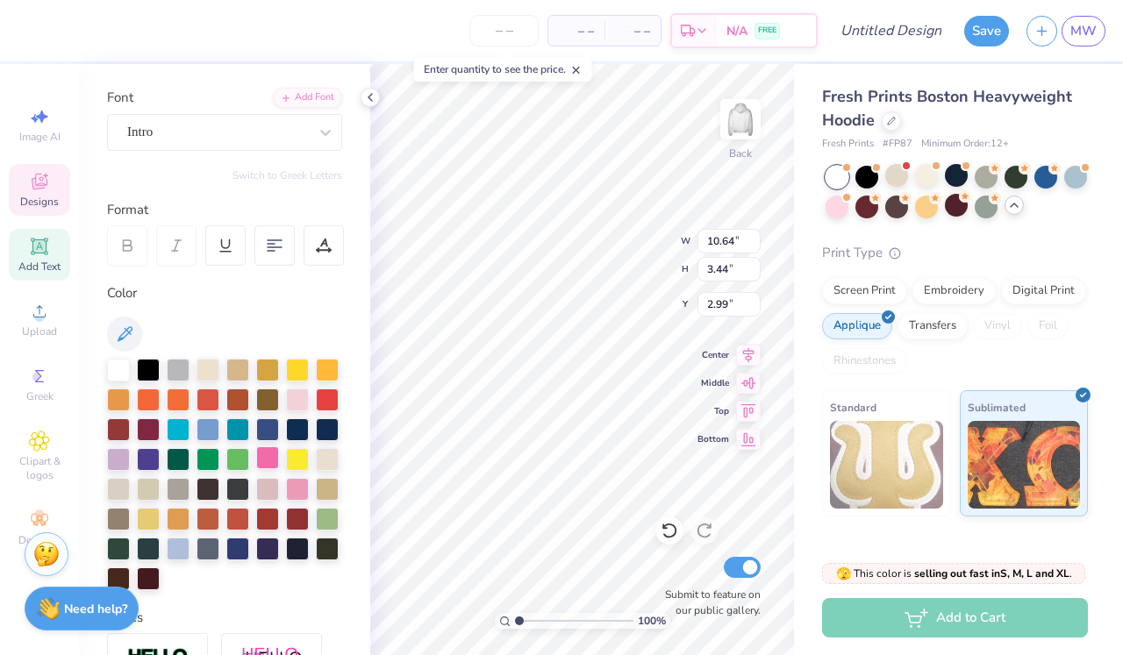
click at [274, 455] on div at bounding box center [267, 458] width 23 height 23
click at [299, 488] on div at bounding box center [297, 487] width 23 height 23
click at [267, 457] on div at bounding box center [267, 458] width 23 height 23
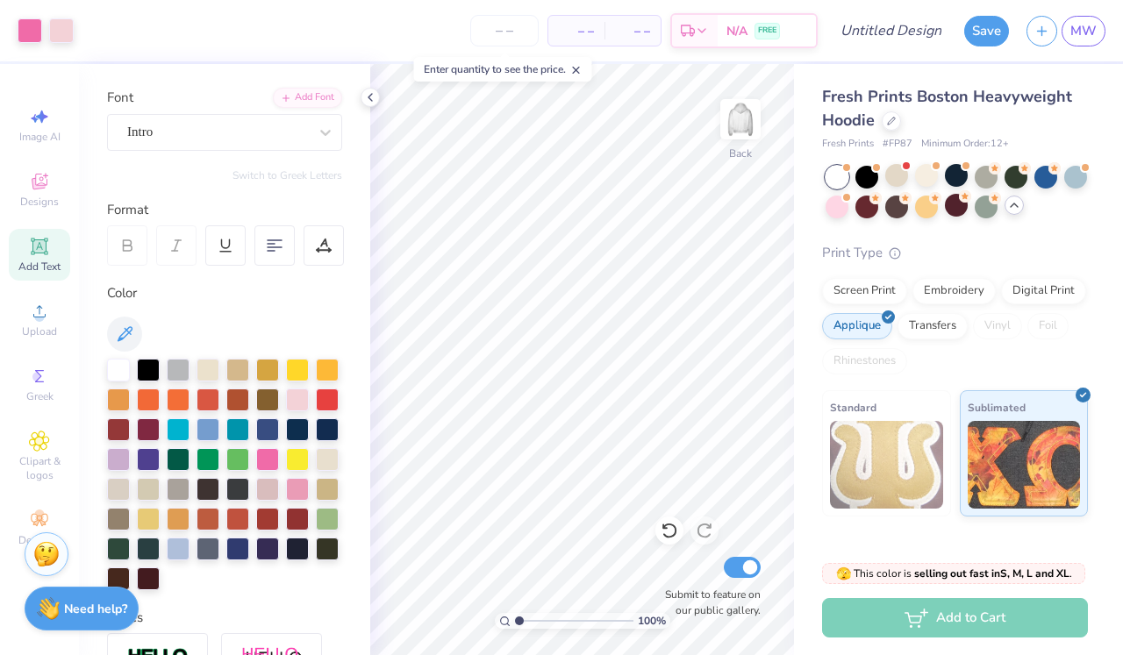
click at [1011, 203] on icon at bounding box center [1014, 205] width 14 height 14
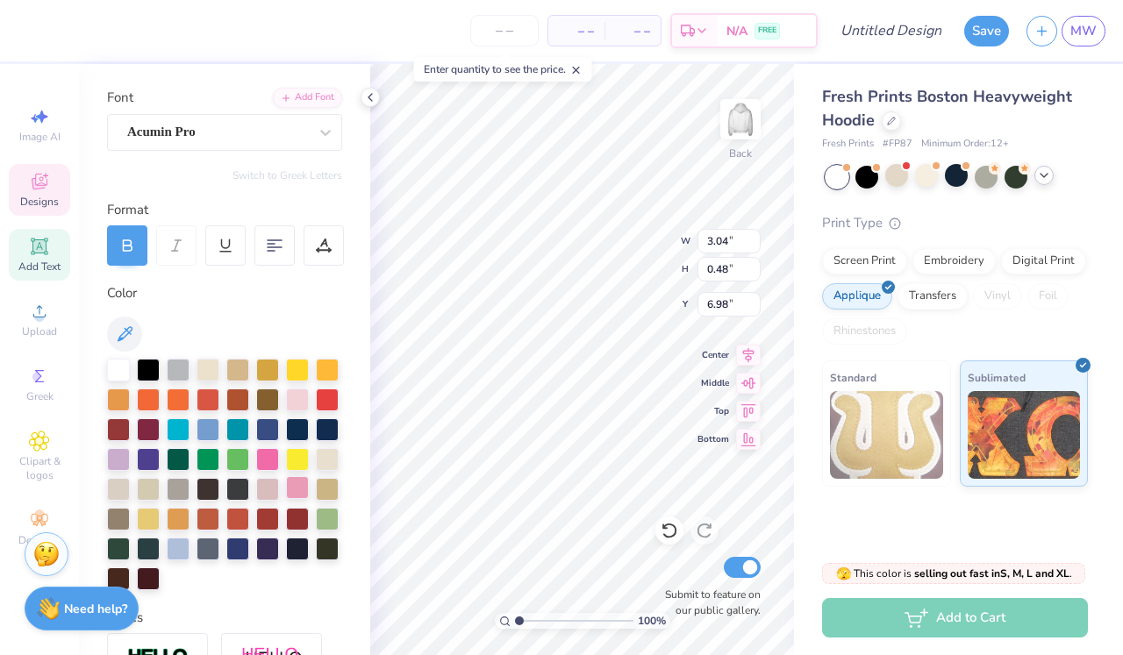
click at [297, 487] on div at bounding box center [297, 487] width 23 height 23
click at [301, 484] on div at bounding box center [297, 487] width 23 height 23
click at [273, 462] on div at bounding box center [267, 458] width 23 height 23
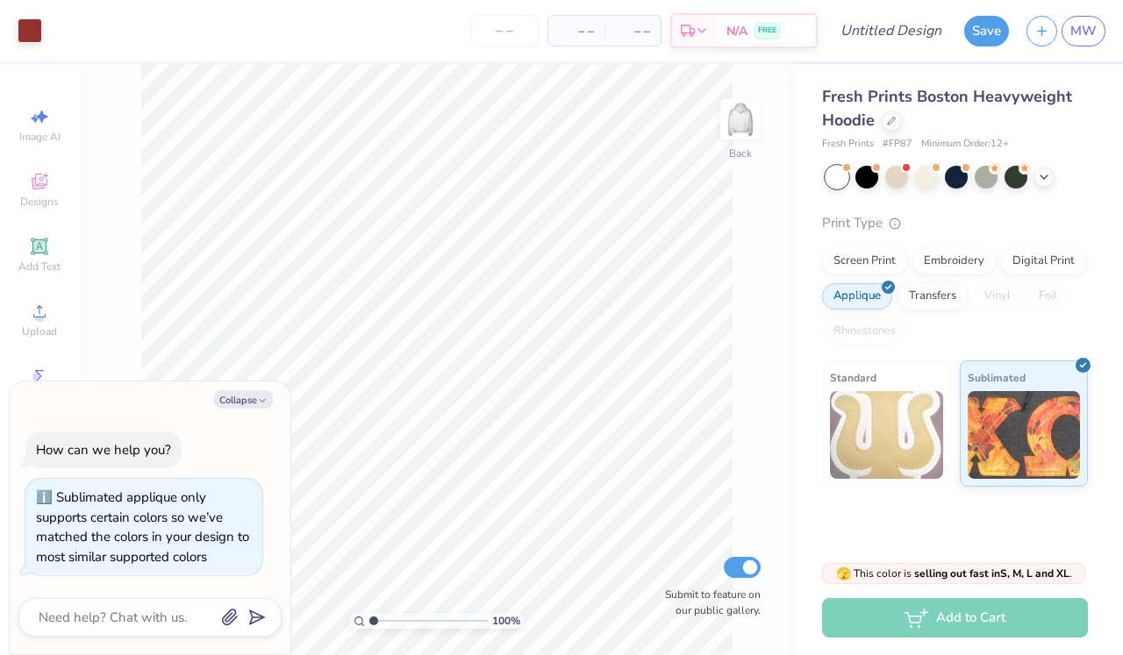
type textarea "x"
